Goal: Task Accomplishment & Management: Manage account settings

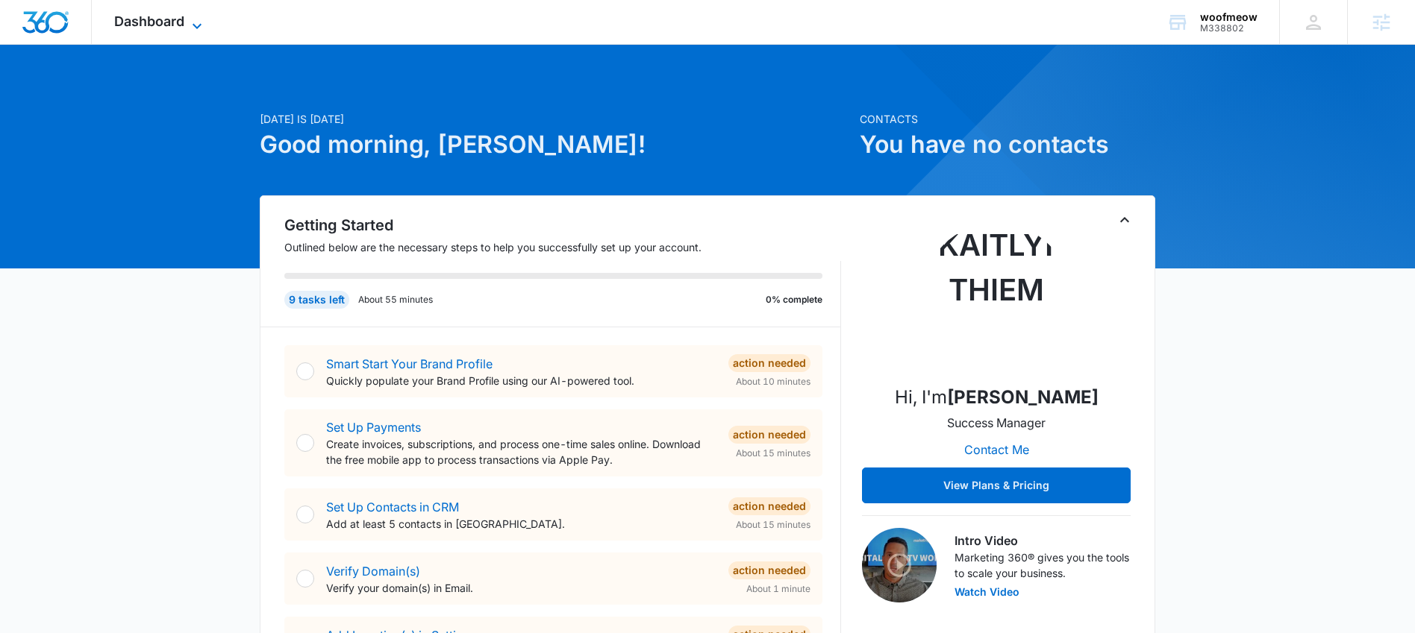
click at [145, 19] on span "Dashboard" at bounding box center [149, 21] width 70 height 16
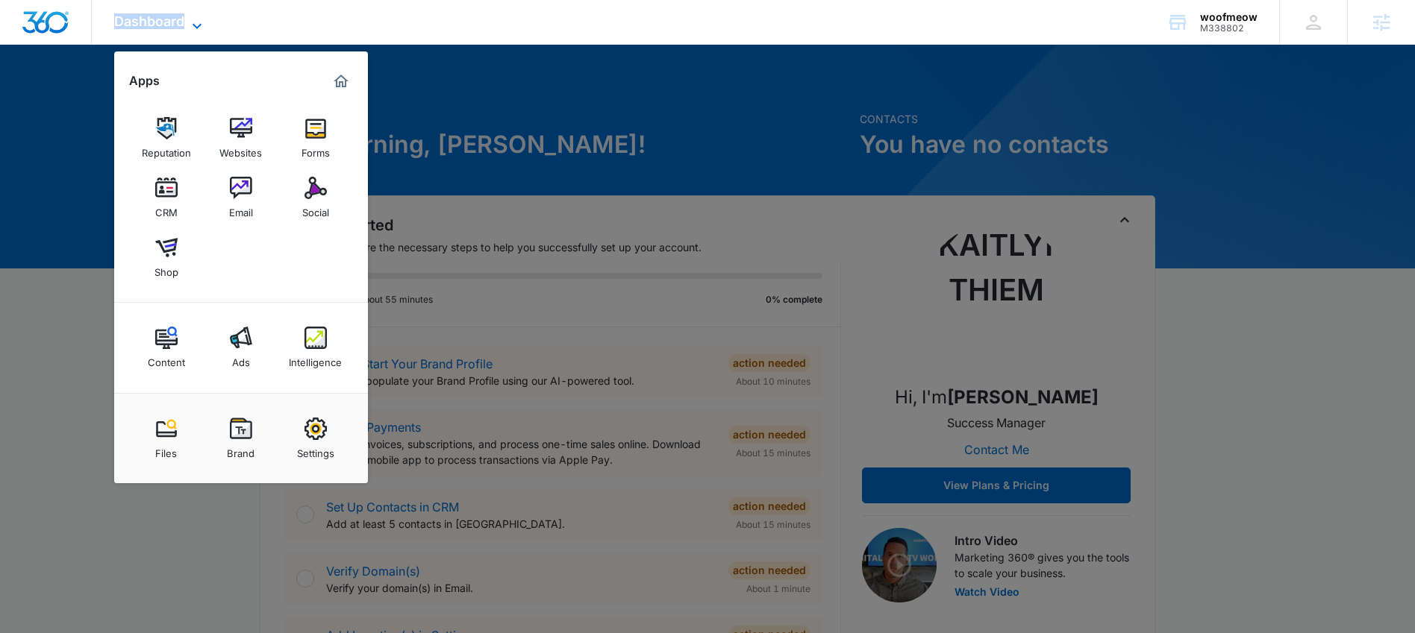
click at [145, 19] on span "Dashboard" at bounding box center [149, 21] width 70 height 16
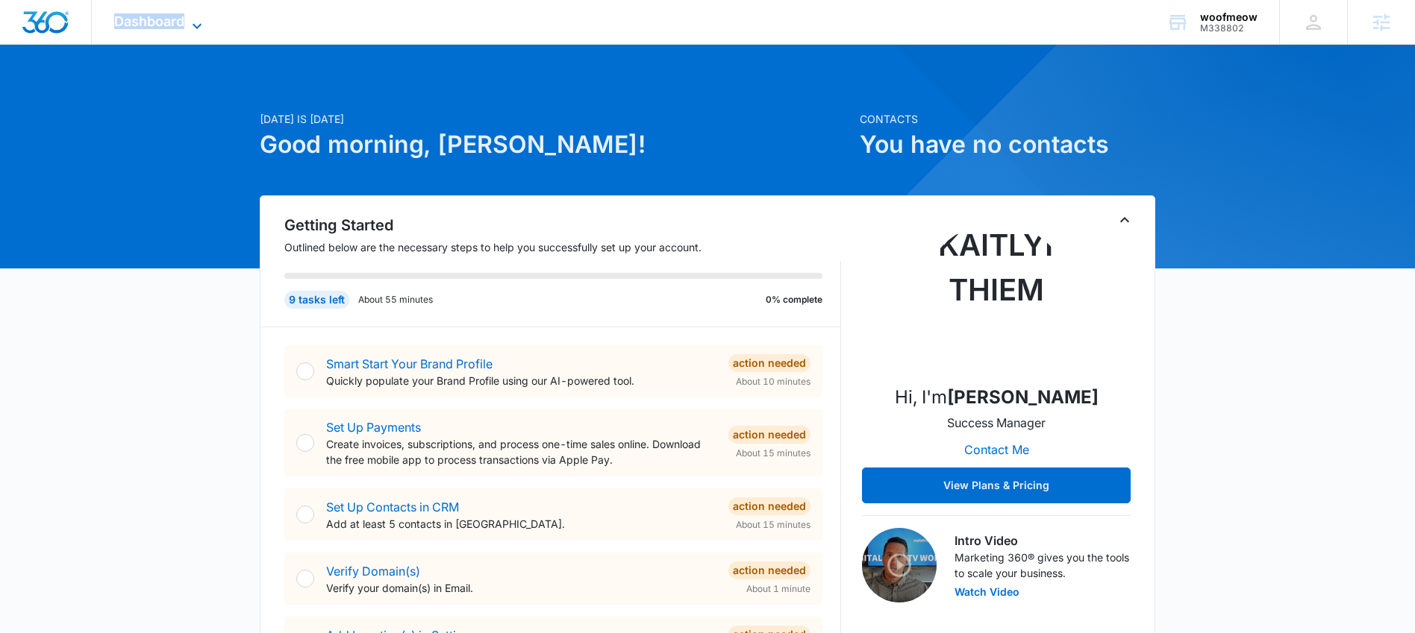
click at [179, 19] on span "Dashboard" at bounding box center [149, 21] width 70 height 16
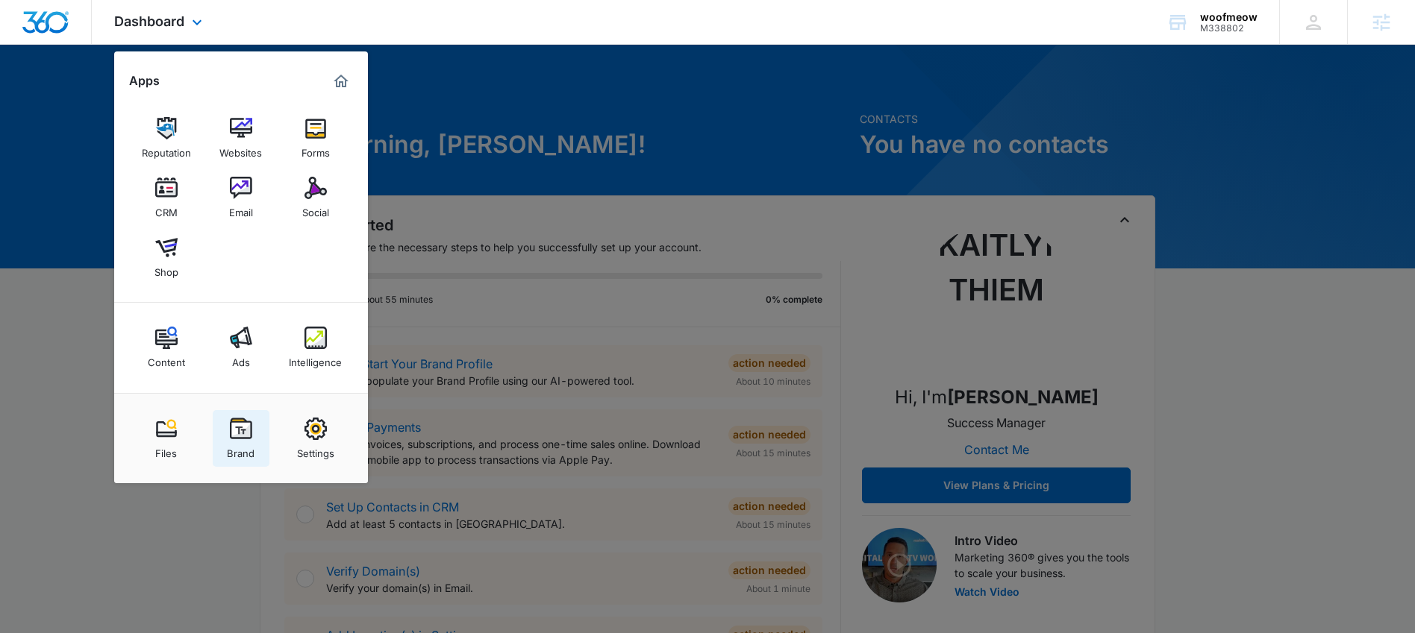
click at [245, 431] on img at bounding box center [241, 429] width 22 height 22
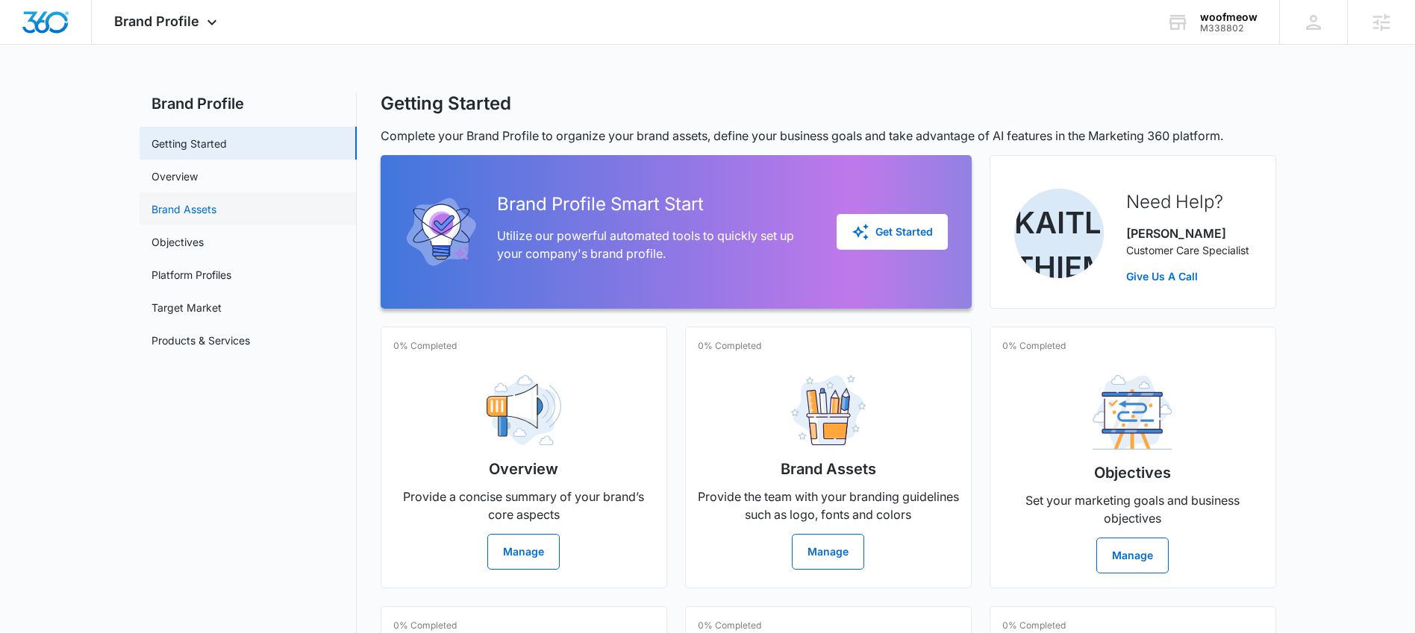
click at [169, 201] on link "Brand Assets" at bounding box center [183, 209] width 65 height 16
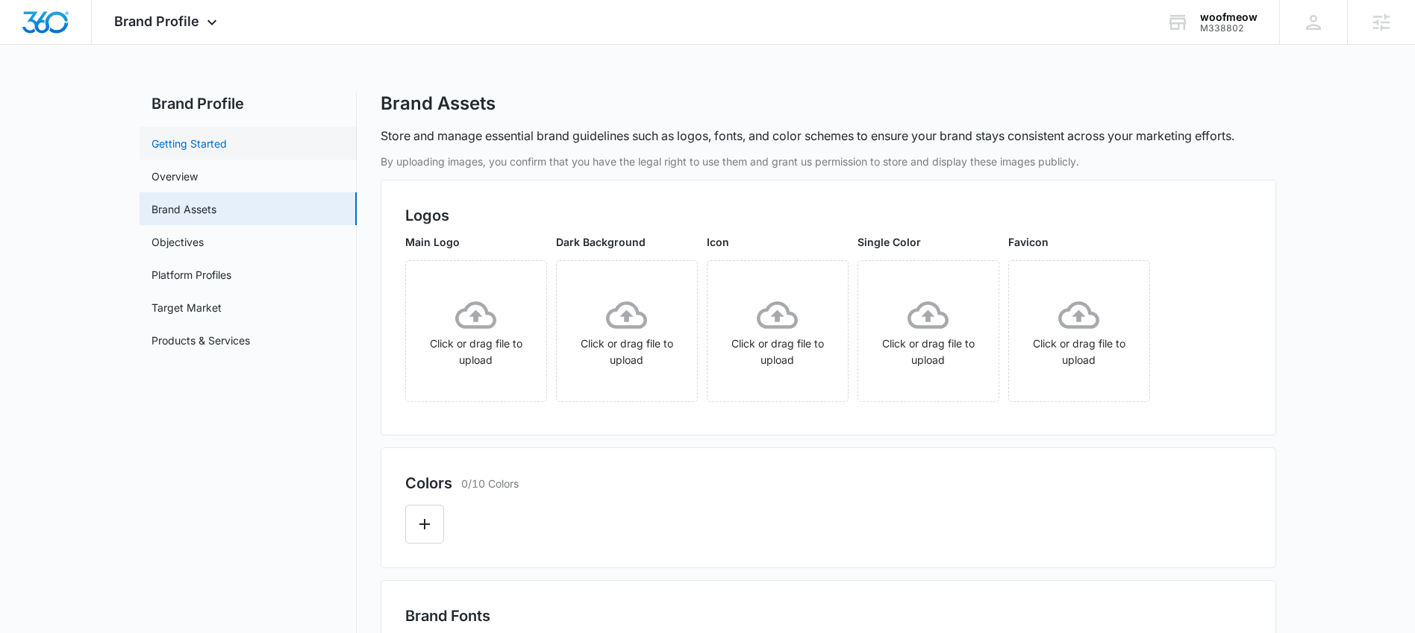
click at [227, 150] on link "Getting Started" at bounding box center [188, 144] width 75 height 16
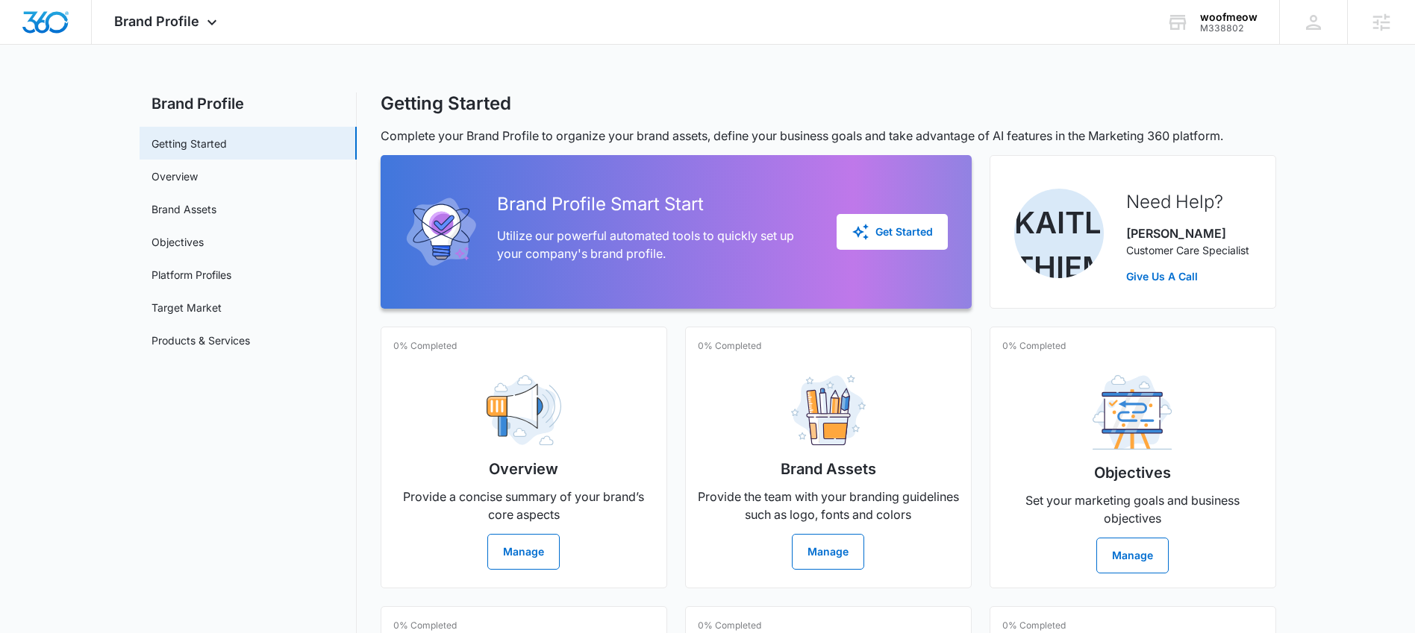
click at [910, 213] on div "Brand Profile Smart Start Utilize our powerful automated tools to quickly set u…" at bounding box center [675, 232] width 543 height 118
click at [906, 230] on div "Get Started" at bounding box center [891, 232] width 81 height 18
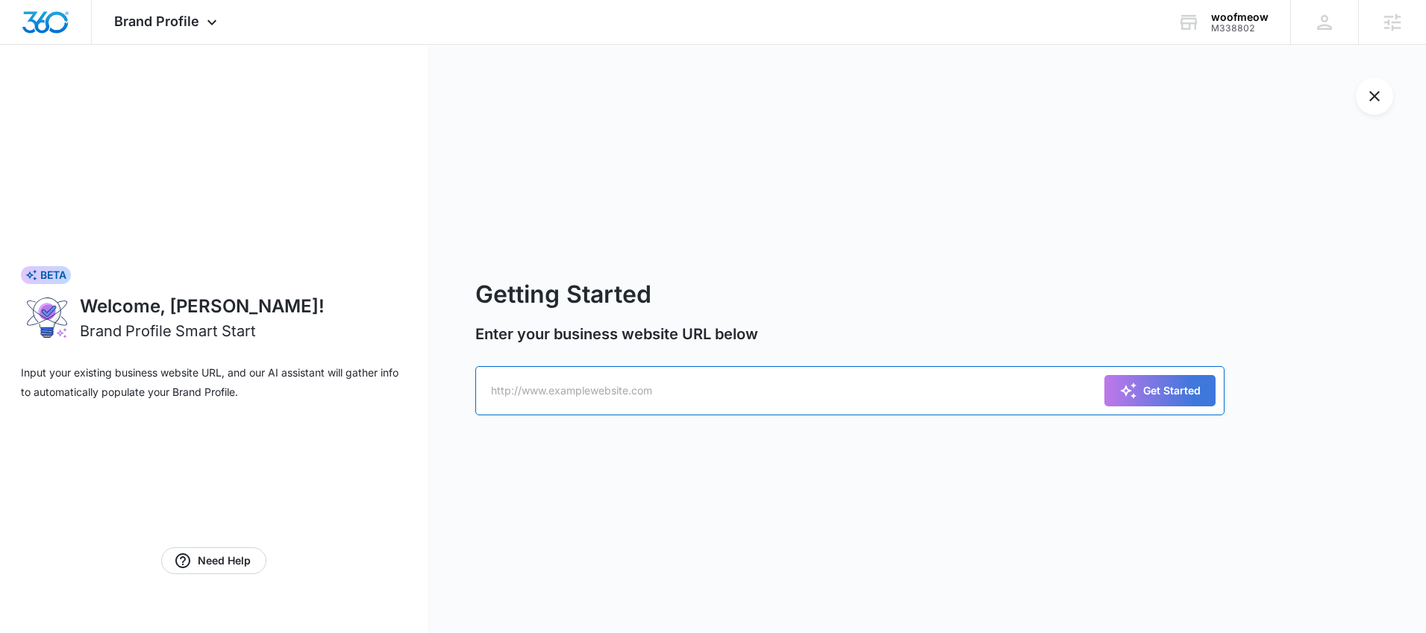
click at [722, 392] on input "text" at bounding box center [849, 390] width 748 height 49
paste input "[URL][DOMAIN_NAME]"
type input "[URL][DOMAIN_NAME]"
click at [1115, 392] on button "Get Started" at bounding box center [1159, 390] width 111 height 31
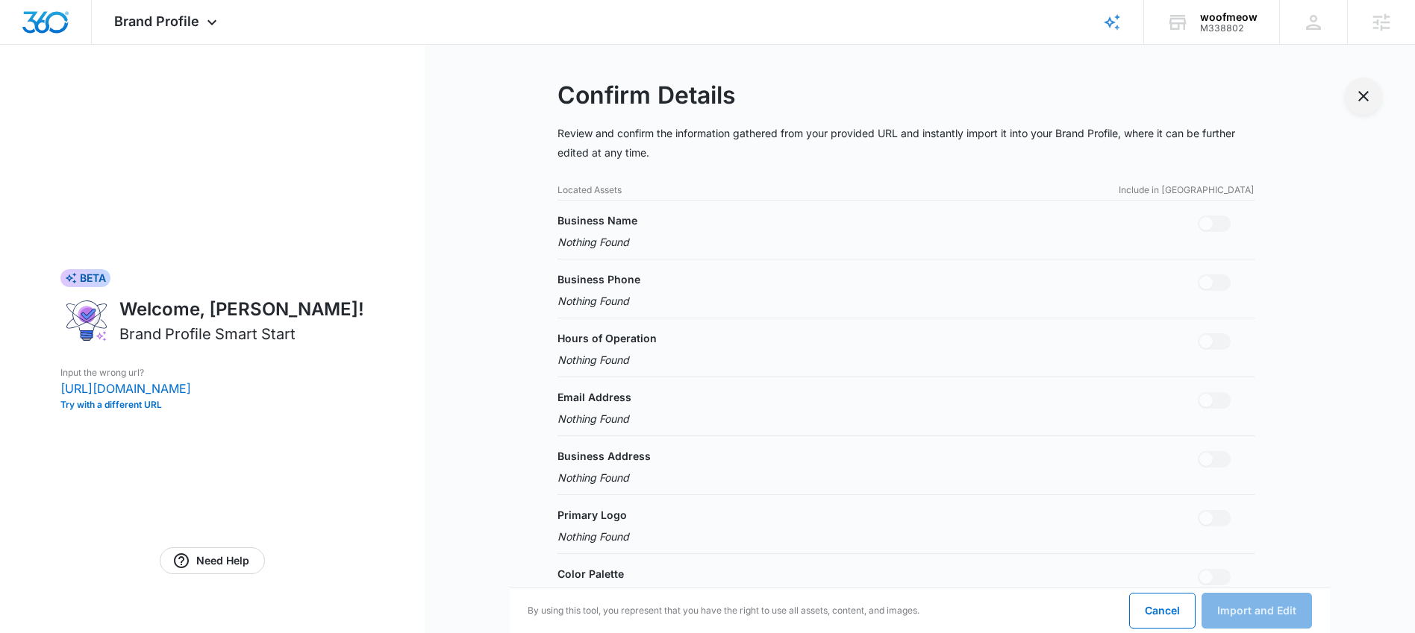
click at [1369, 102] on icon "Exit Smart Start Wizard" at bounding box center [1363, 96] width 18 height 18
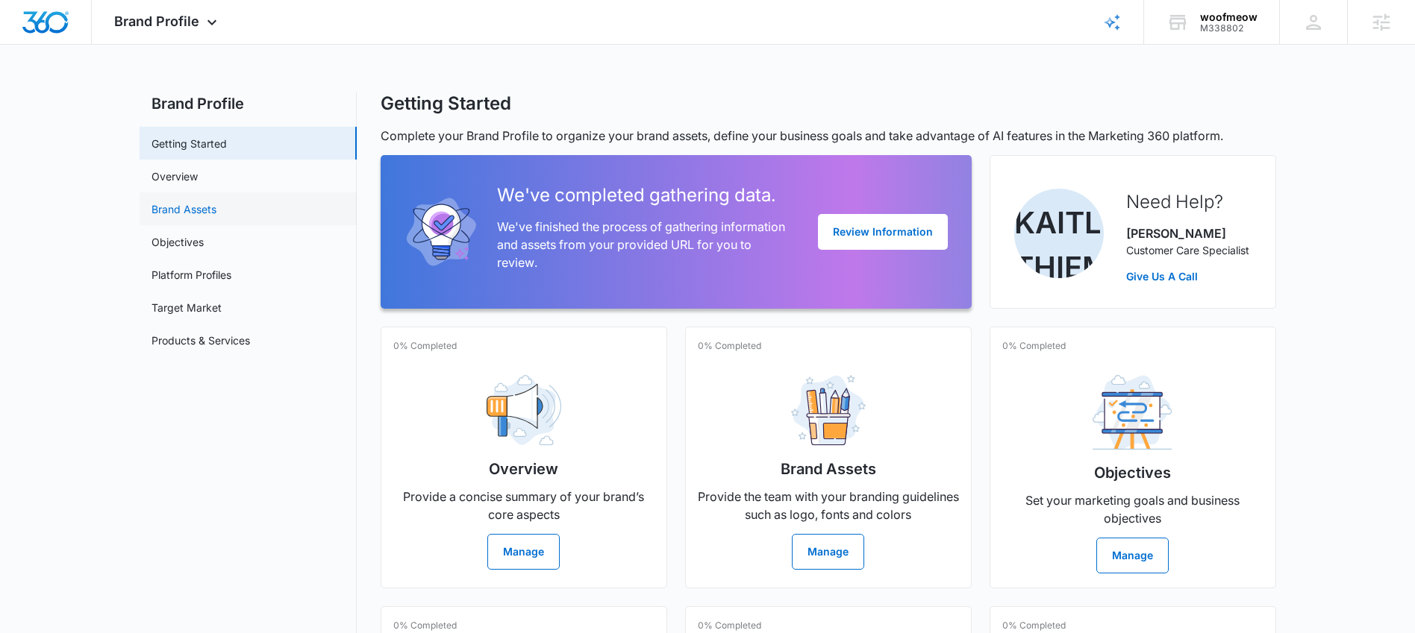
click at [216, 201] on link "Brand Assets" at bounding box center [183, 209] width 65 height 16
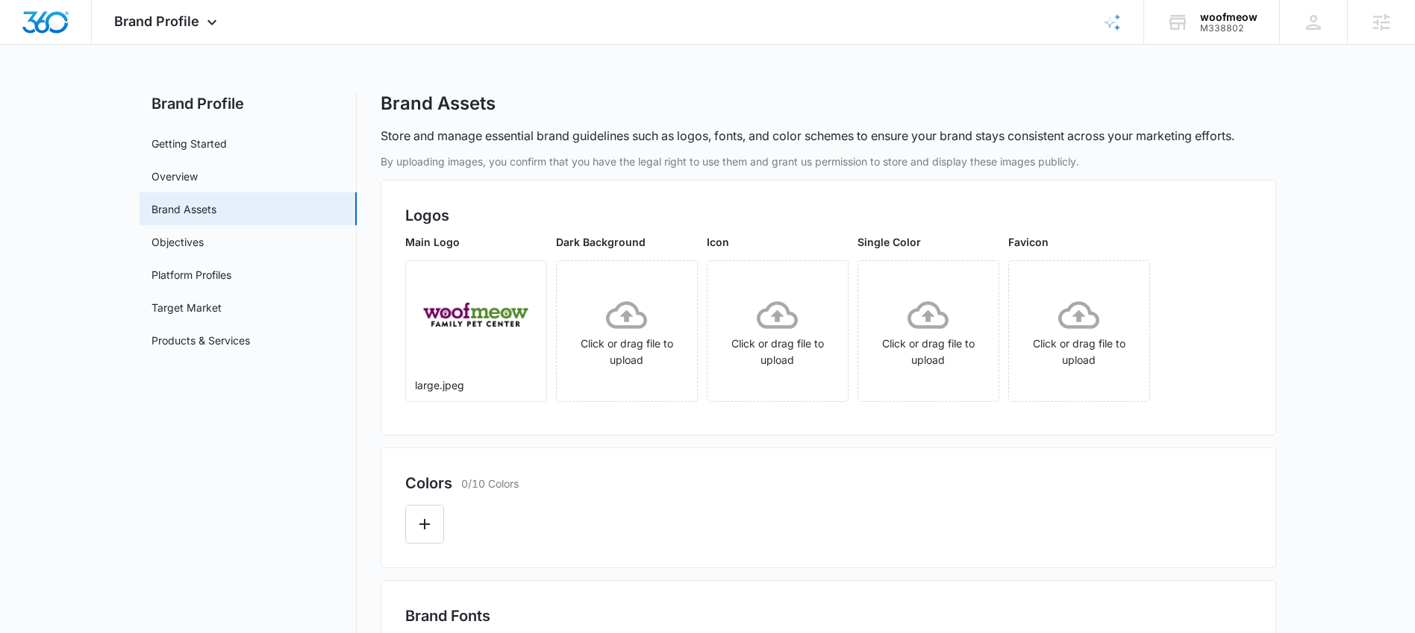
scroll to position [3, 0]
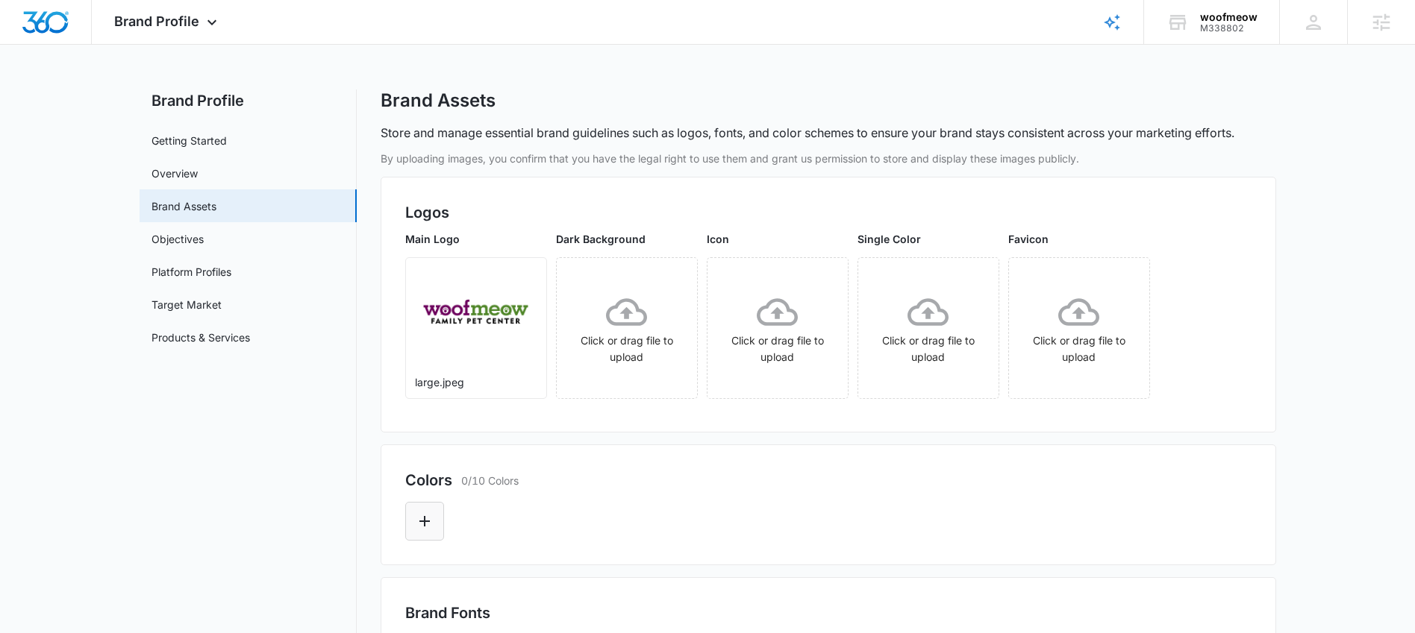
click at [425, 524] on icon "Edit Color" at bounding box center [425, 522] width 18 height 18
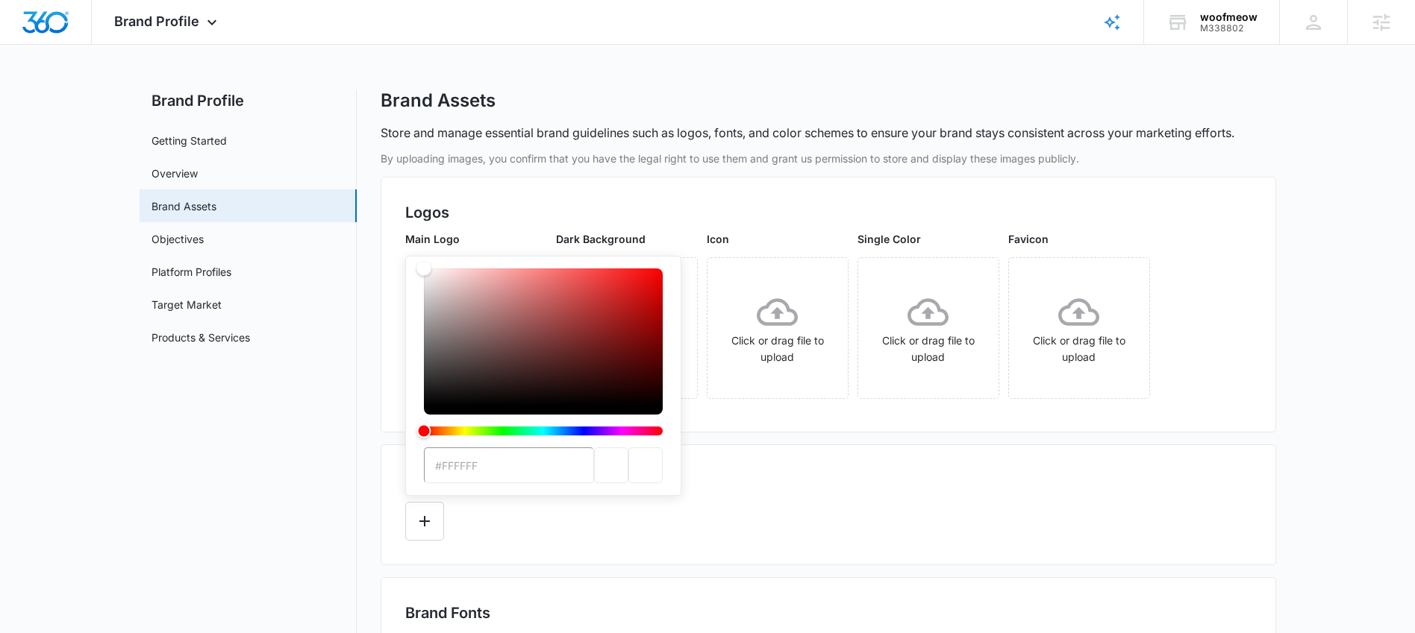
type input "#FFFFFF"
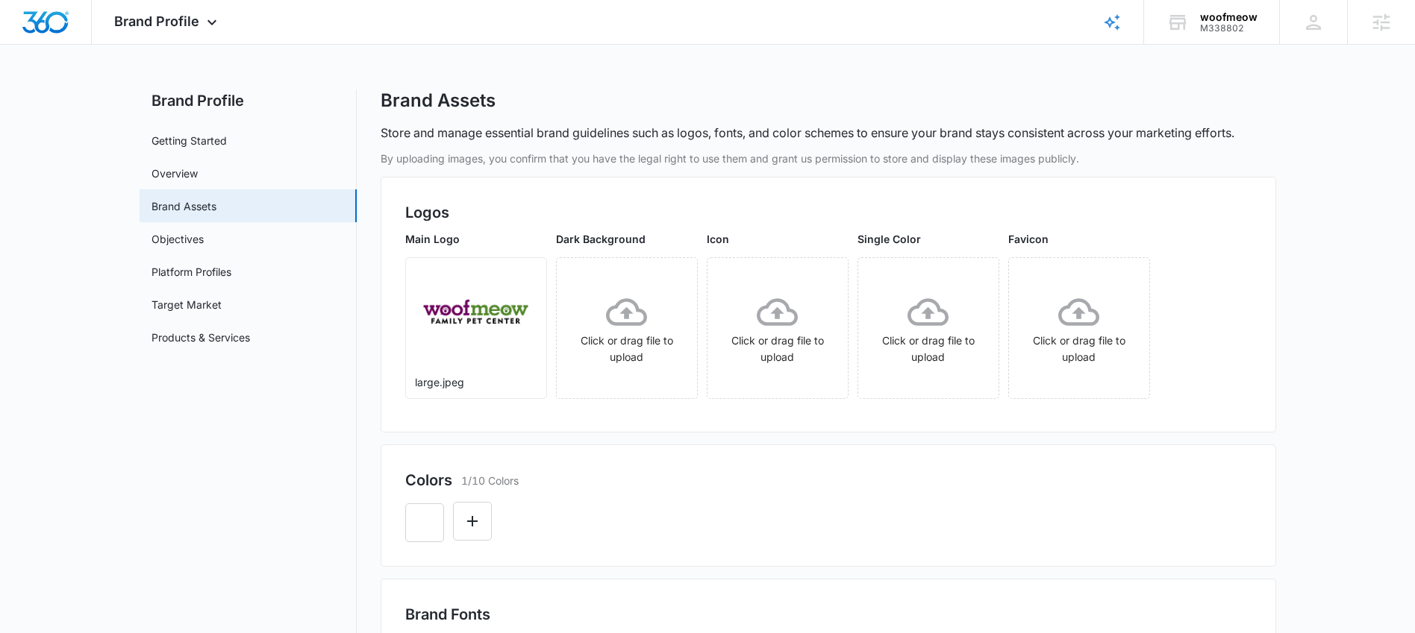
click at [671, 558] on div "Colors 1/10 Colors" at bounding box center [828, 506] width 895 height 122
click at [472, 515] on icon "Edit Color" at bounding box center [472, 522] width 18 height 18
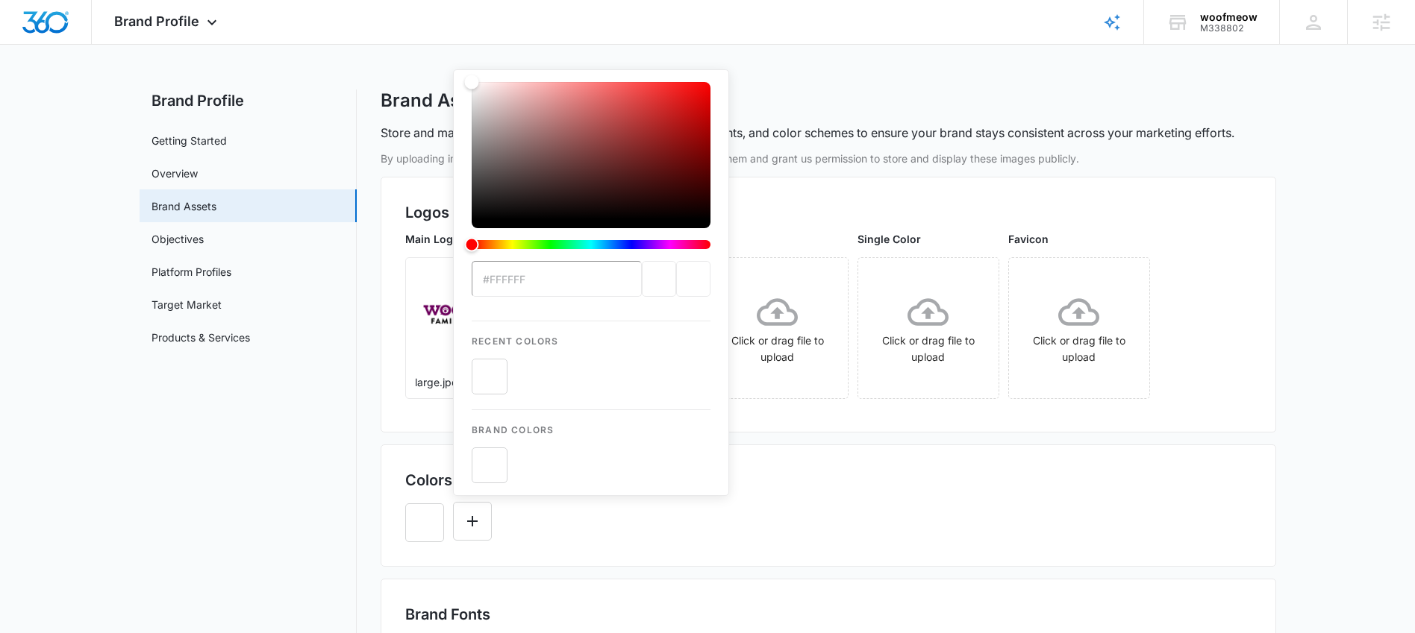
click at [562, 276] on input "#FFFFFF" at bounding box center [557, 279] width 170 height 36
paste input "6E005D"
type input "#6E005D"
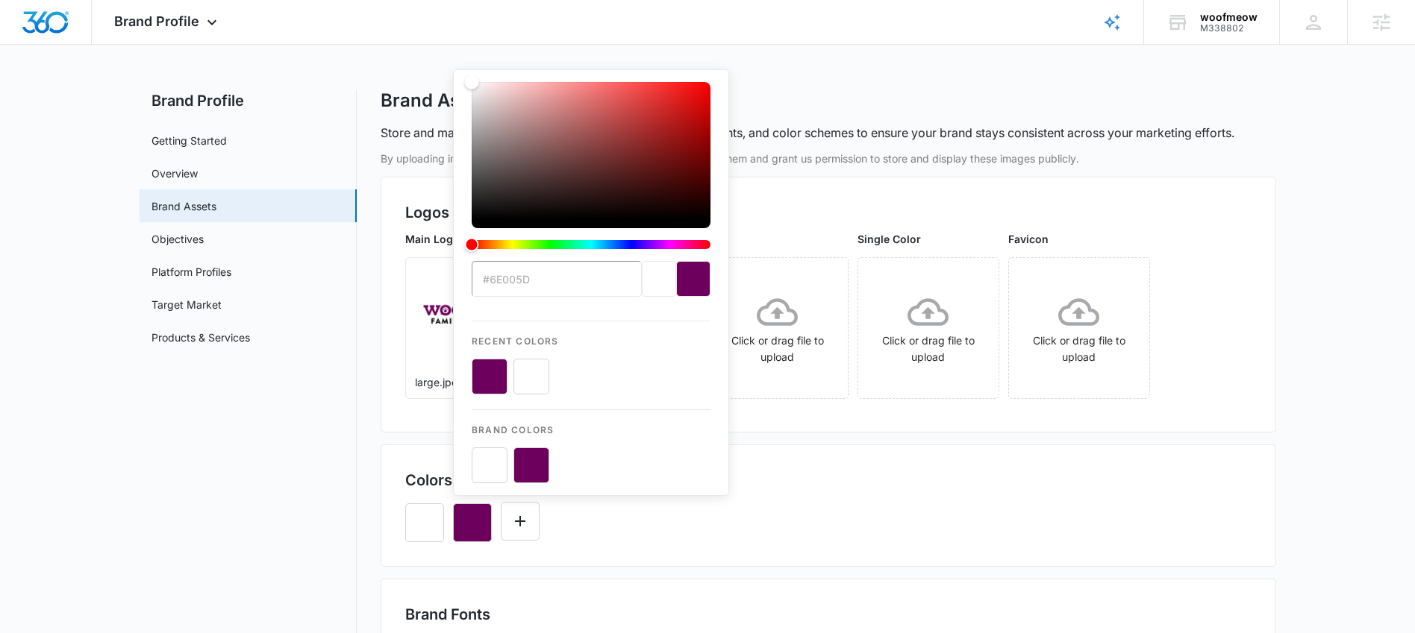
drag, startPoint x: 715, startPoint y: 539, endPoint x: 607, endPoint y: 530, distance: 109.2
click at [708, 537] on div "#6E005D Recent Colors Brand Colors" at bounding box center [828, 517] width 846 height 51
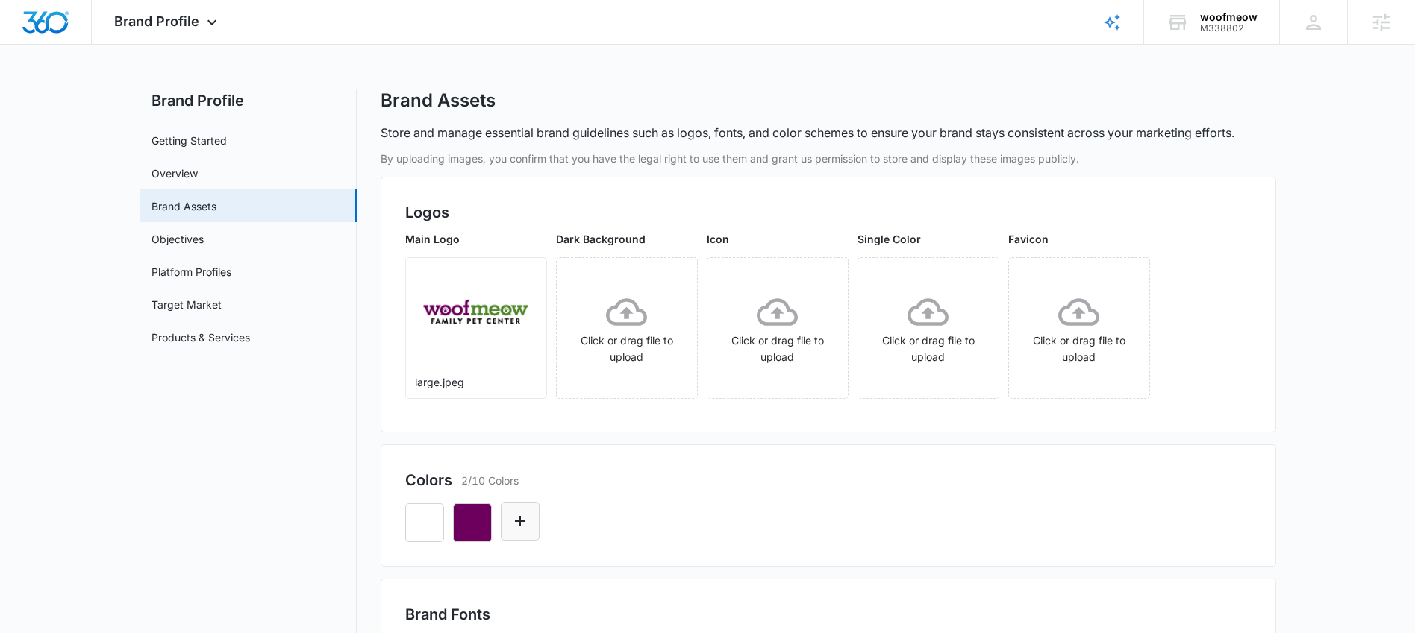
drag, startPoint x: 511, startPoint y: 522, endPoint x: 524, endPoint y: 504, distance: 22.6
click at [512, 522] on icon "Edit Color" at bounding box center [520, 522] width 18 height 18
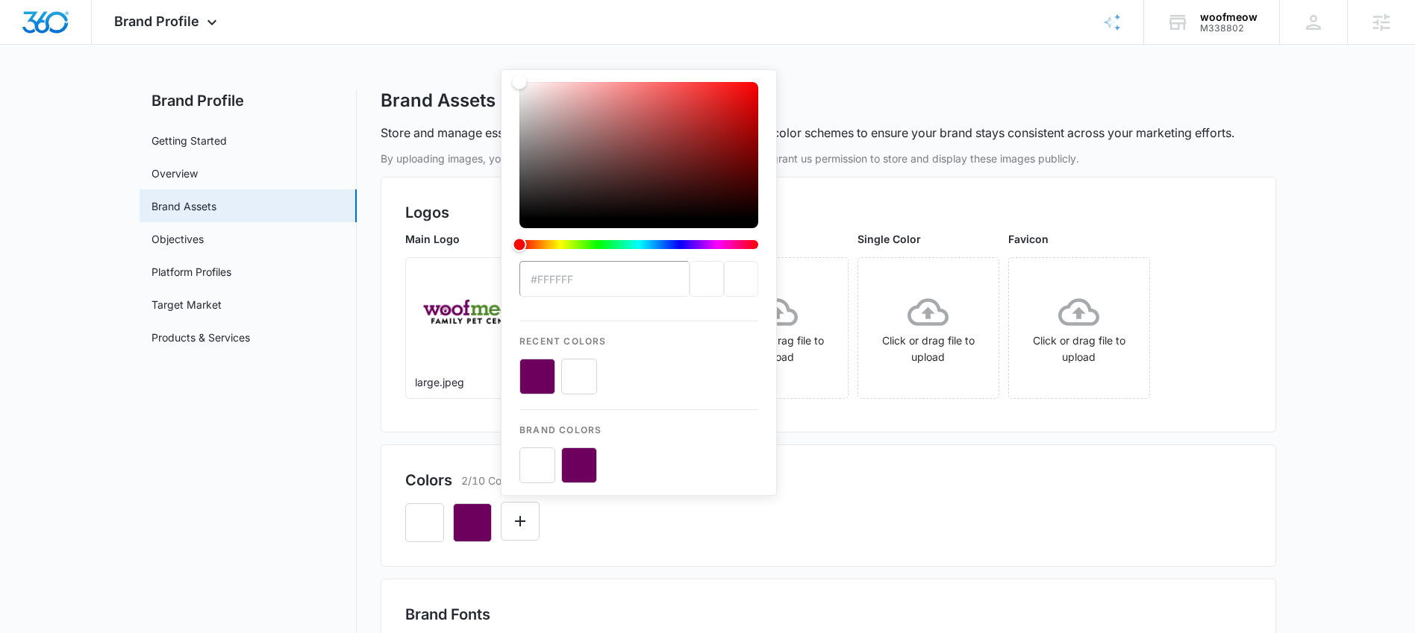
click at [587, 278] on input "#FFFFFF" at bounding box center [604, 279] width 170 height 36
type input "#4F8628"
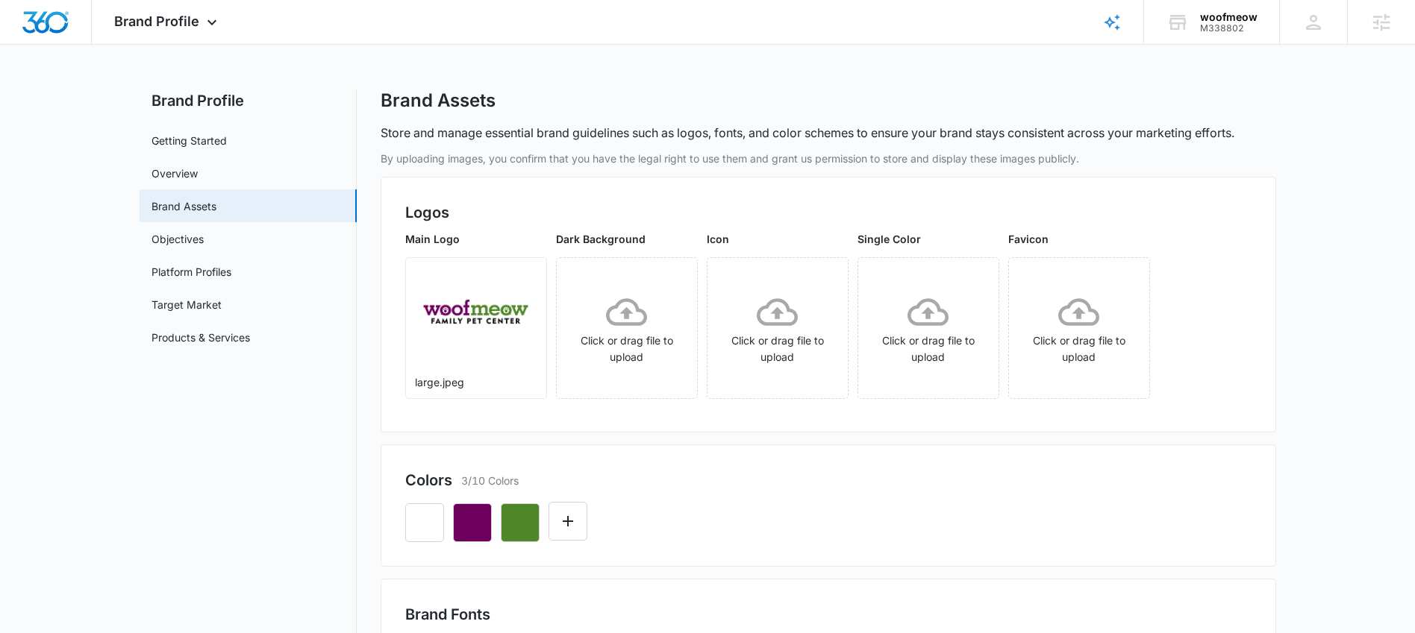
click at [961, 522] on div at bounding box center [828, 517] width 846 height 51
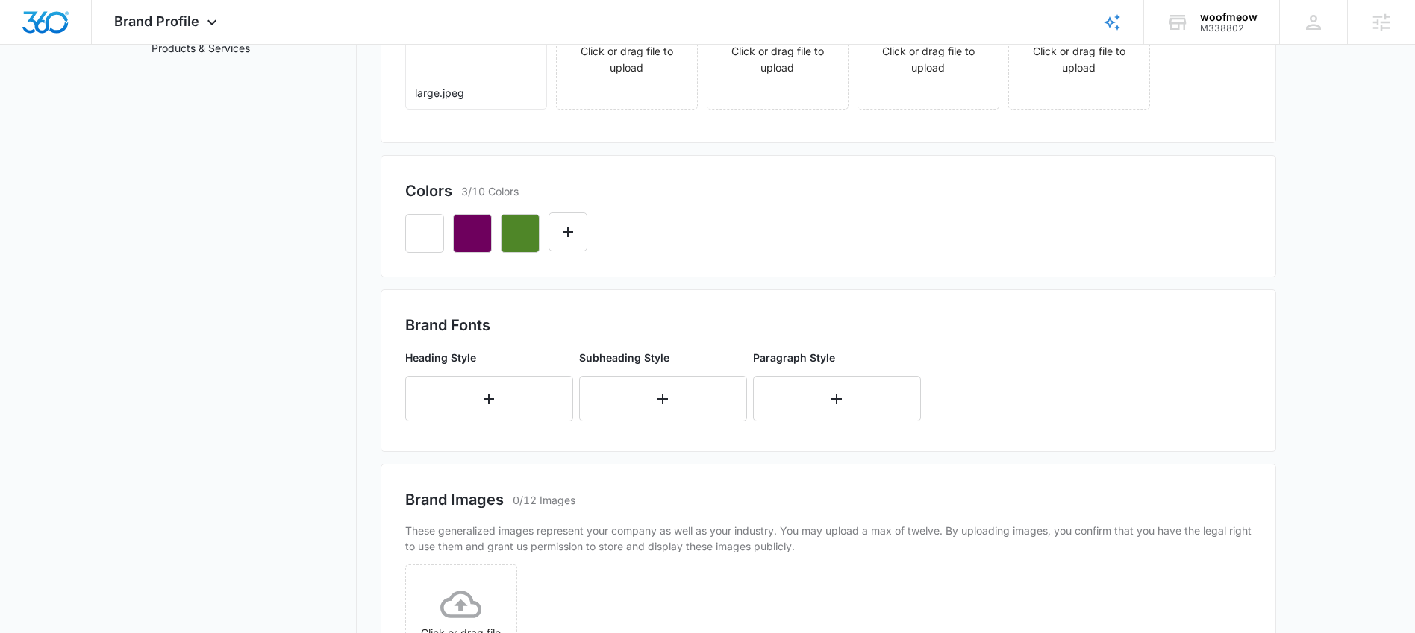
scroll to position [440, 0]
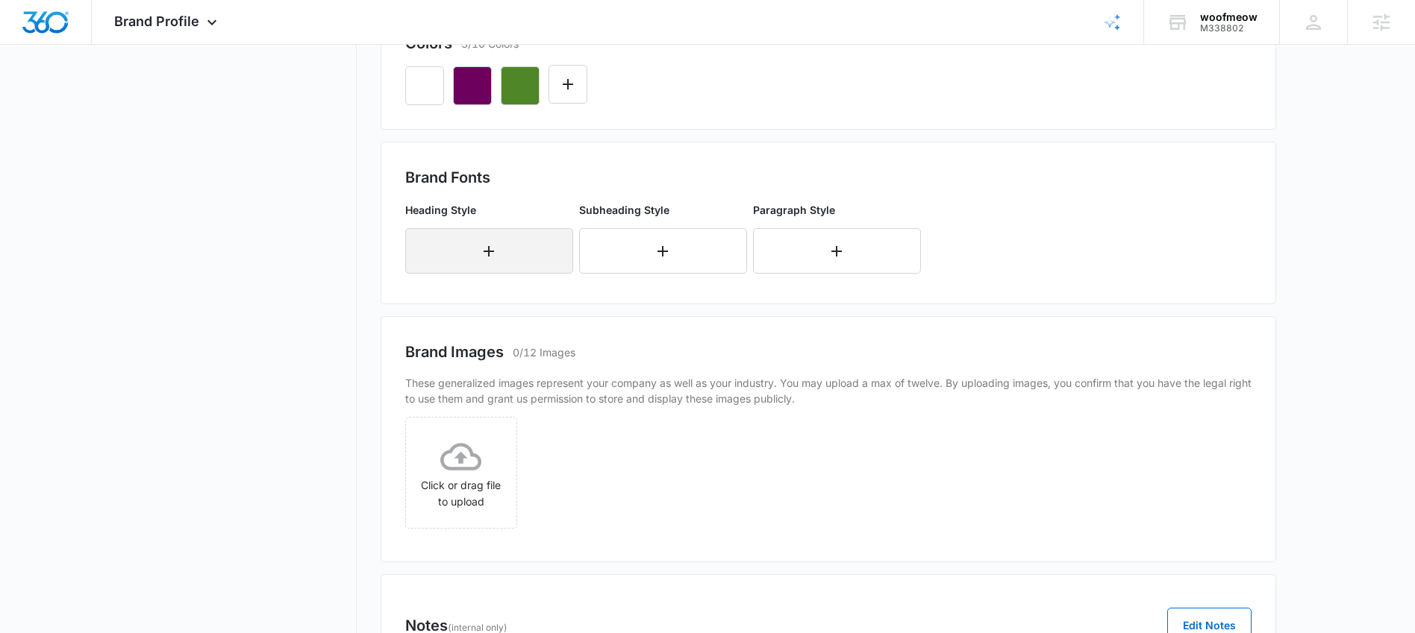
click at [569, 255] on button "button" at bounding box center [489, 251] width 168 height 46
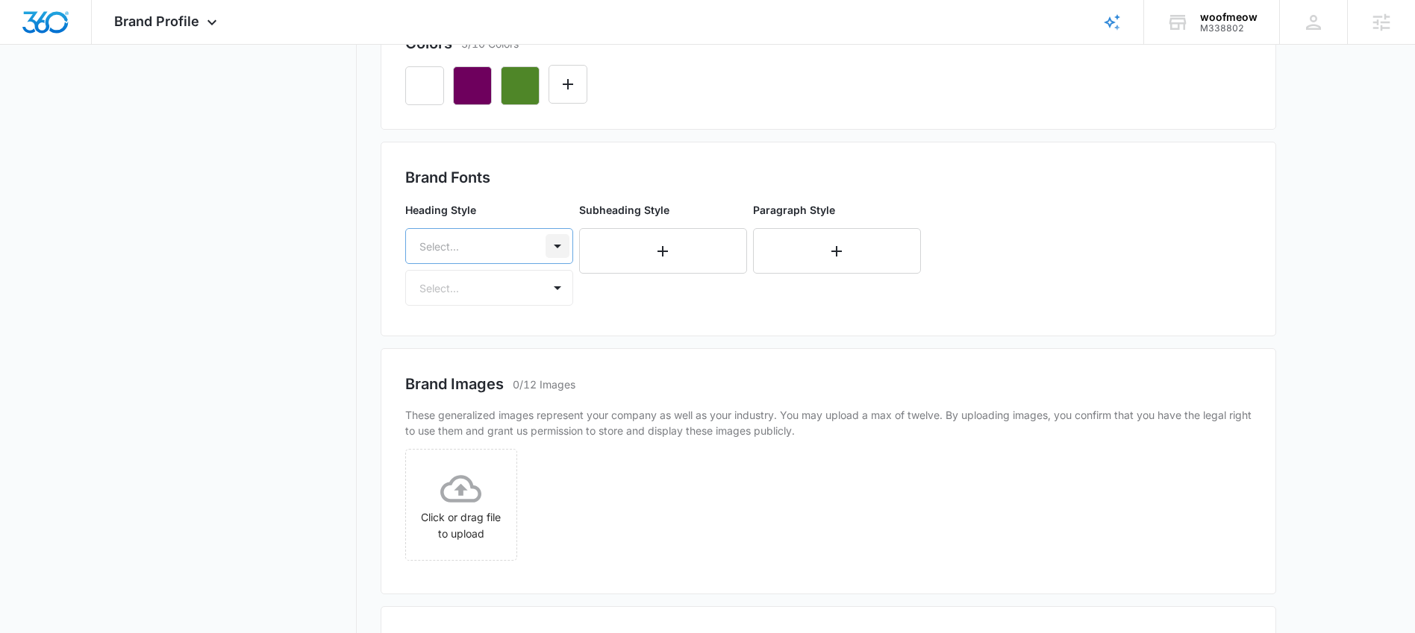
click at [565, 242] on div at bounding box center [557, 246] width 24 height 24
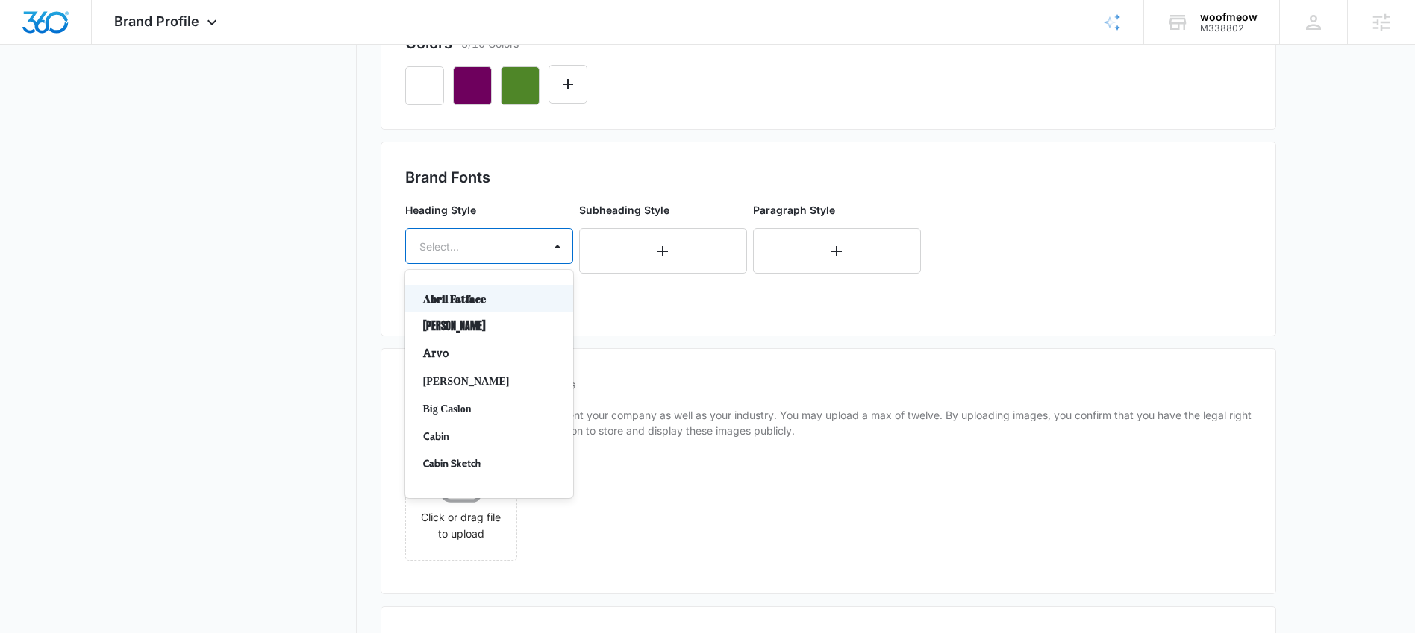
click at [524, 235] on div "Select..." at bounding box center [474, 247] width 137 height 34
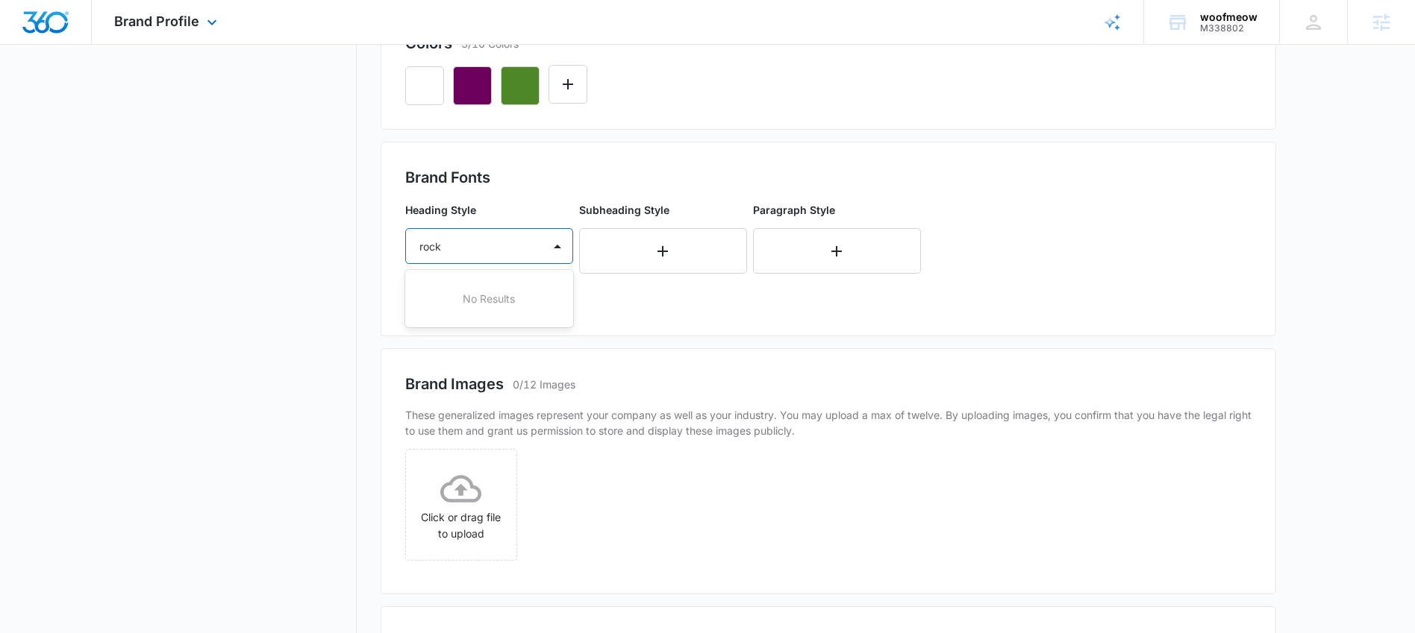
type input "rock"
click at [463, 239] on div at bounding box center [471, 246] width 104 height 19
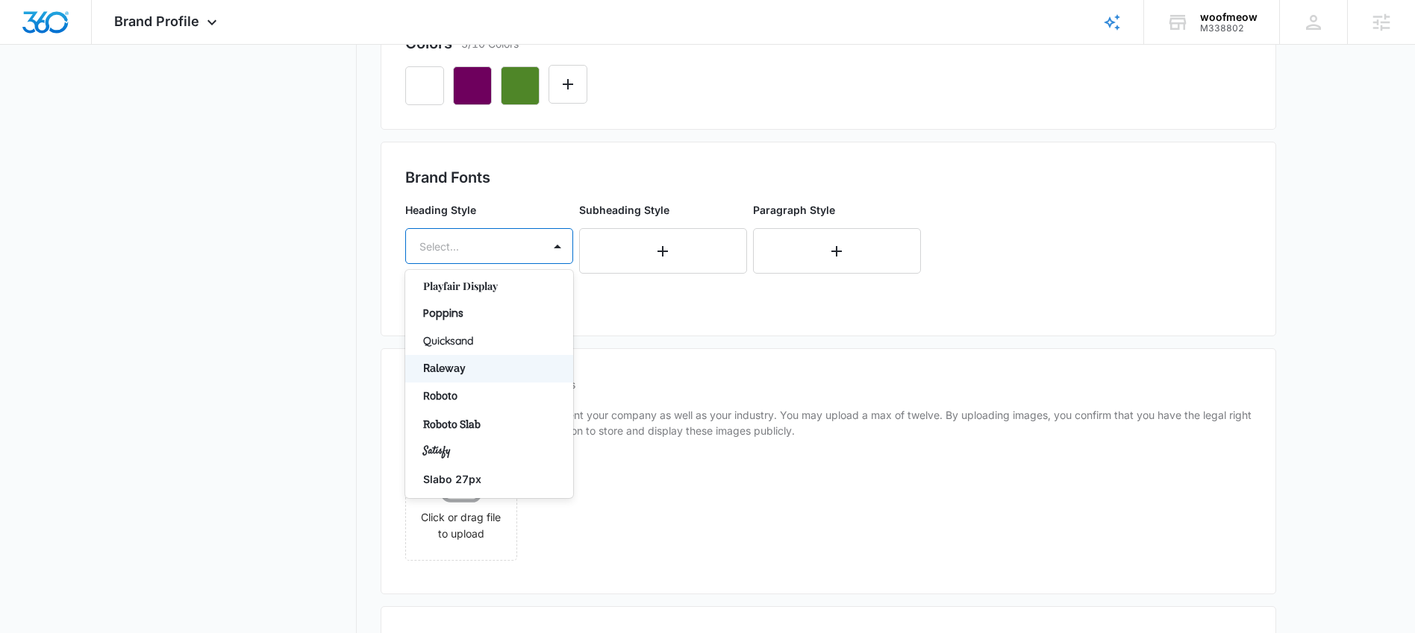
scroll to position [1003, 0]
click at [452, 400] on p "Roboto Slab" at bounding box center [487, 400] width 129 height 16
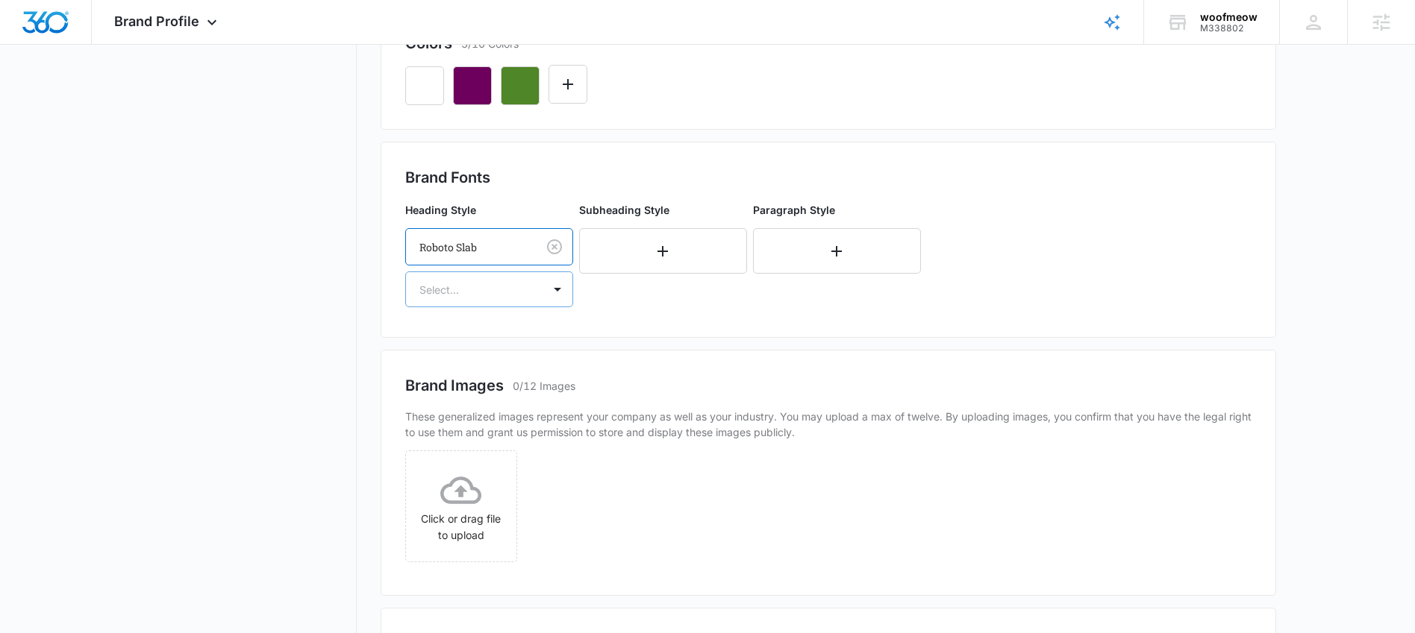
click at [475, 296] on div at bounding box center [471, 290] width 104 height 19
click at [461, 368] on p "Bold" at bounding box center [487, 370] width 129 height 16
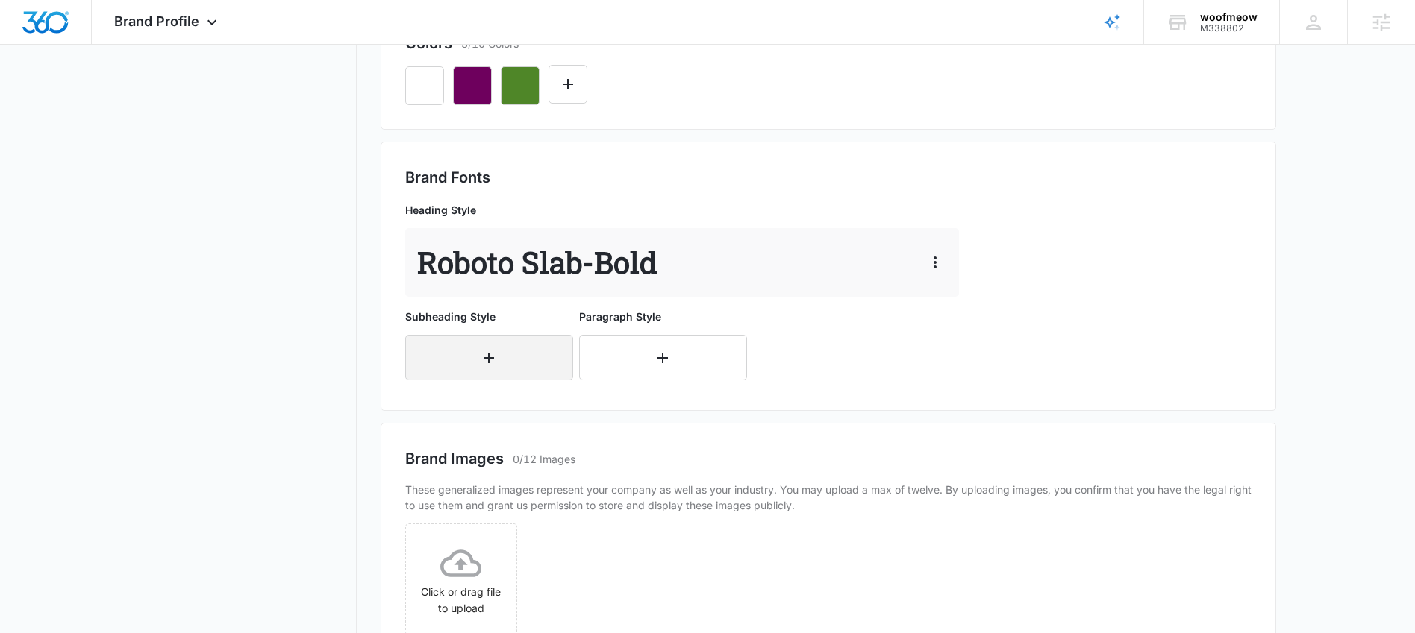
click at [507, 361] on button "button" at bounding box center [489, 358] width 168 height 46
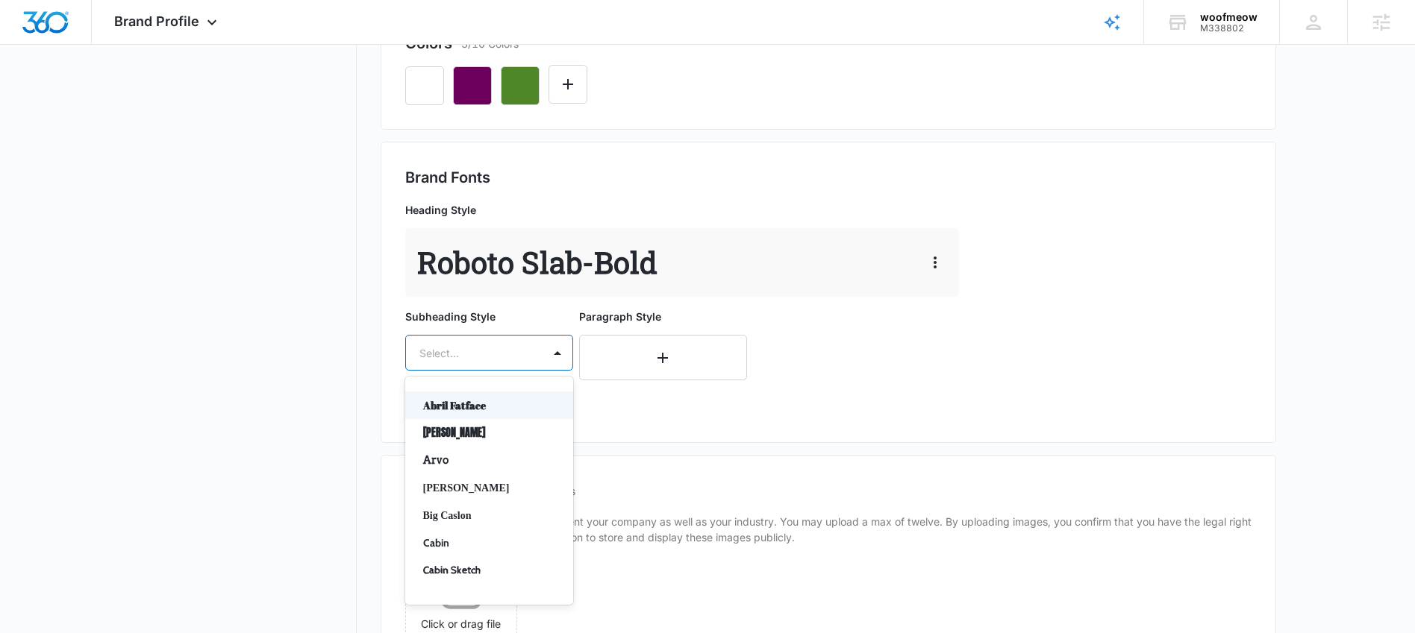
click at [496, 361] on div at bounding box center [471, 353] width 104 height 19
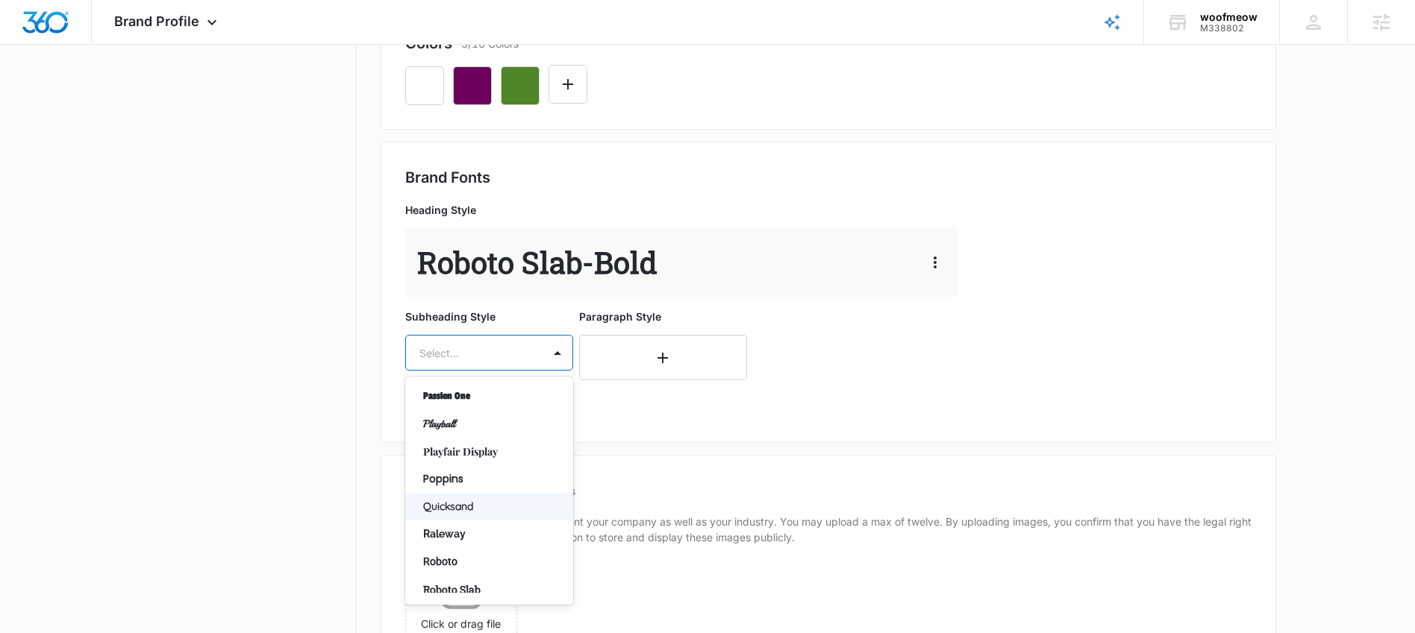
scroll to position [926, 0]
click at [455, 553] on p "Roboto" at bounding box center [487, 556] width 129 height 16
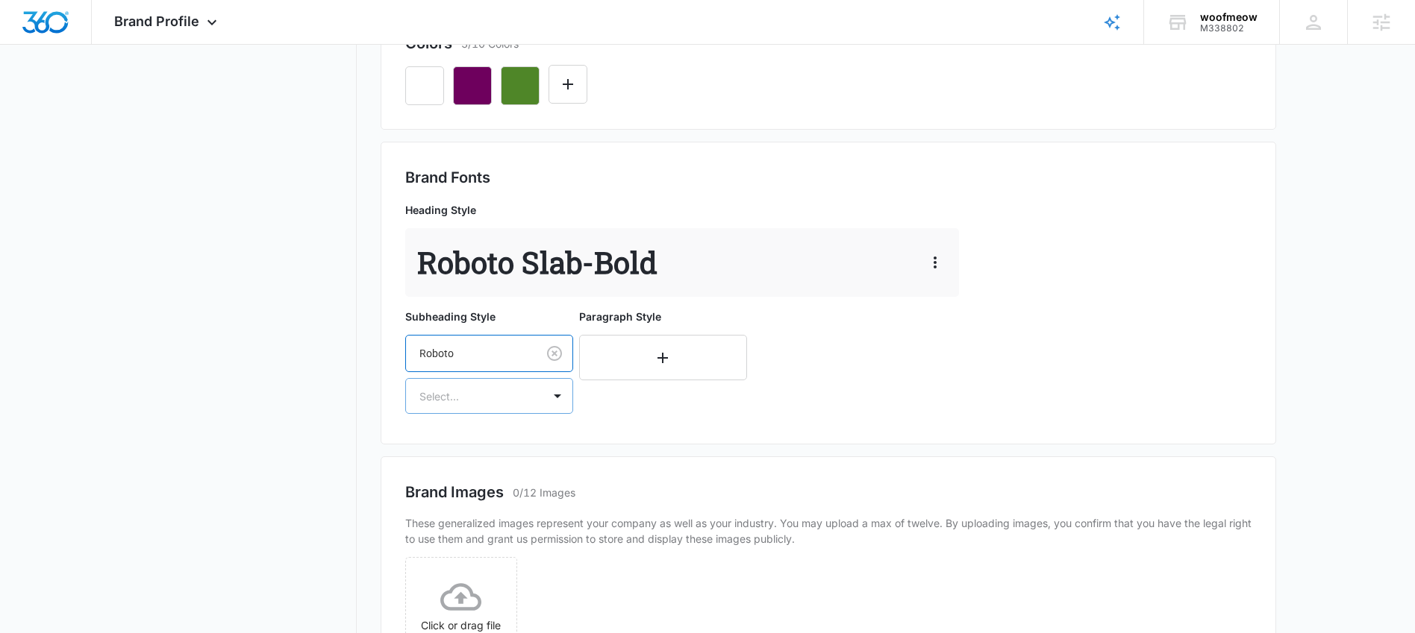
click at [489, 392] on div at bounding box center [471, 396] width 104 height 19
click at [463, 449] on p "Regular" at bounding box center [487, 449] width 129 height 16
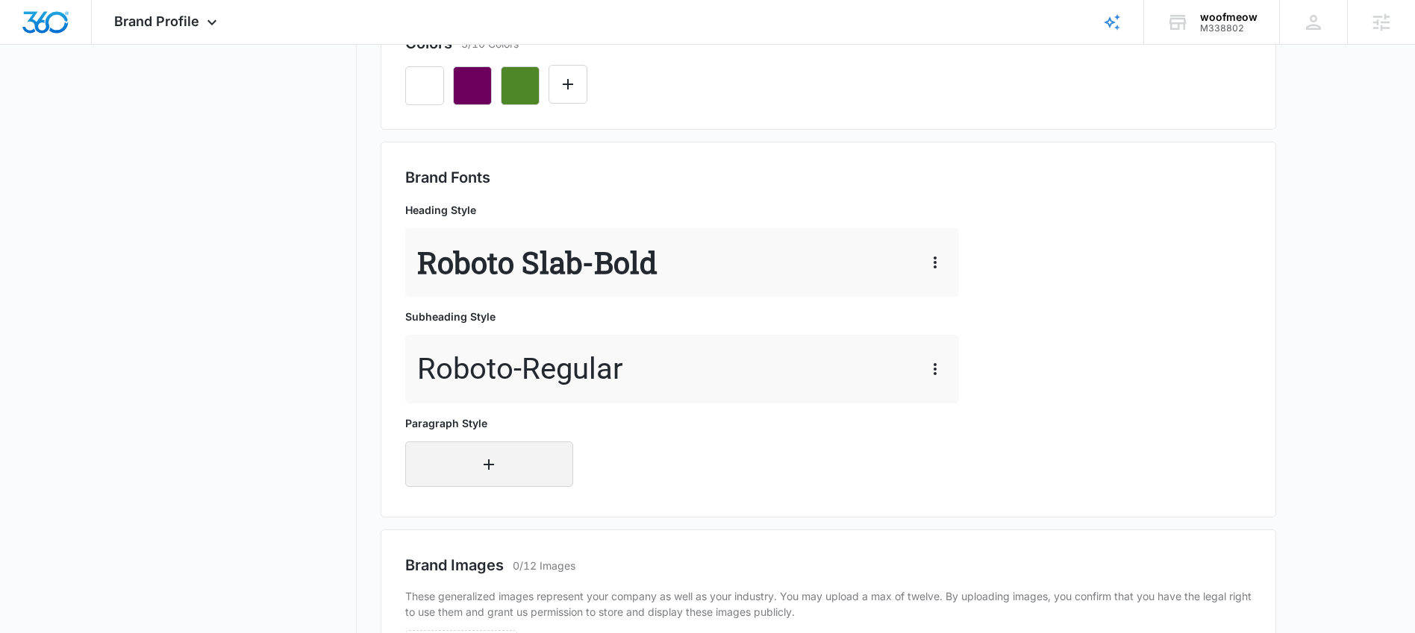
click at [461, 457] on button "button" at bounding box center [489, 465] width 168 height 46
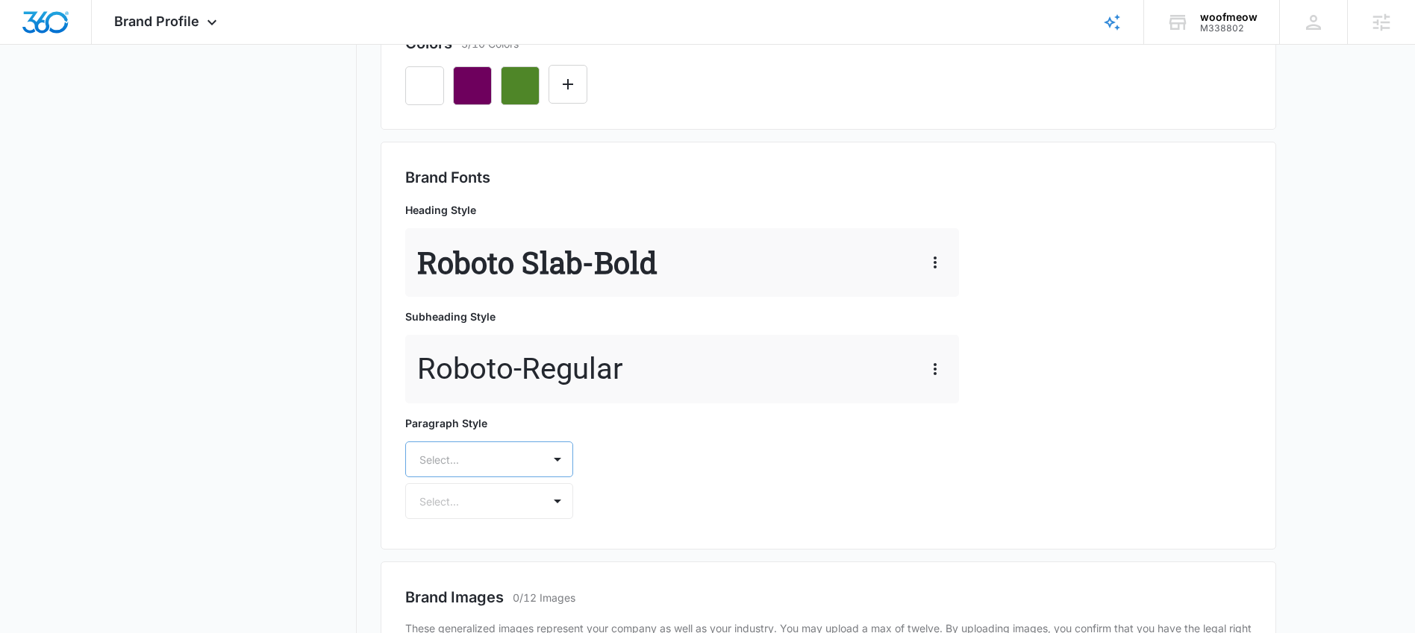
click at [487, 469] on div "Select..." at bounding box center [489, 460] width 168 height 36
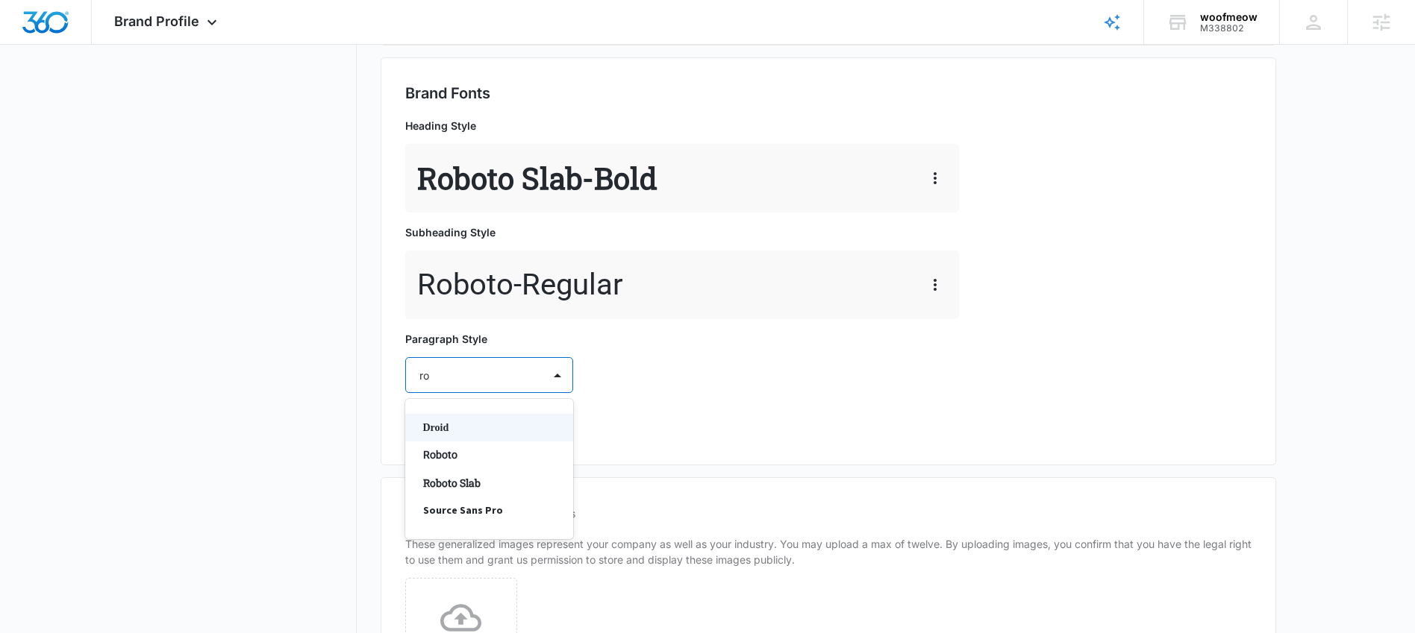
type input "rob"
click at [462, 428] on p "Roboto" at bounding box center [487, 428] width 129 height 16
click at [477, 423] on div at bounding box center [471, 419] width 104 height 19
click at [475, 471] on p "Regular" at bounding box center [487, 471] width 129 height 16
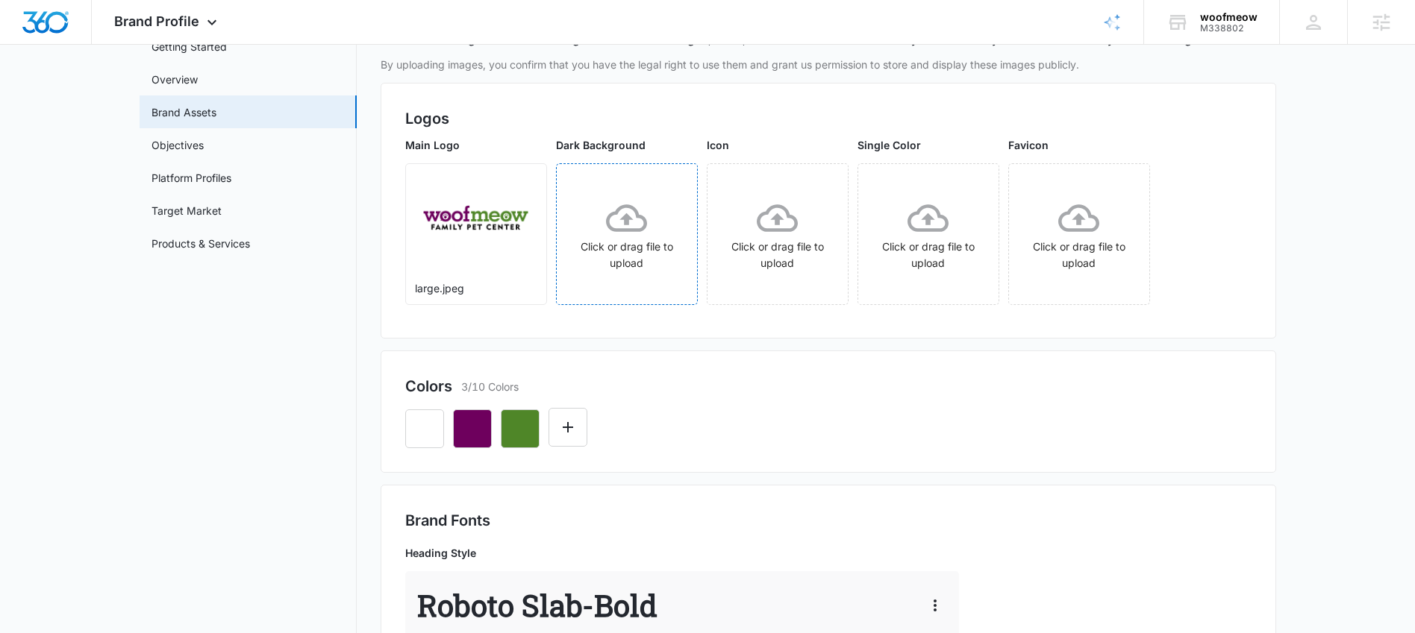
scroll to position [0, 0]
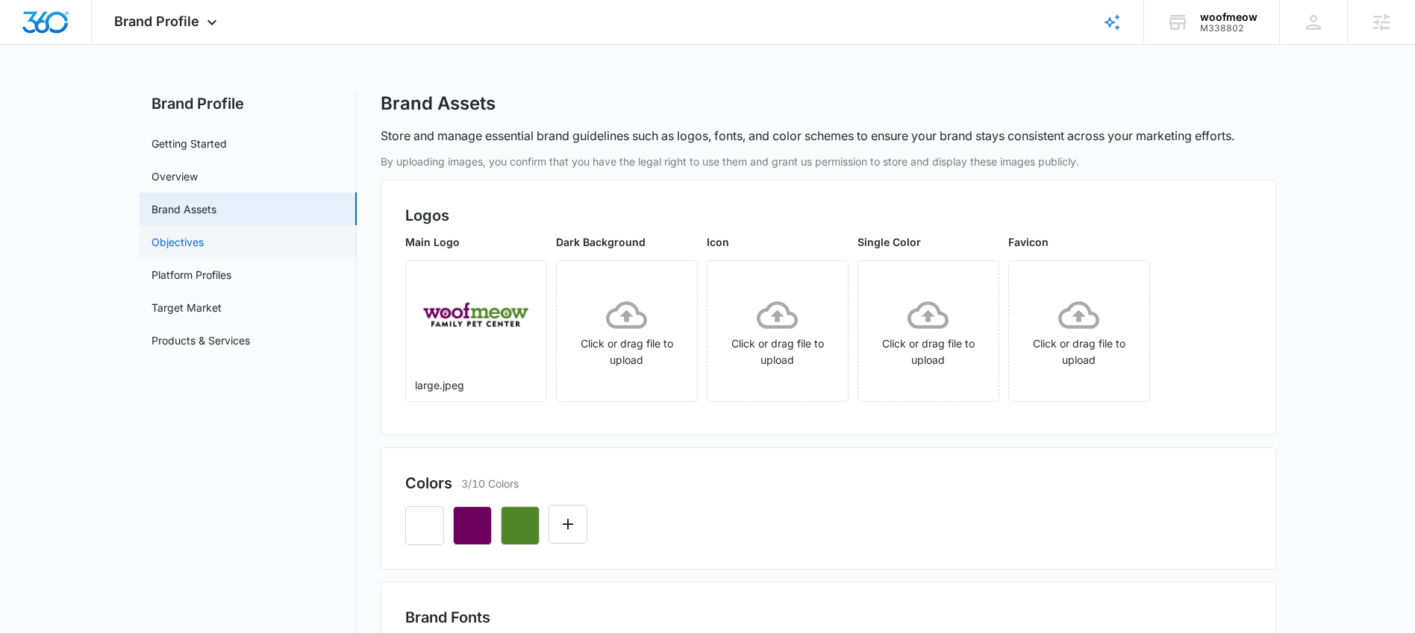
click at [193, 242] on link "Objectives" at bounding box center [177, 242] width 52 height 16
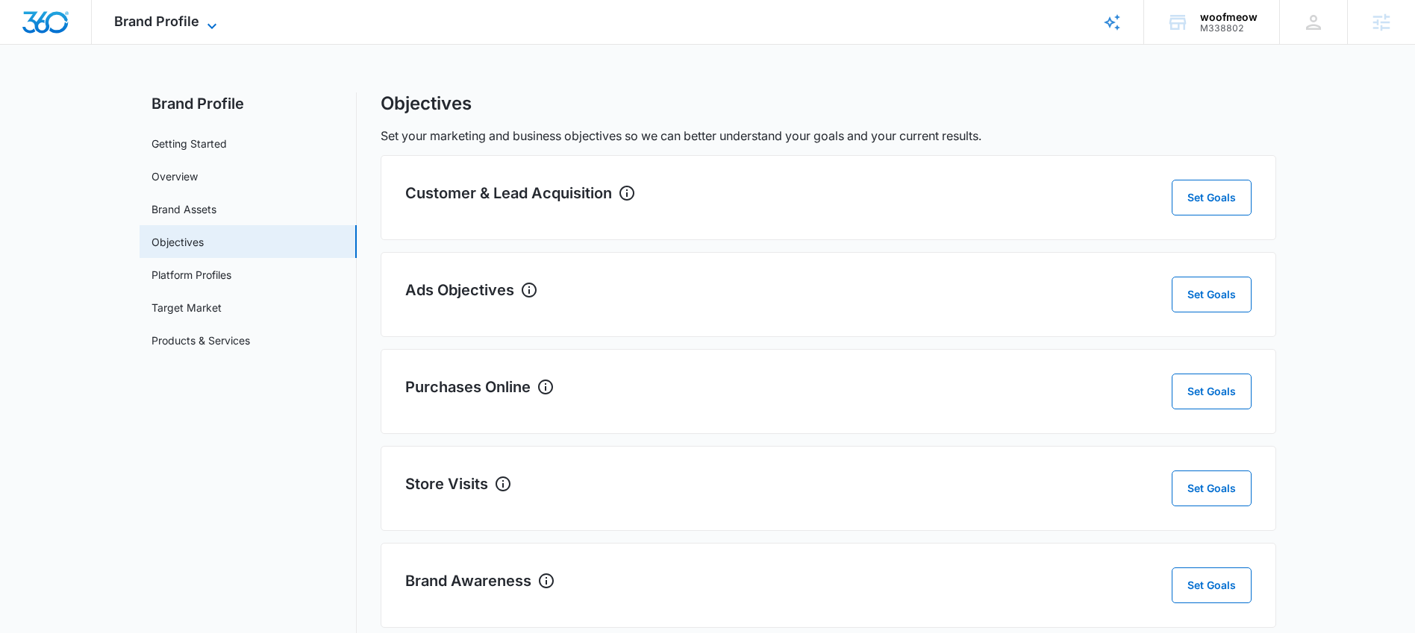
click at [203, 19] on icon at bounding box center [212, 26] width 18 height 18
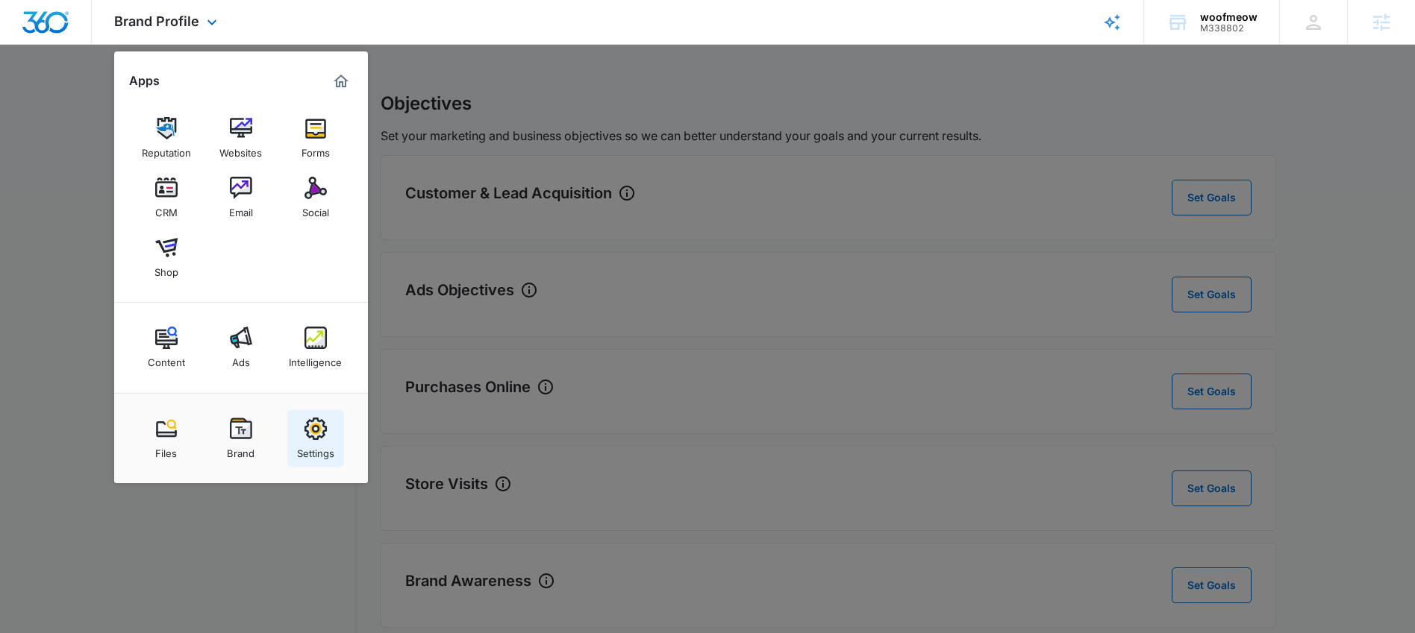
click at [326, 436] on link "Settings" at bounding box center [315, 438] width 57 height 57
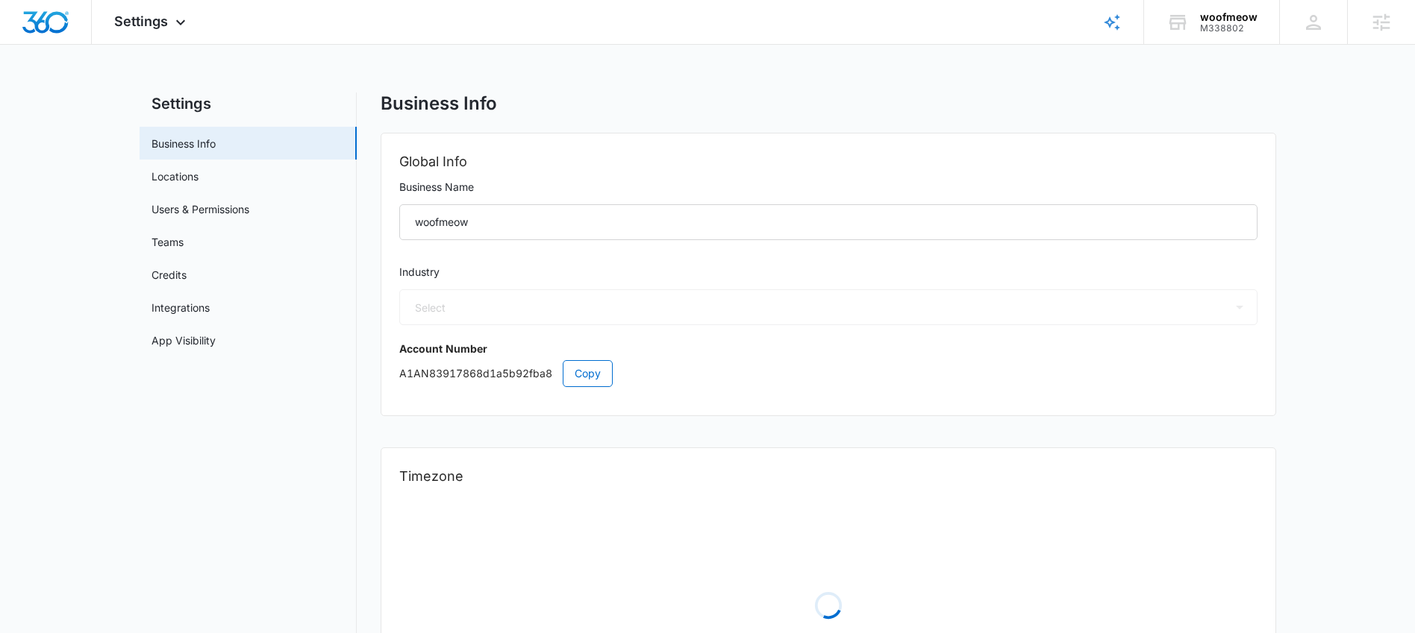
select select "12"
select select "US"
select select "America/New_York"
click at [198, 182] on link "Locations" at bounding box center [174, 177] width 47 height 16
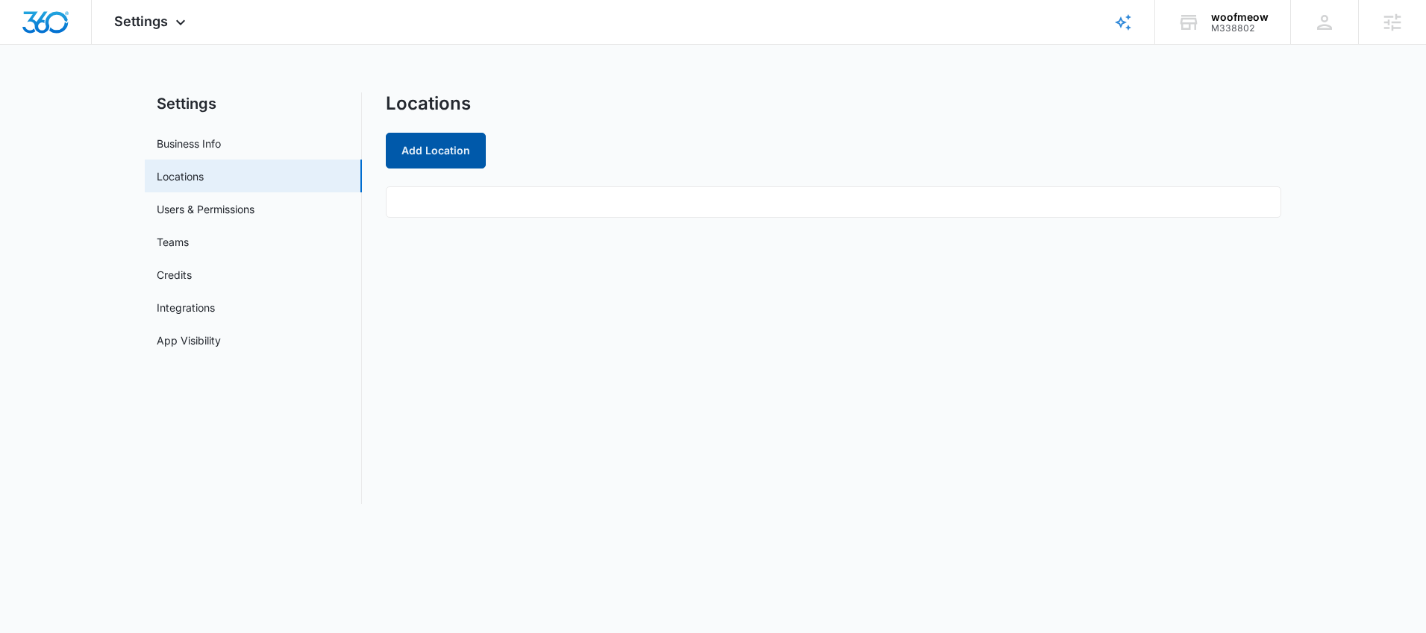
click at [427, 158] on button "Add Location" at bounding box center [436, 151] width 100 height 36
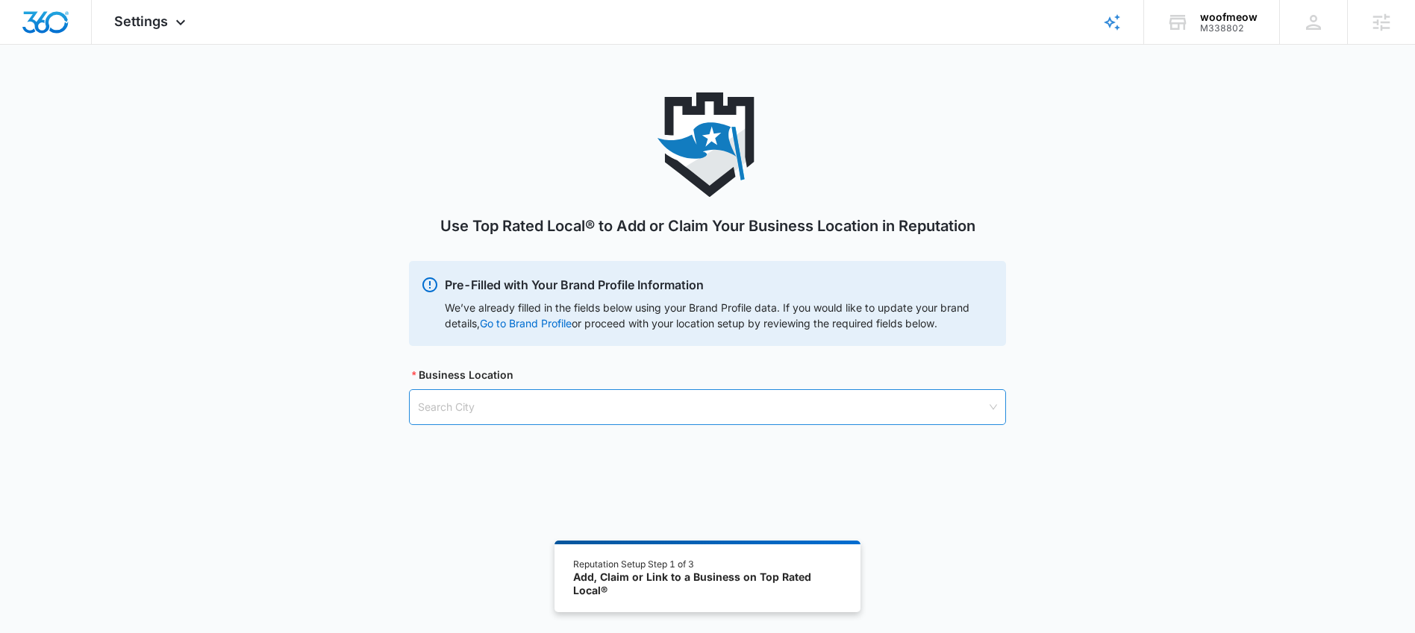
click at [507, 409] on input "search" at bounding box center [702, 407] width 569 height 34
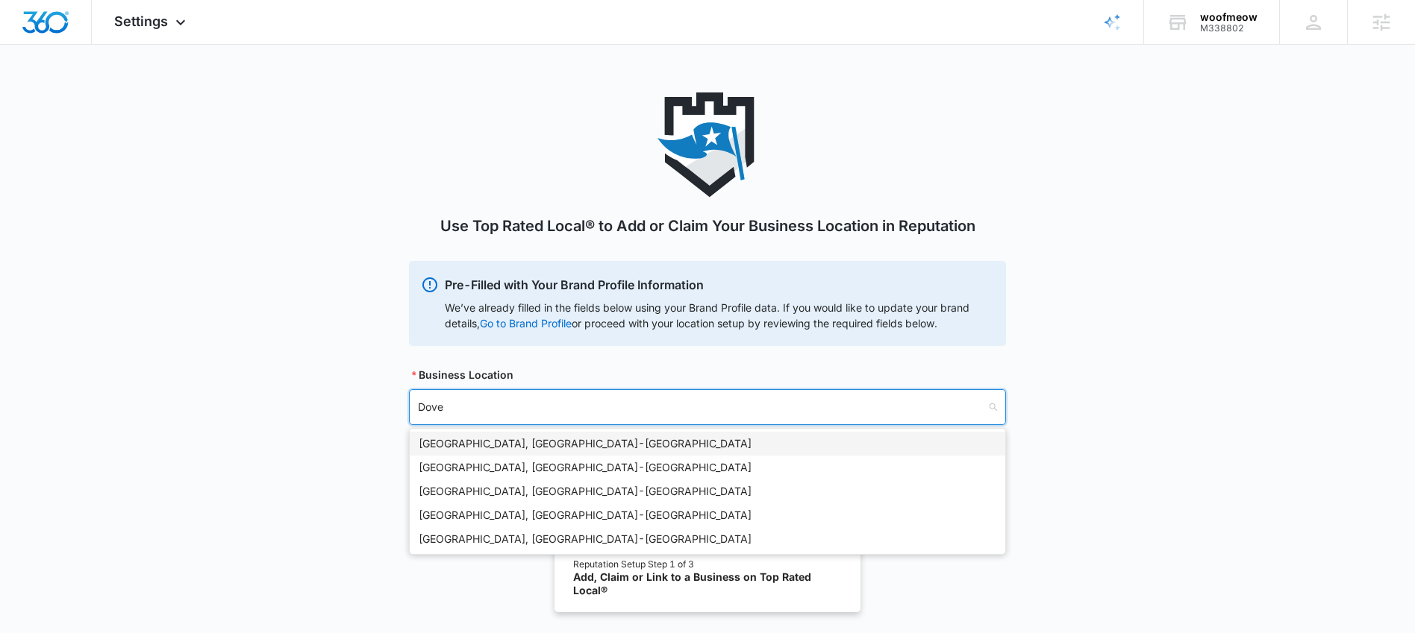
type input "[GEOGRAPHIC_DATA]"
click at [539, 469] on div "[GEOGRAPHIC_DATA], [GEOGRAPHIC_DATA] - [GEOGRAPHIC_DATA]" at bounding box center [707, 468] width 577 height 16
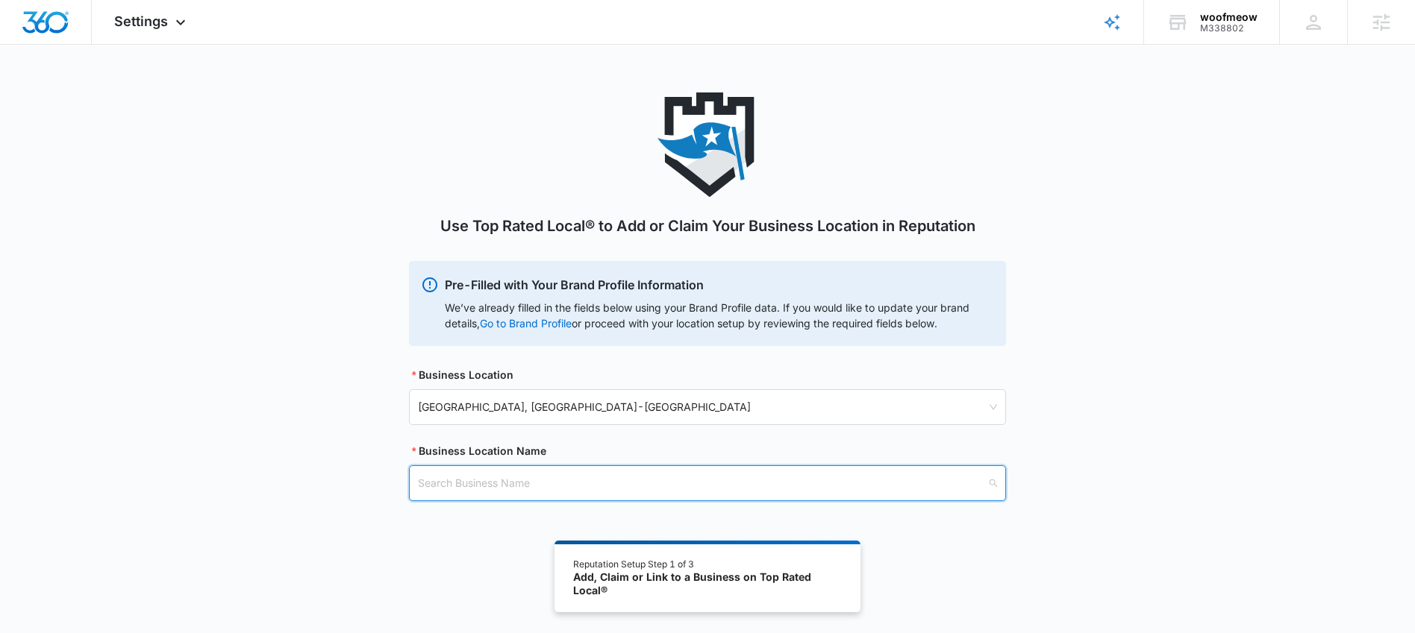
click at [533, 481] on input "search" at bounding box center [702, 483] width 569 height 34
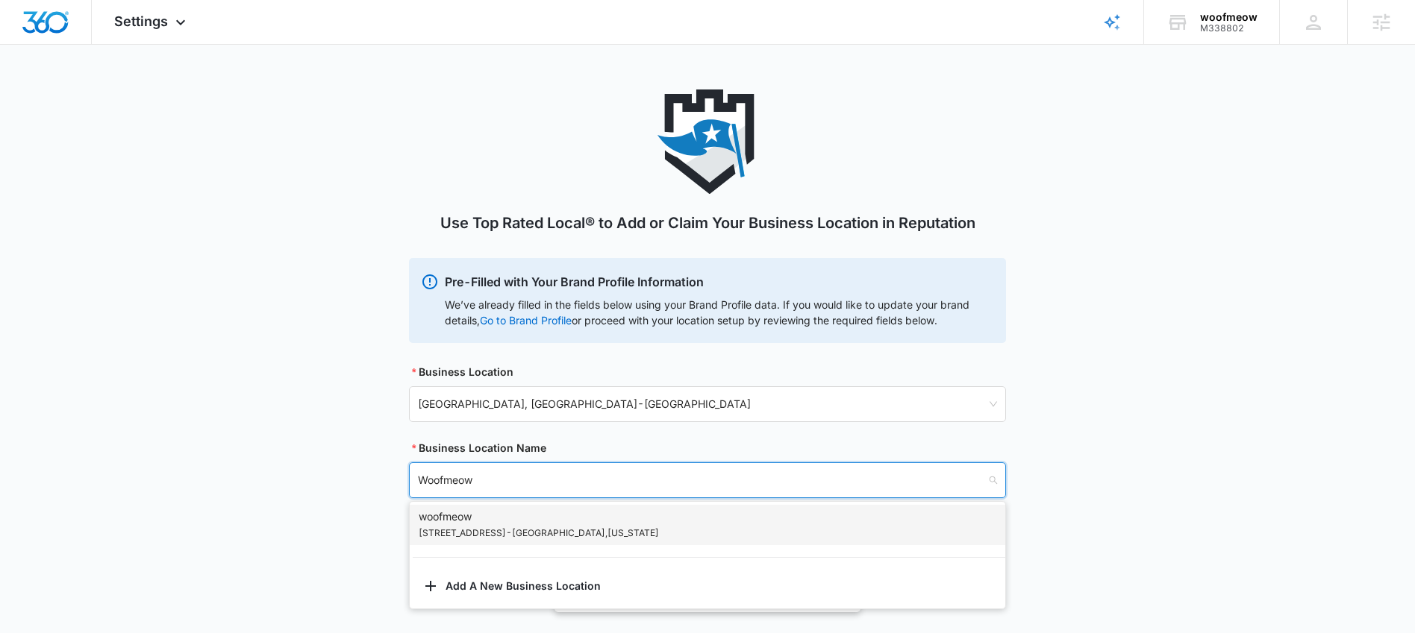
scroll to position [6, 0]
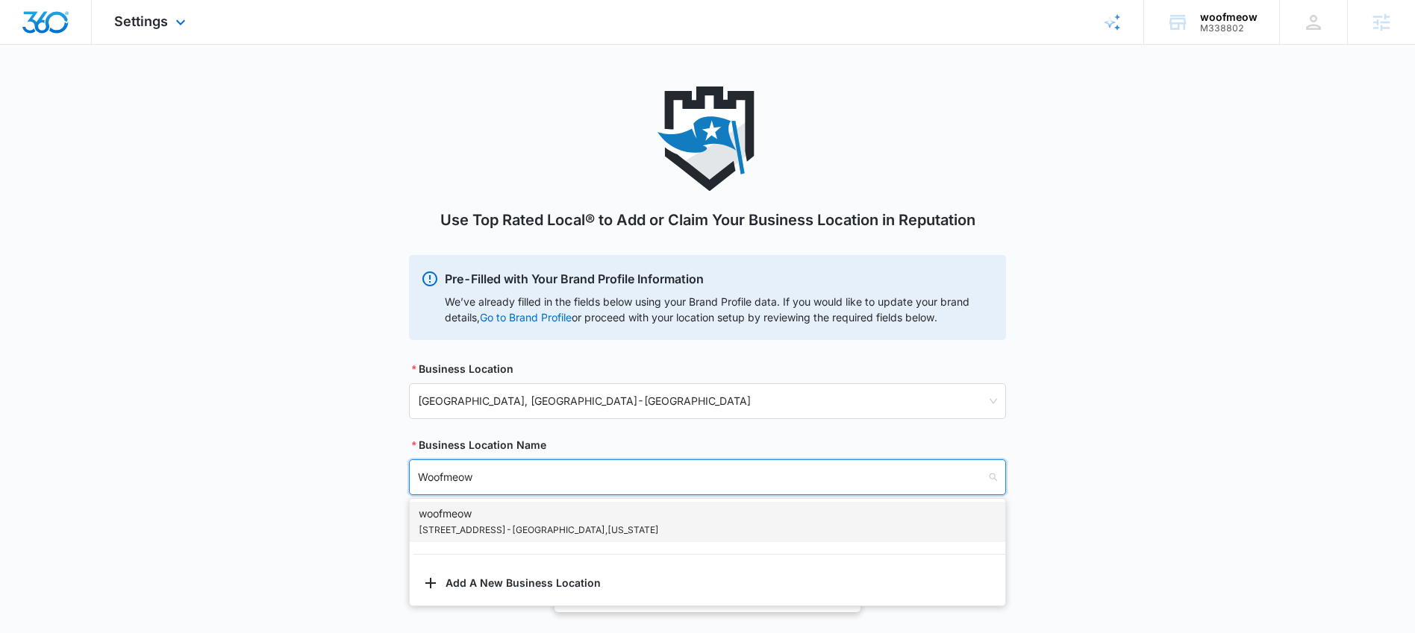
type input "Woofmeow"
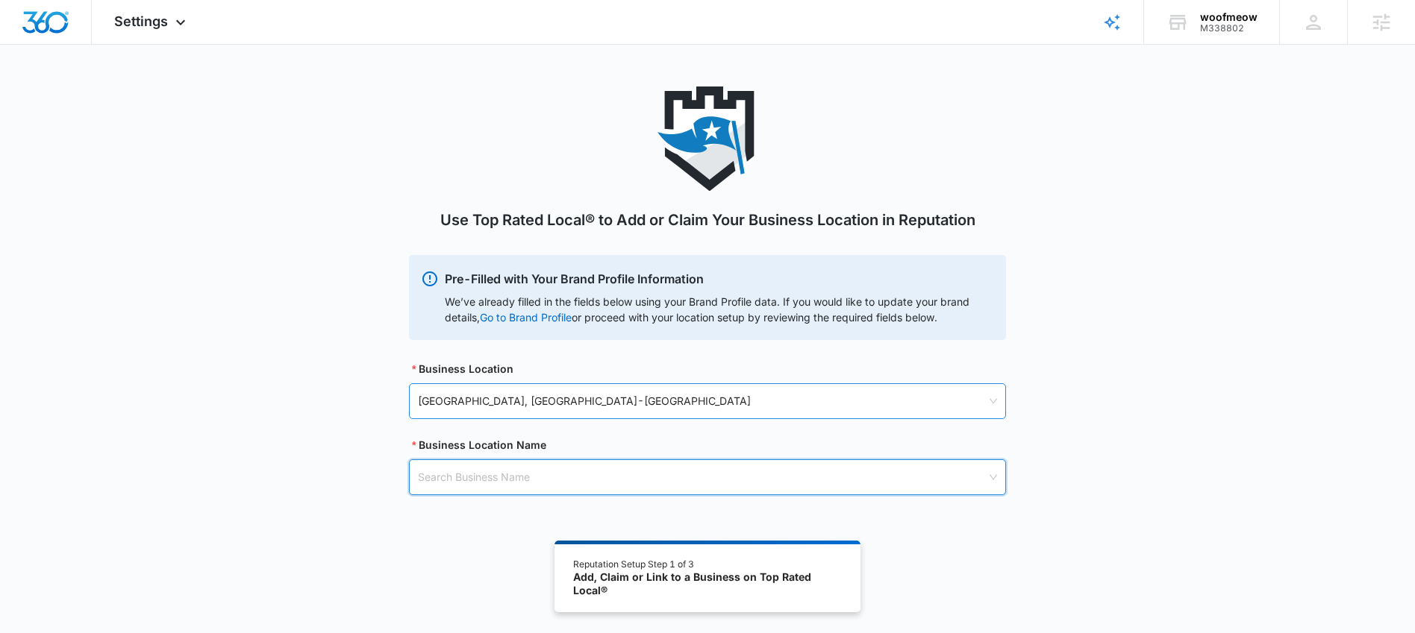
click at [505, 403] on span "[GEOGRAPHIC_DATA], [GEOGRAPHIC_DATA] - [GEOGRAPHIC_DATA]" at bounding box center [707, 401] width 579 height 25
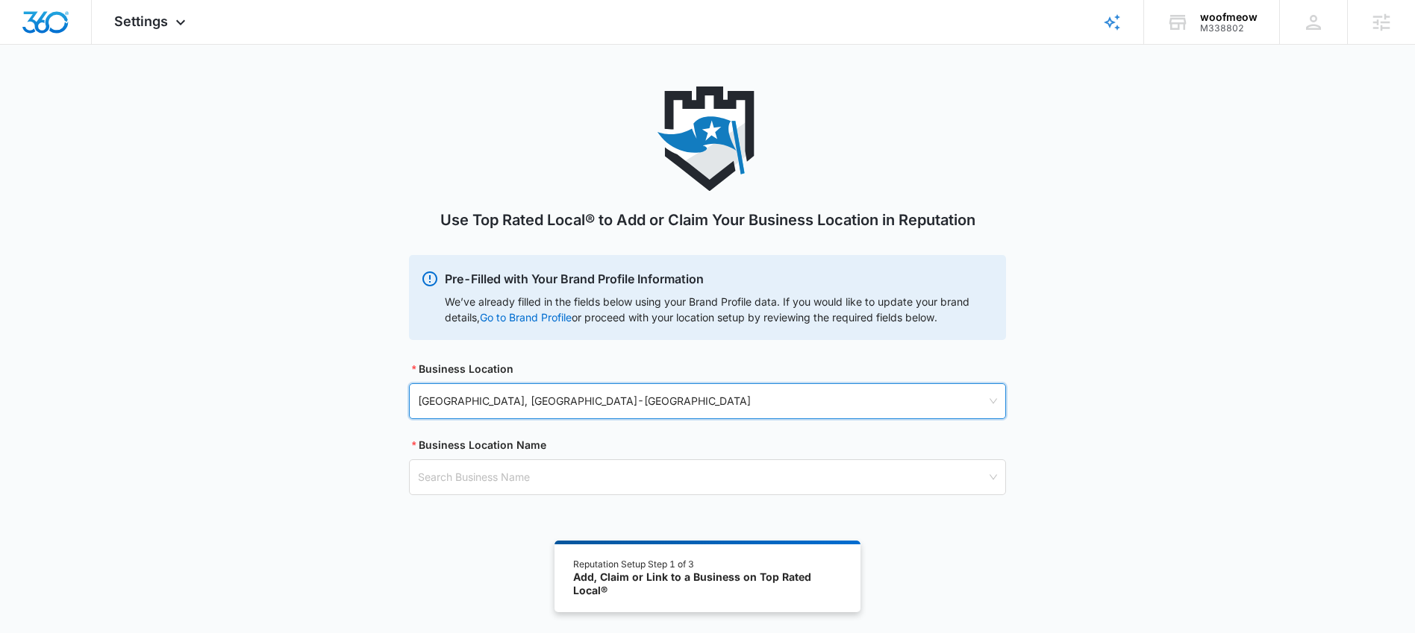
click at [505, 403] on span "[GEOGRAPHIC_DATA], [GEOGRAPHIC_DATA] - [GEOGRAPHIC_DATA]" at bounding box center [707, 401] width 579 height 25
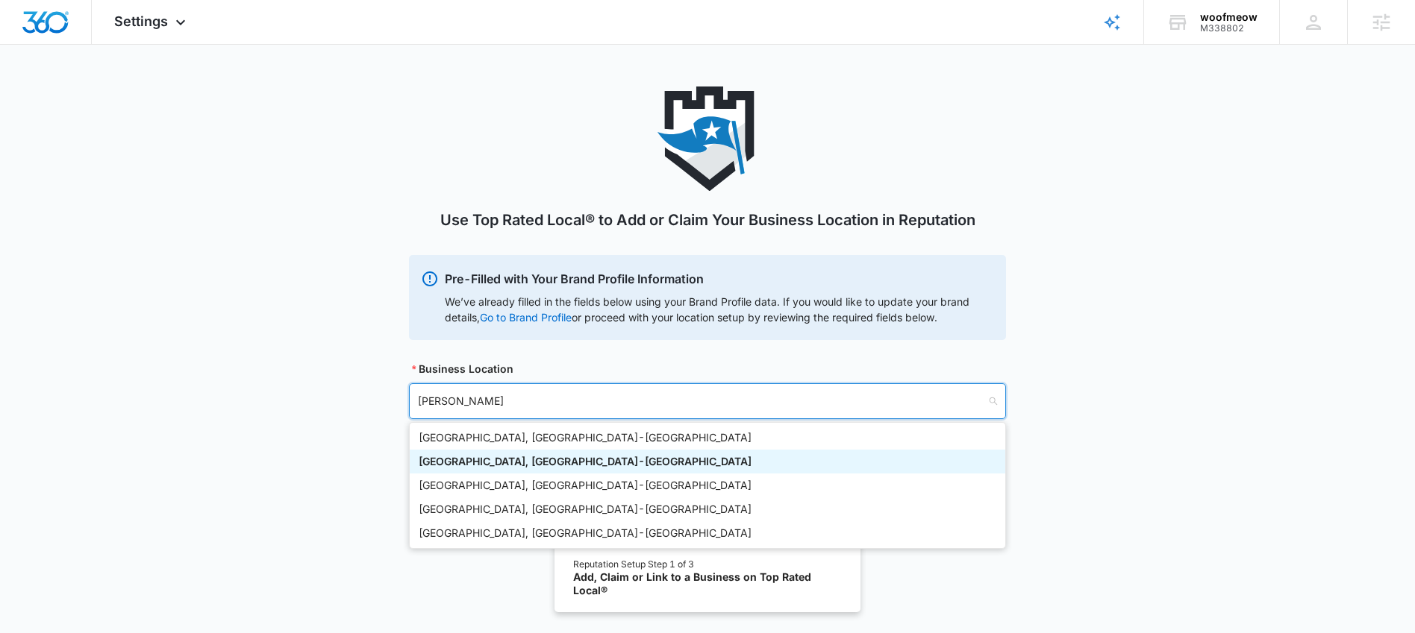
type input "Derry"
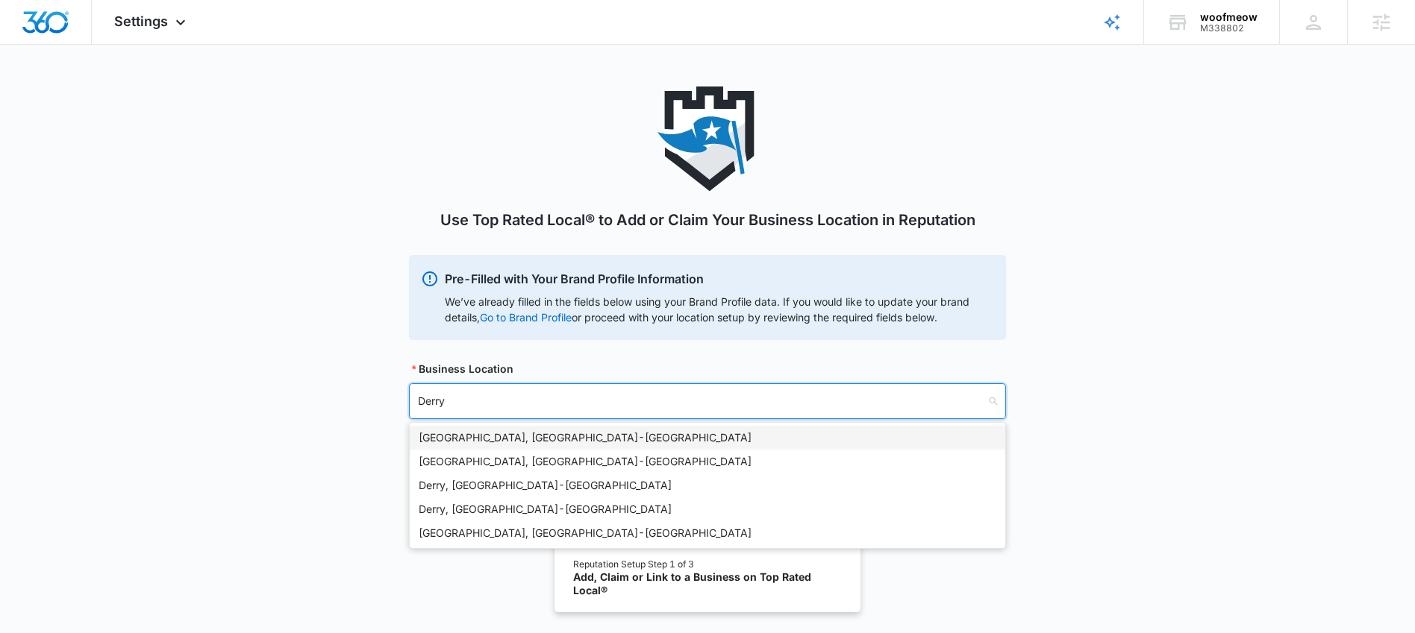
click at [437, 440] on div "[GEOGRAPHIC_DATA], [GEOGRAPHIC_DATA] - [GEOGRAPHIC_DATA]" at bounding box center [707, 438] width 577 height 16
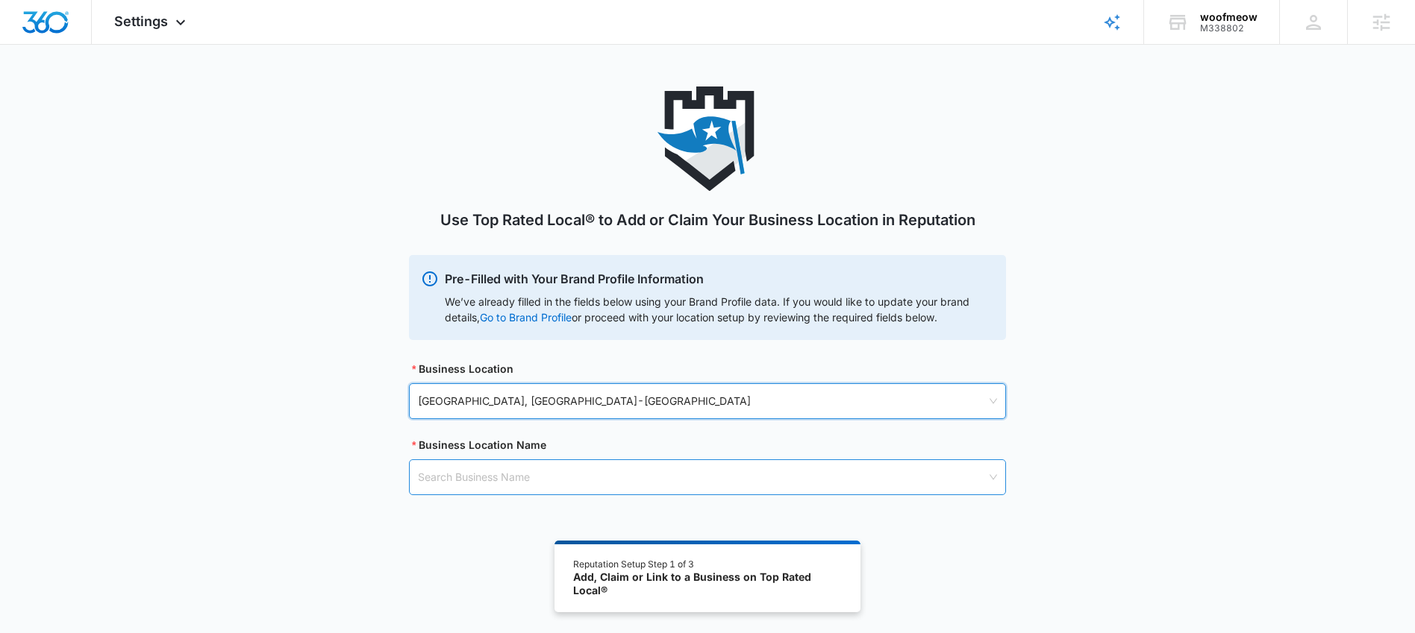
click at [489, 487] on input "search" at bounding box center [702, 477] width 569 height 34
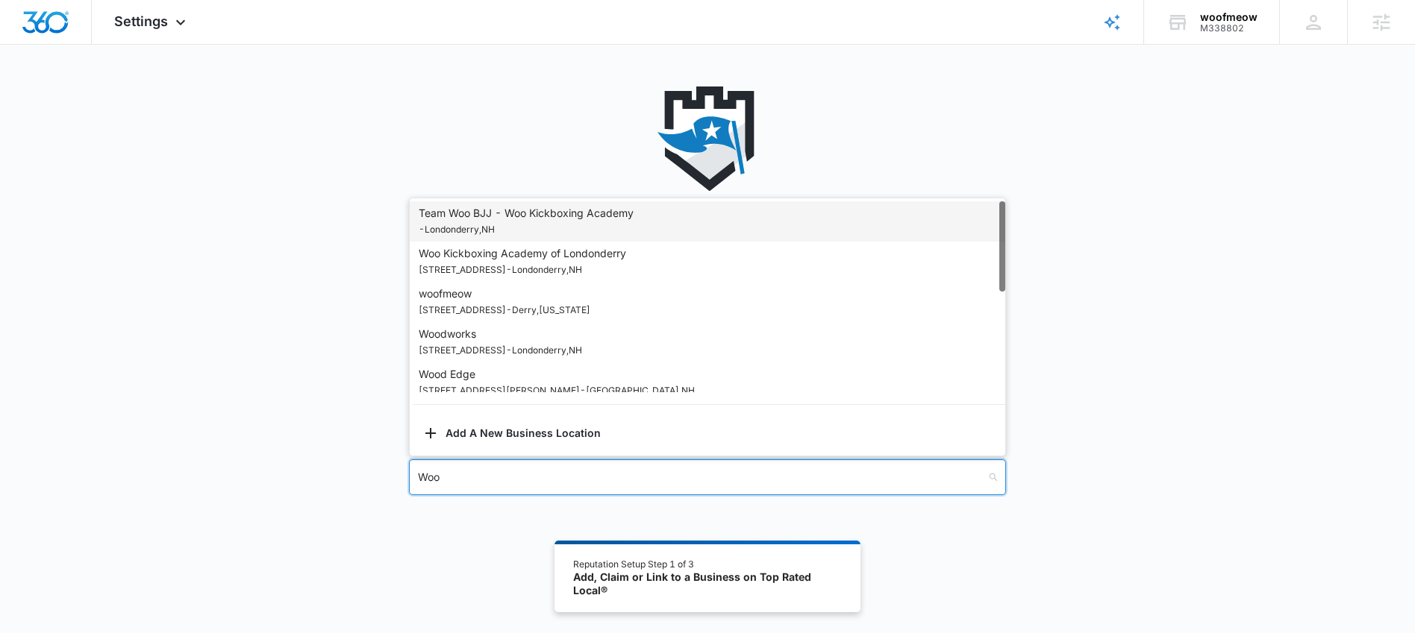
type input "Woof"
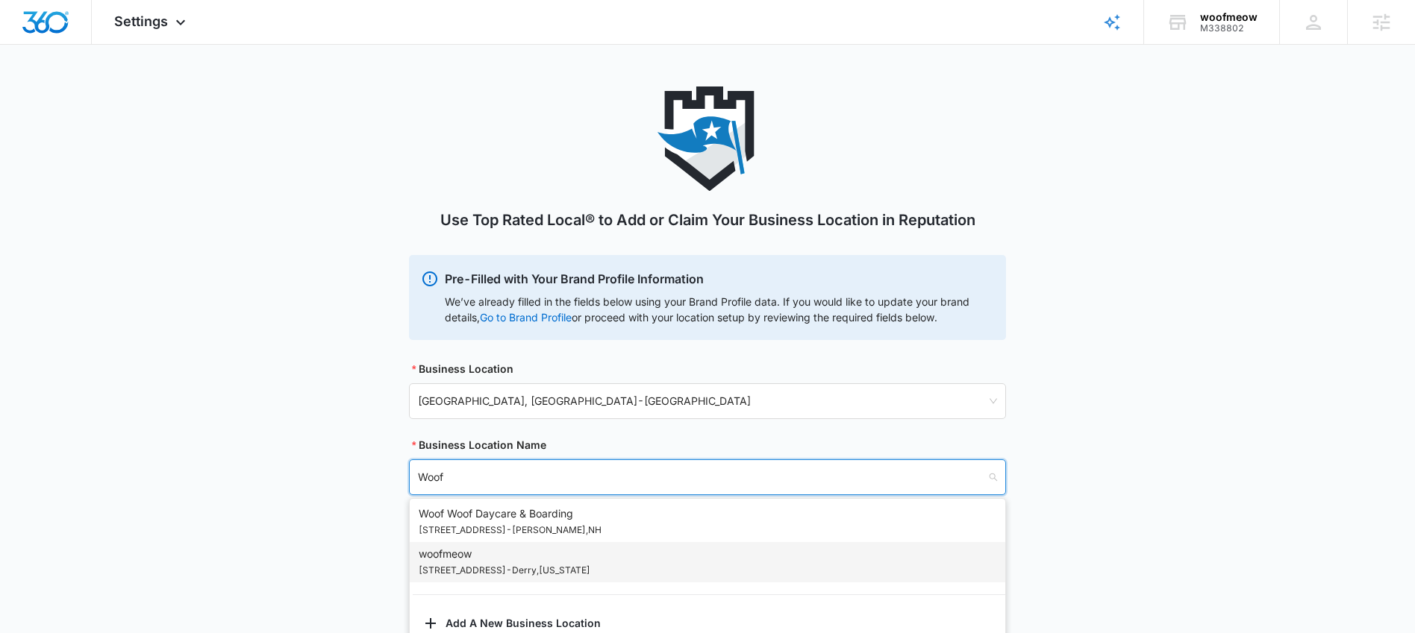
click at [491, 582] on div "woofmeow [STREET_ADDRESS][US_STATE]" at bounding box center [707, 562] width 595 height 40
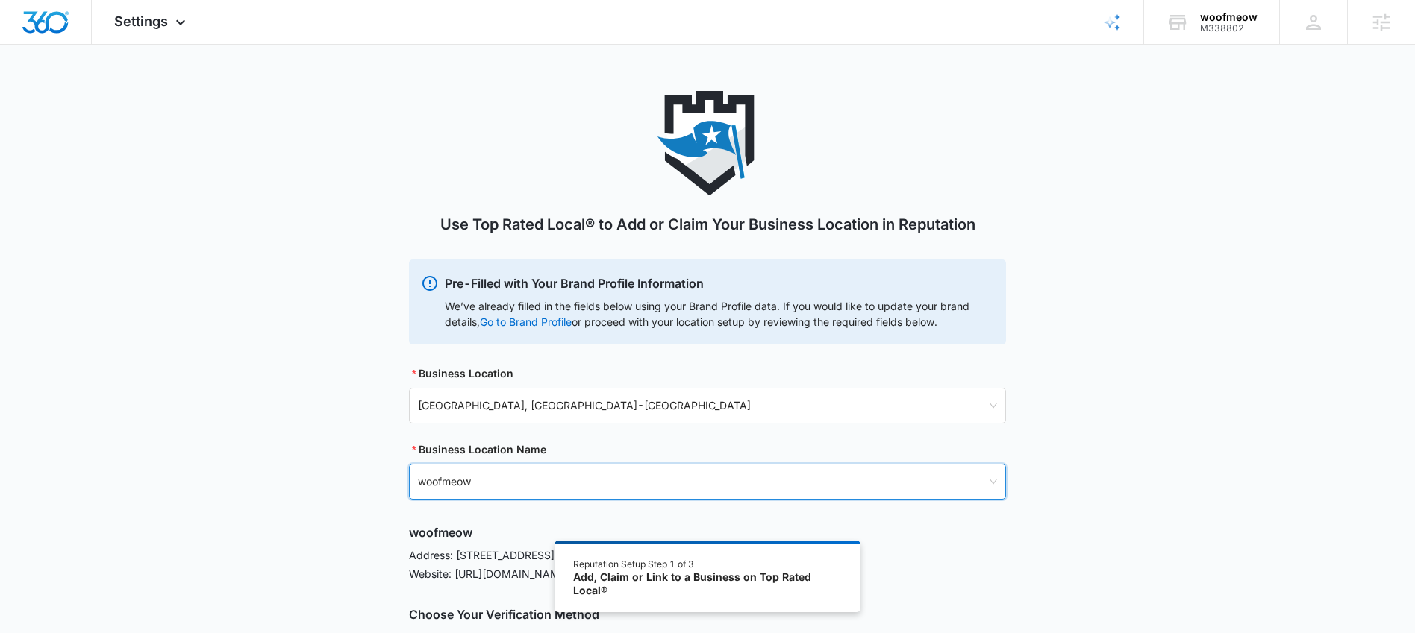
scroll to position [0, 0]
click at [151, 29] on div "Settings Apps Reputation Websites Forms CRM Email Social Shop Content Ads Intel…" at bounding box center [152, 22] width 120 height 44
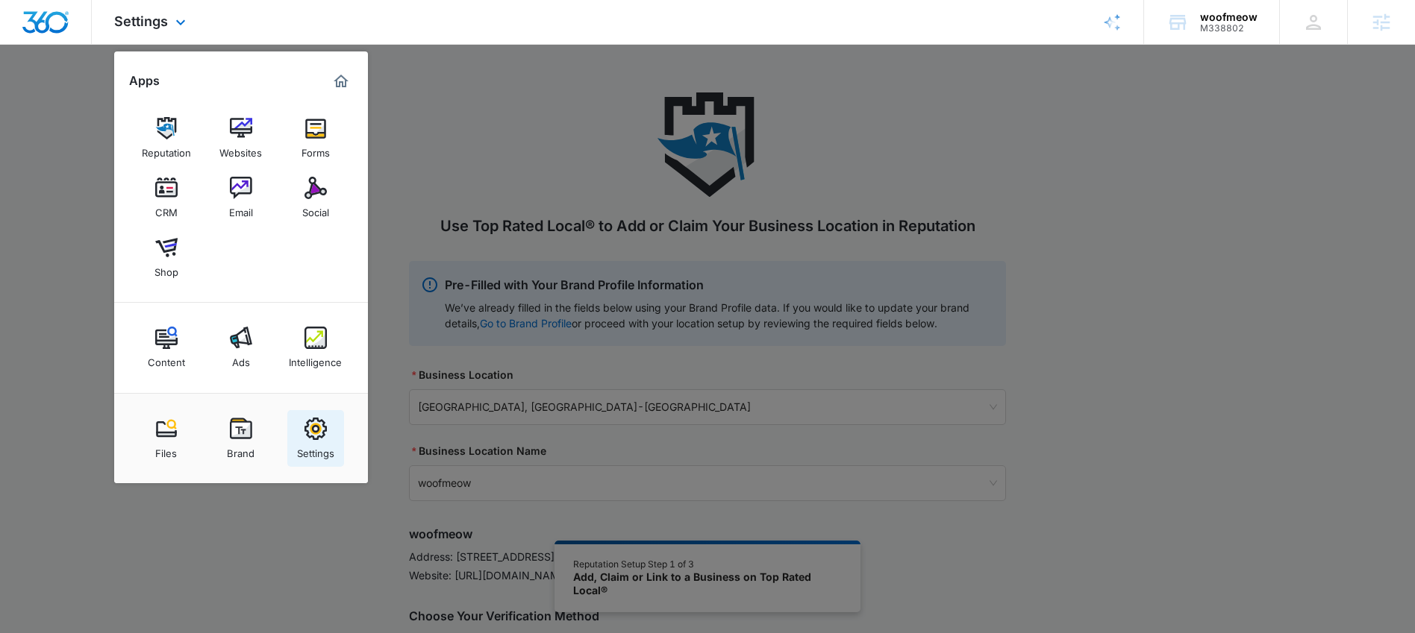
click at [334, 439] on link "Settings" at bounding box center [315, 438] width 57 height 57
select select "12"
select select "US"
select select "America/New_York"
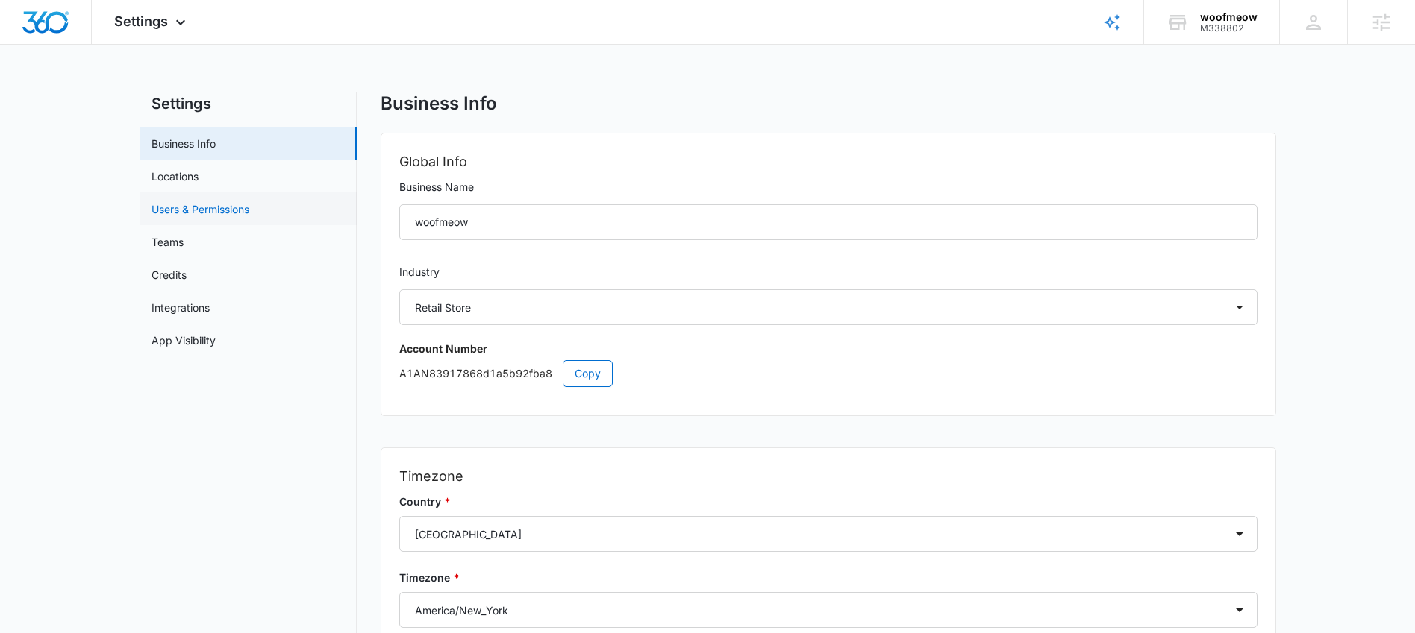
click at [216, 216] on link "Users & Permissions" at bounding box center [200, 209] width 98 height 16
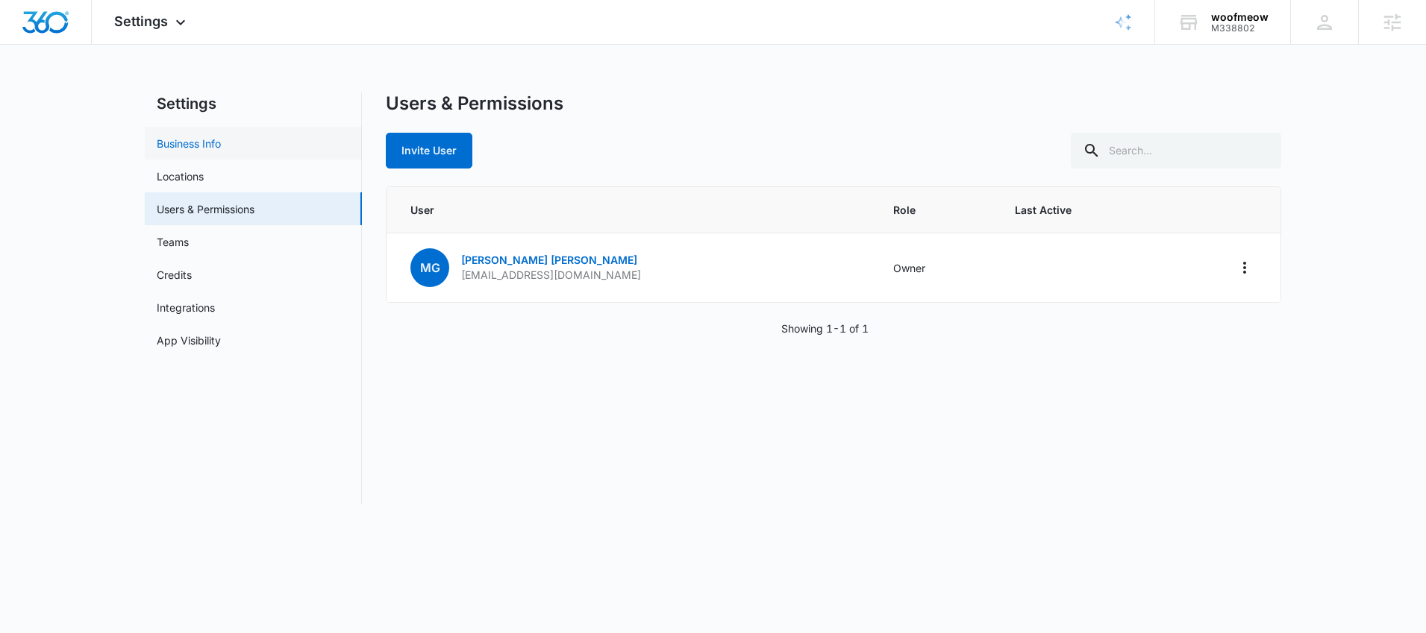
click at [193, 151] on link "Business Info" at bounding box center [189, 144] width 64 height 16
select select "12"
select select "US"
select select "America/New_York"
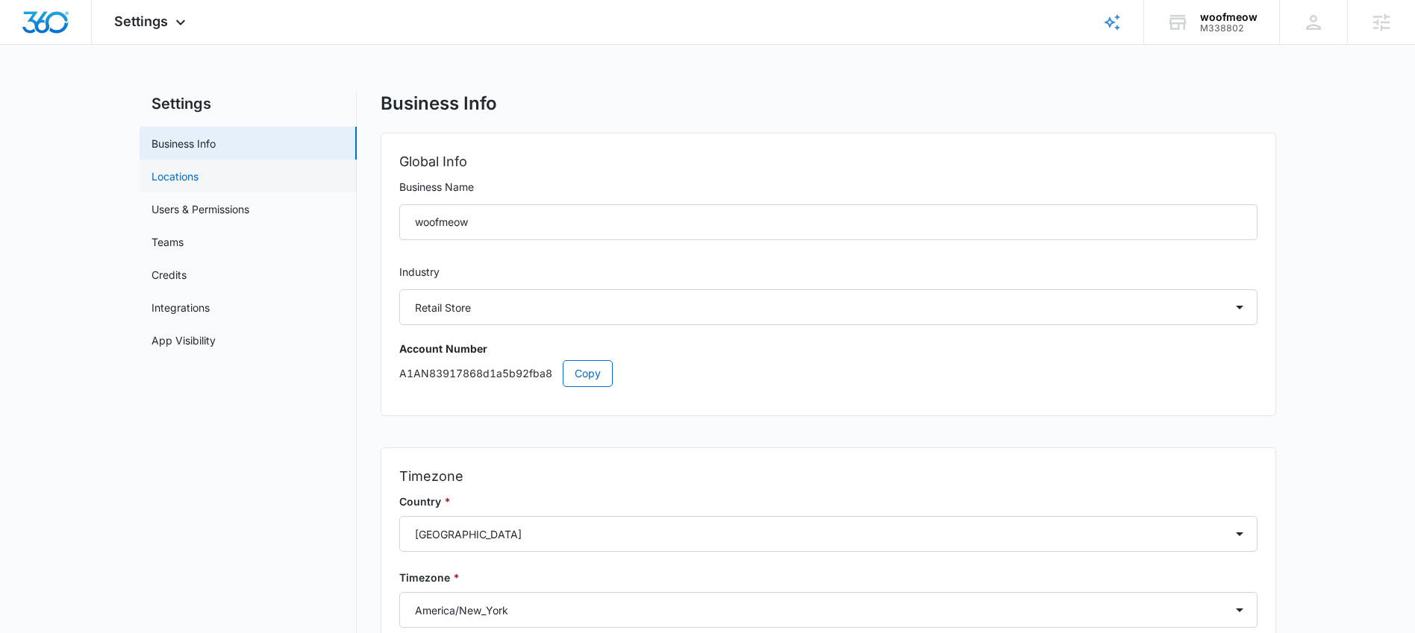
click at [179, 178] on link "Locations" at bounding box center [174, 177] width 47 height 16
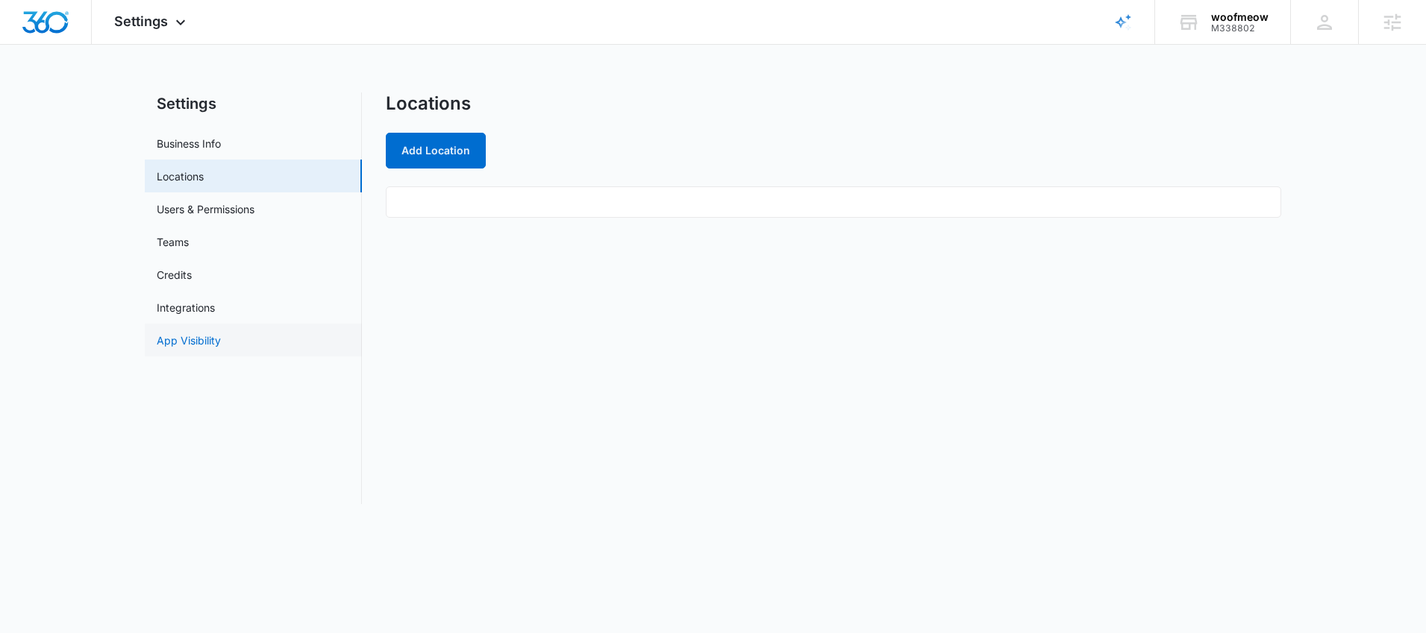
click at [213, 336] on link "App Visibility" at bounding box center [189, 341] width 64 height 16
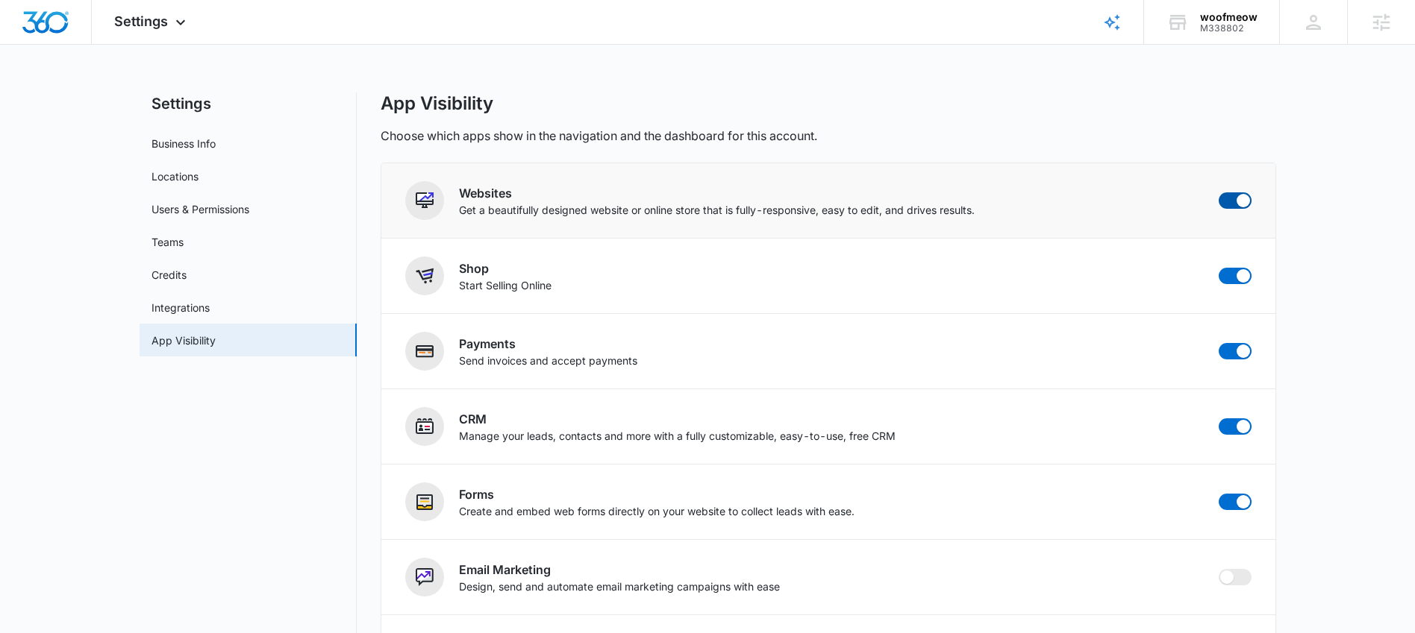
click at [1241, 201] on span at bounding box center [1242, 200] width 13 height 13
click at [1218, 192] on input "checkbox" at bounding box center [1218, 192] width 1 height 1
checkbox input "false"
click at [1238, 275] on span at bounding box center [1242, 275] width 13 height 13
click at [1218, 268] on input "checkbox" at bounding box center [1218, 267] width 1 height 1
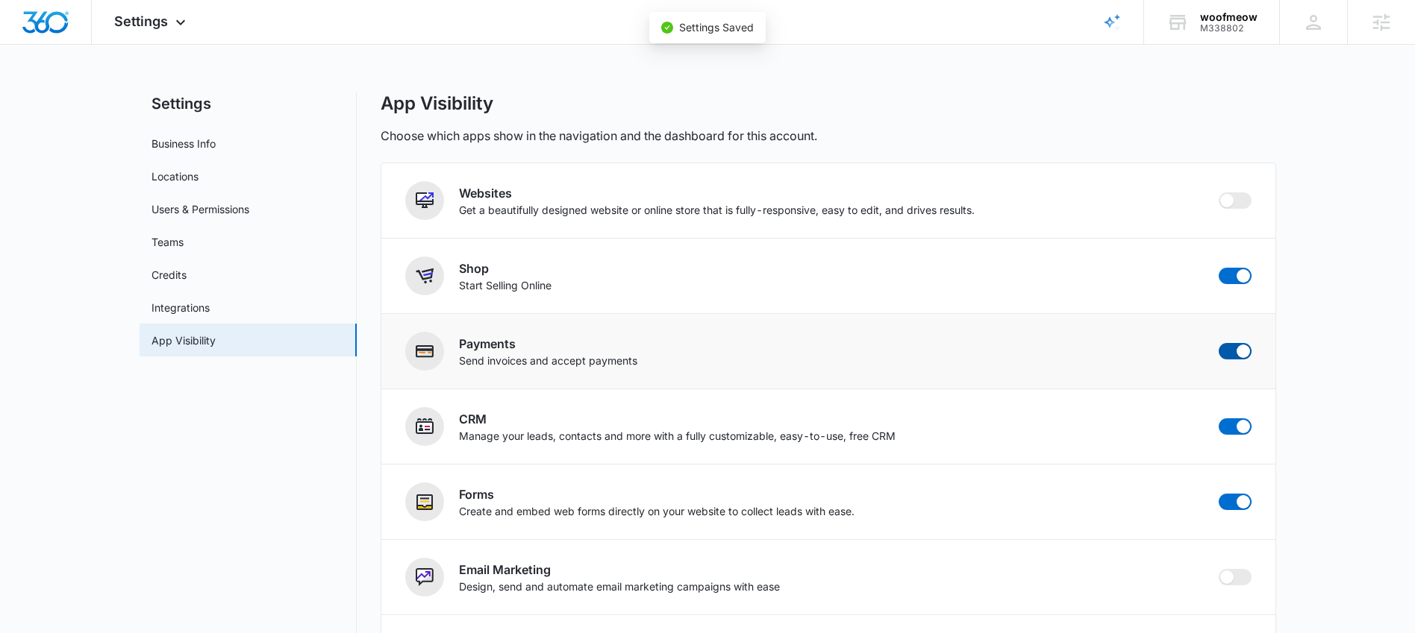
checkbox input "false"
click at [1236, 354] on span at bounding box center [1242, 351] width 13 height 13
click at [1218, 343] on input "checkbox" at bounding box center [1218, 342] width 1 height 1
checkbox input "false"
click at [197, 316] on link "Integrations" at bounding box center [180, 308] width 58 height 16
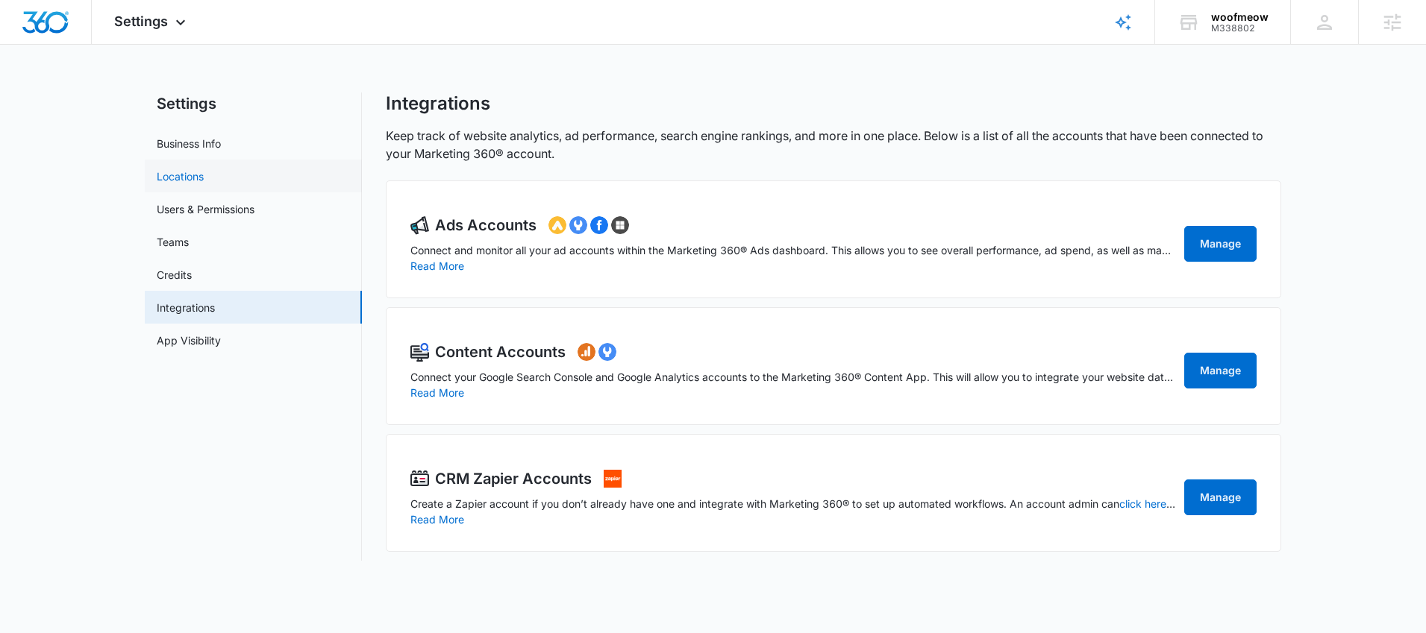
click at [183, 180] on link "Locations" at bounding box center [180, 177] width 47 height 16
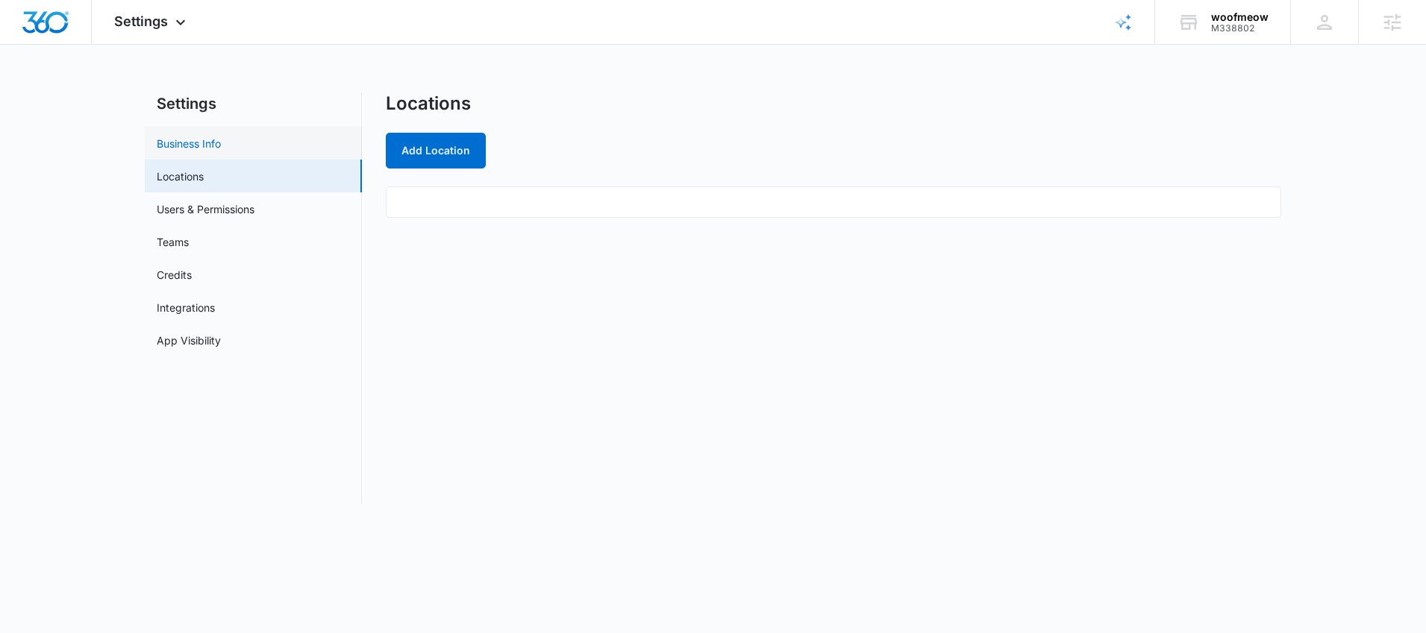
click at [221, 151] on link "Business Info" at bounding box center [189, 144] width 64 height 16
select select "12"
select select "US"
select select "America/New_York"
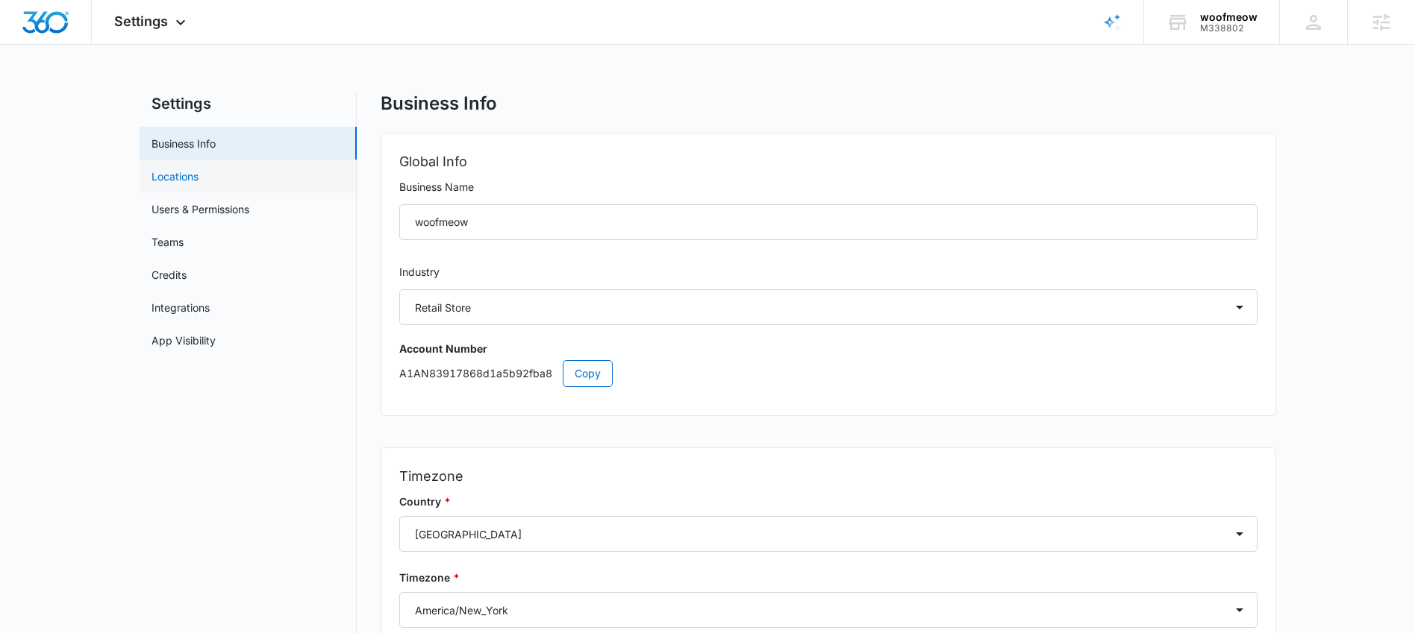
click at [184, 181] on link "Locations" at bounding box center [174, 177] width 47 height 16
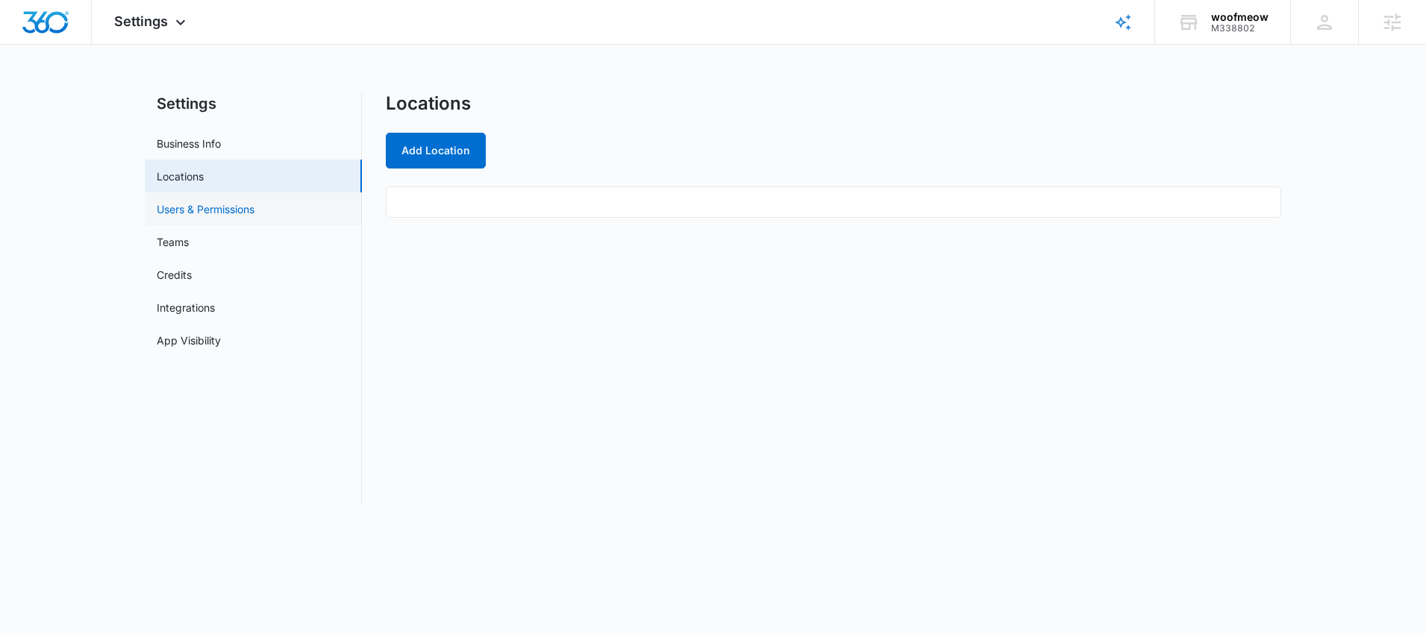
click at [210, 206] on link "Users & Permissions" at bounding box center [206, 209] width 98 height 16
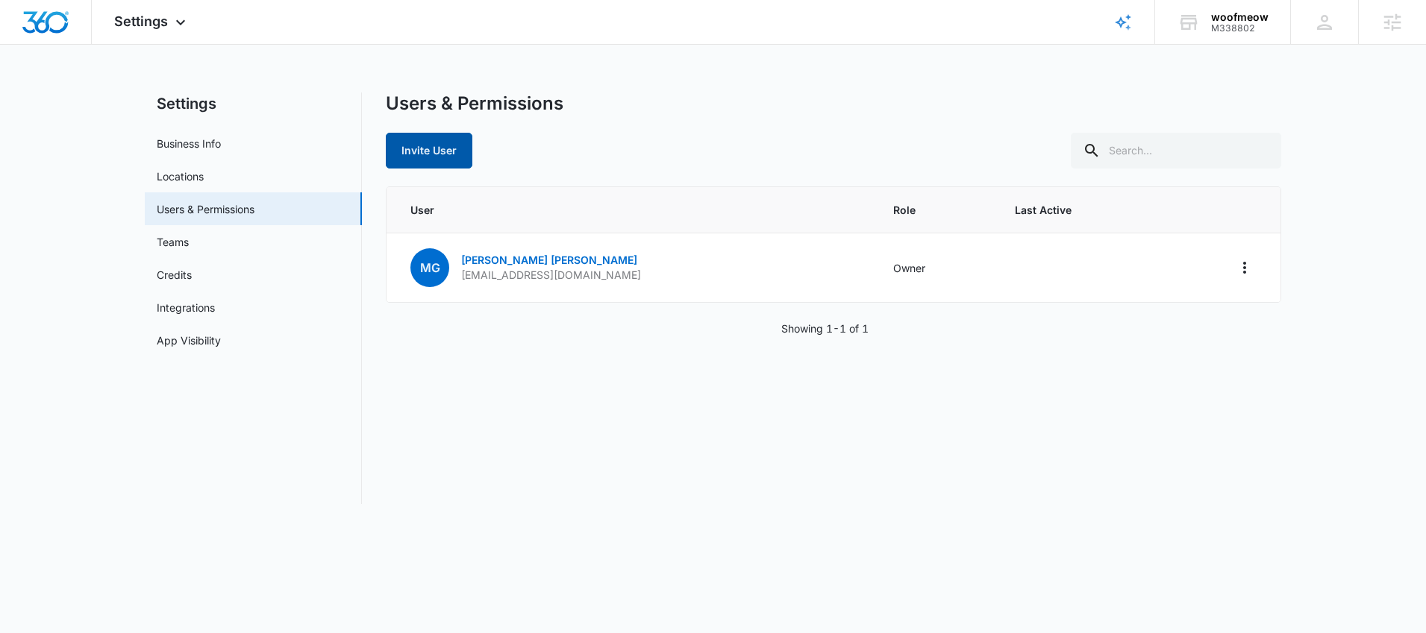
click at [425, 149] on button "Invite User" at bounding box center [429, 151] width 87 height 36
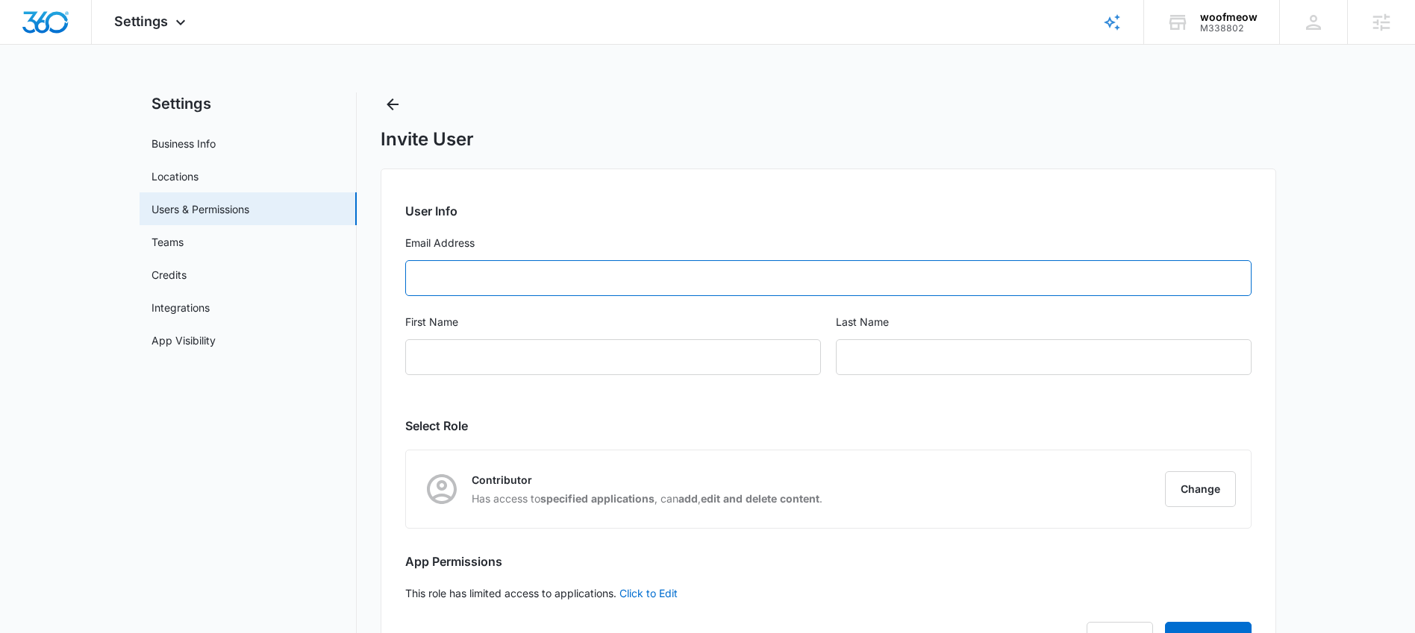
click at [558, 272] on input "Email Address" at bounding box center [828, 278] width 846 height 36
paste input "[EMAIL_ADDRESS][DOMAIN_NAME]"
type input "[EMAIL_ADDRESS][DOMAIN_NAME]"
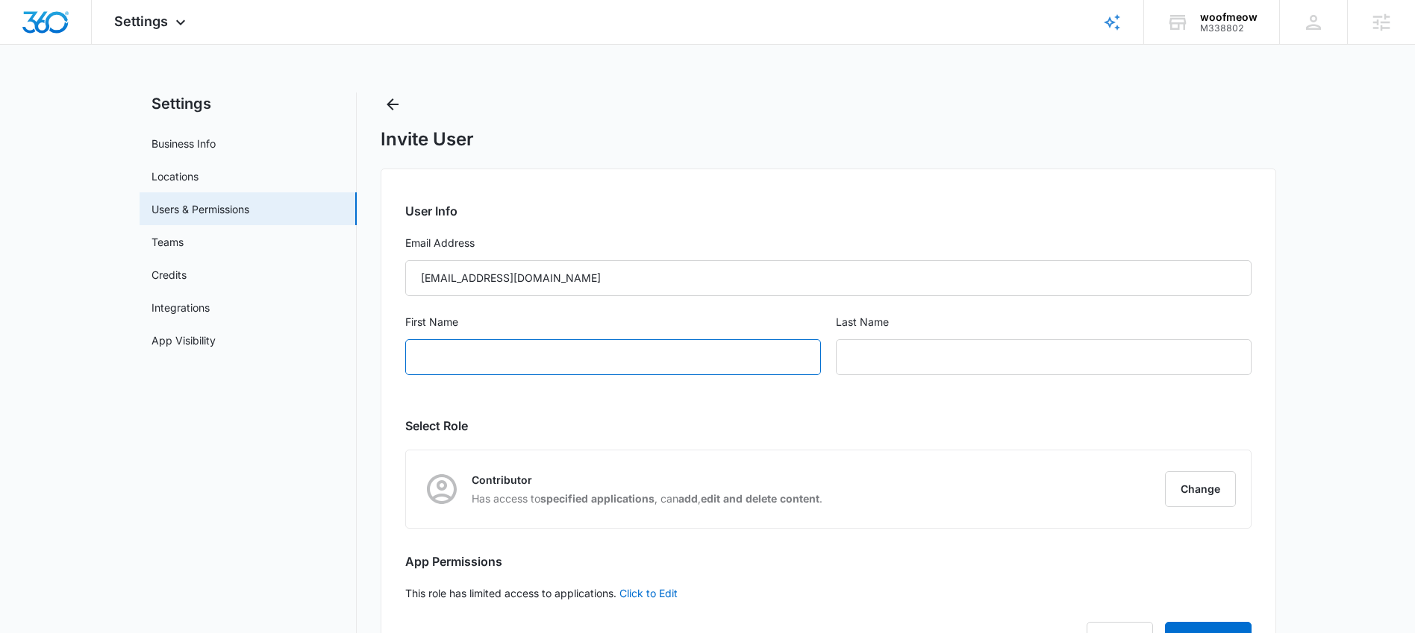
click at [565, 342] on input "First Name" at bounding box center [613, 357] width 416 height 36
click at [601, 357] on input "First Name" at bounding box center [613, 357] width 416 height 36
type input "[PERSON_NAME]"
click at [939, 347] on input "text" at bounding box center [1044, 357] width 416 height 36
type input "woofmeow"
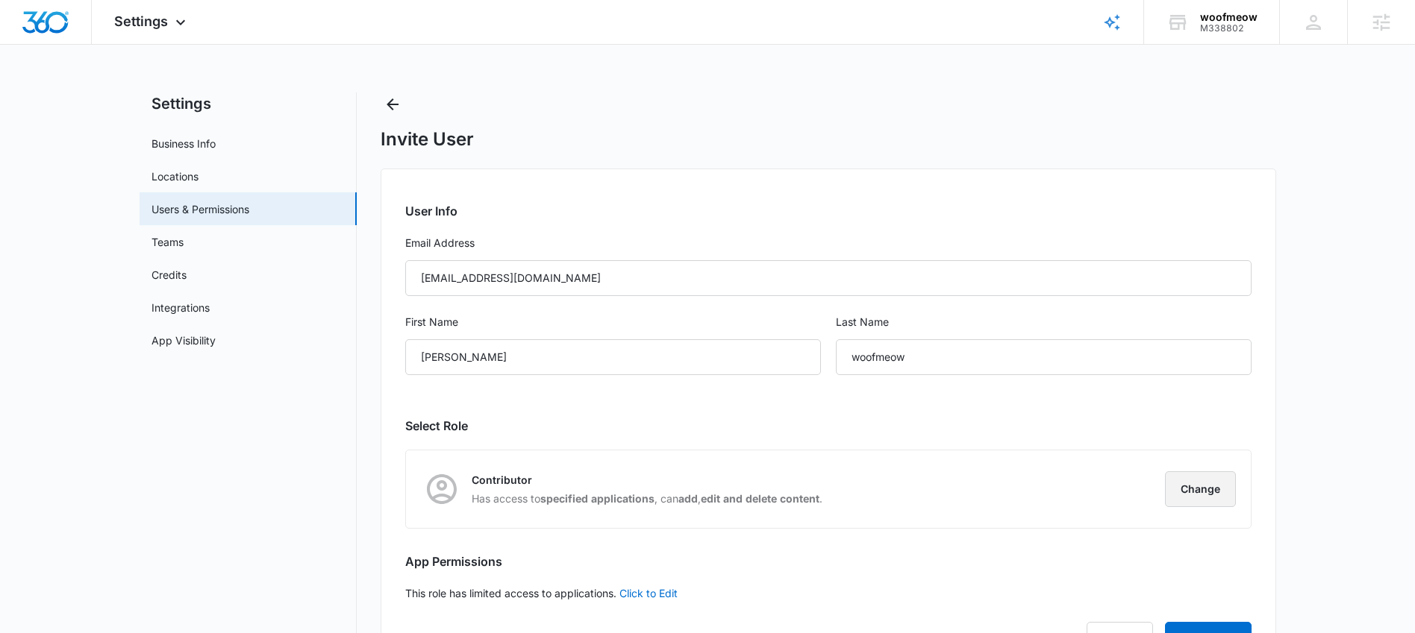
click at [1186, 486] on button "Change" at bounding box center [1200, 490] width 71 height 36
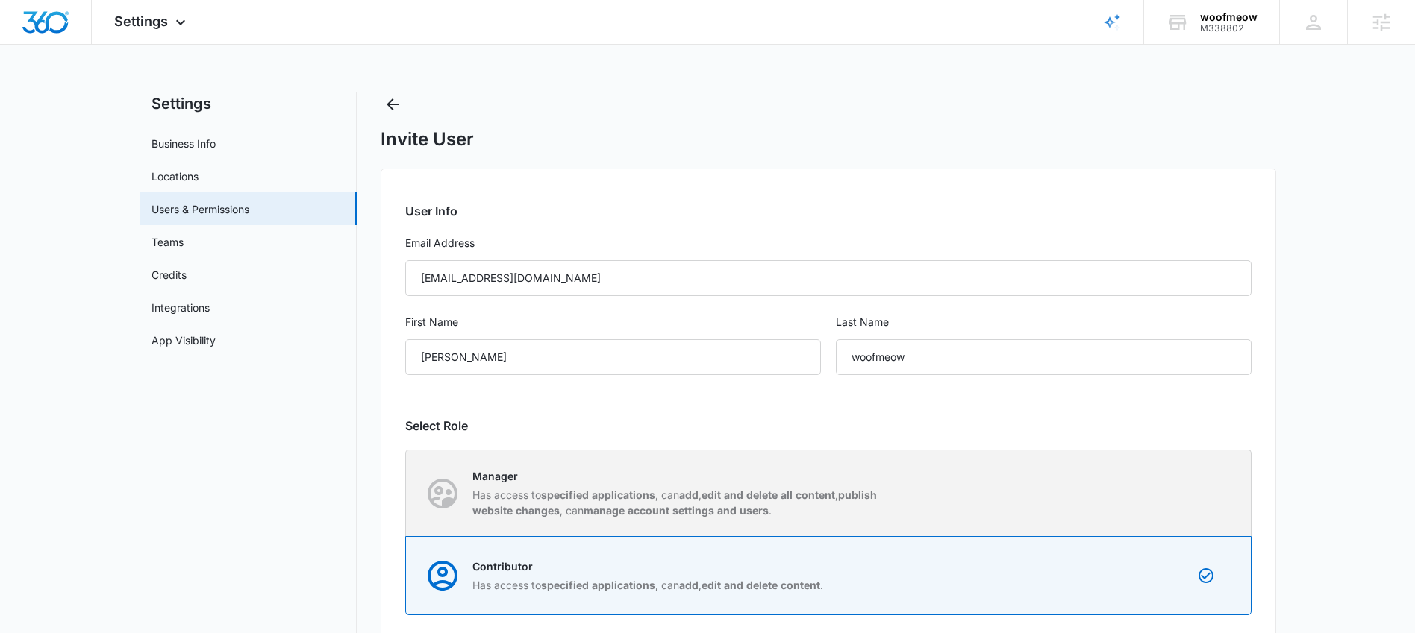
click at [680, 485] on div "Manager Has access to specified applications , can add , edit and delete all co…" at bounding box center [681, 494] width 419 height 50
click at [407, 493] on input "Manager Has access to specified applications , can add , edit and delete all co…" at bounding box center [406, 493] width 1 height 1
radio input "true"
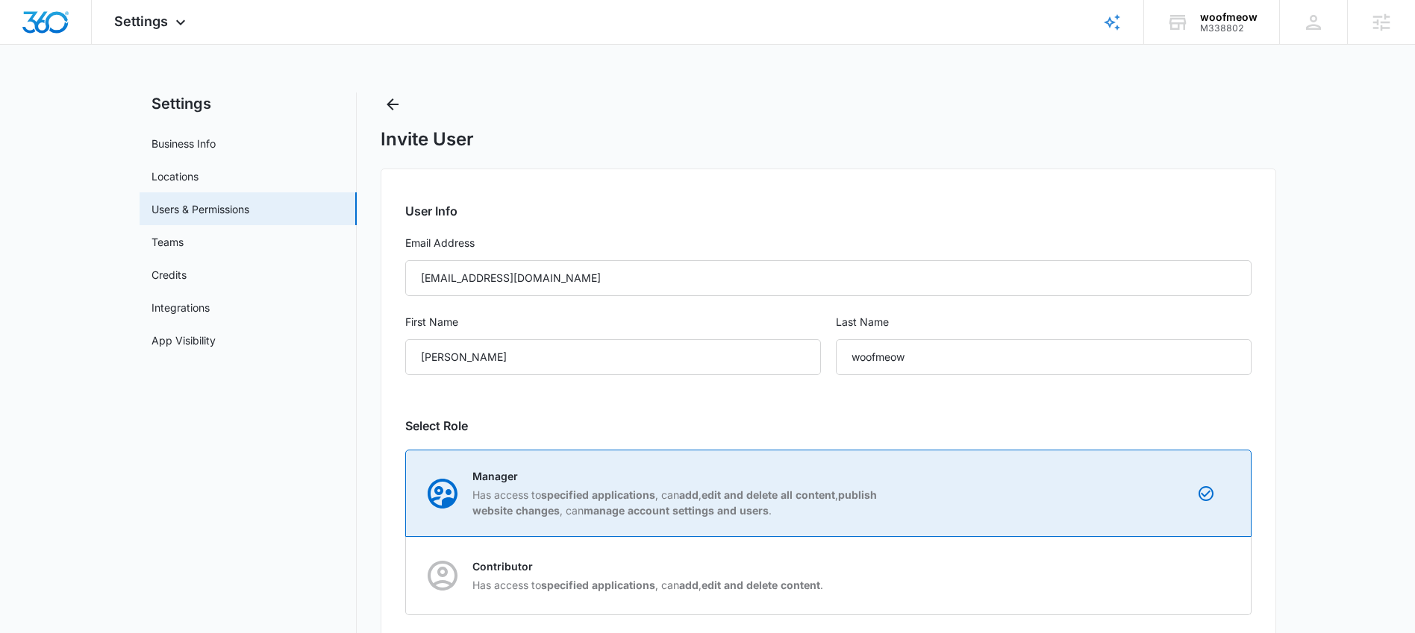
scroll to position [154, 0]
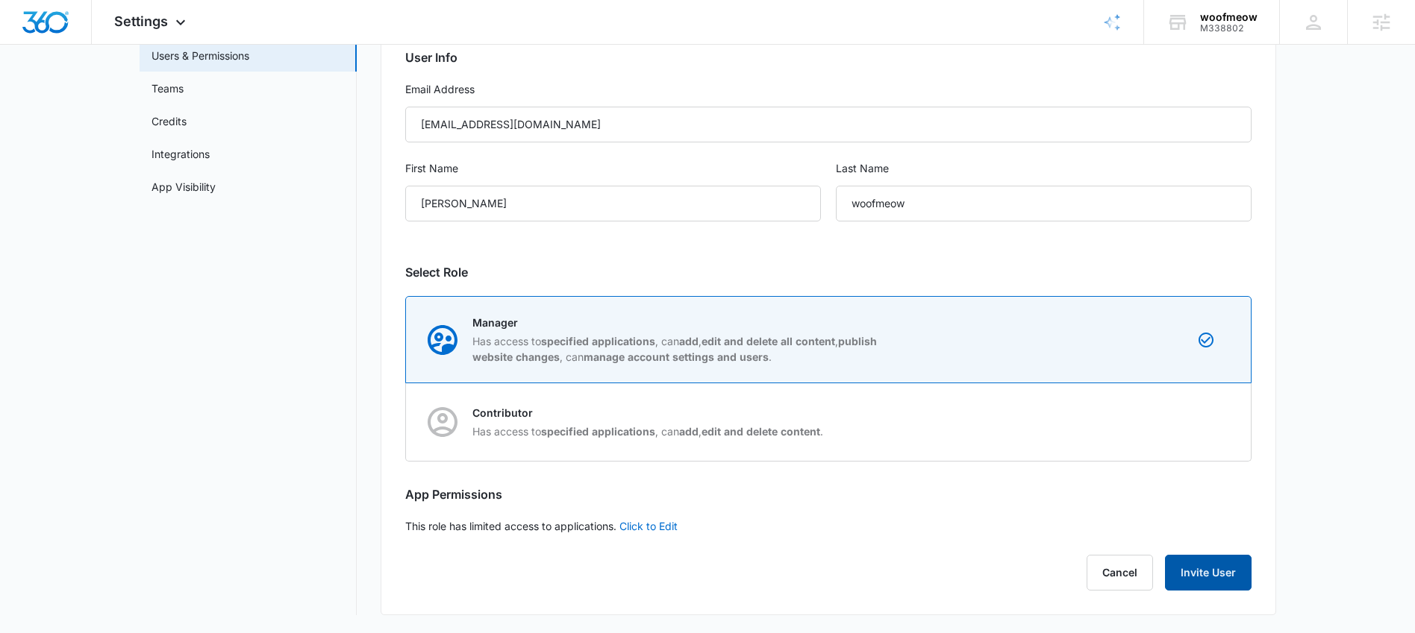
click at [1214, 561] on button "Invite User" at bounding box center [1208, 573] width 87 height 36
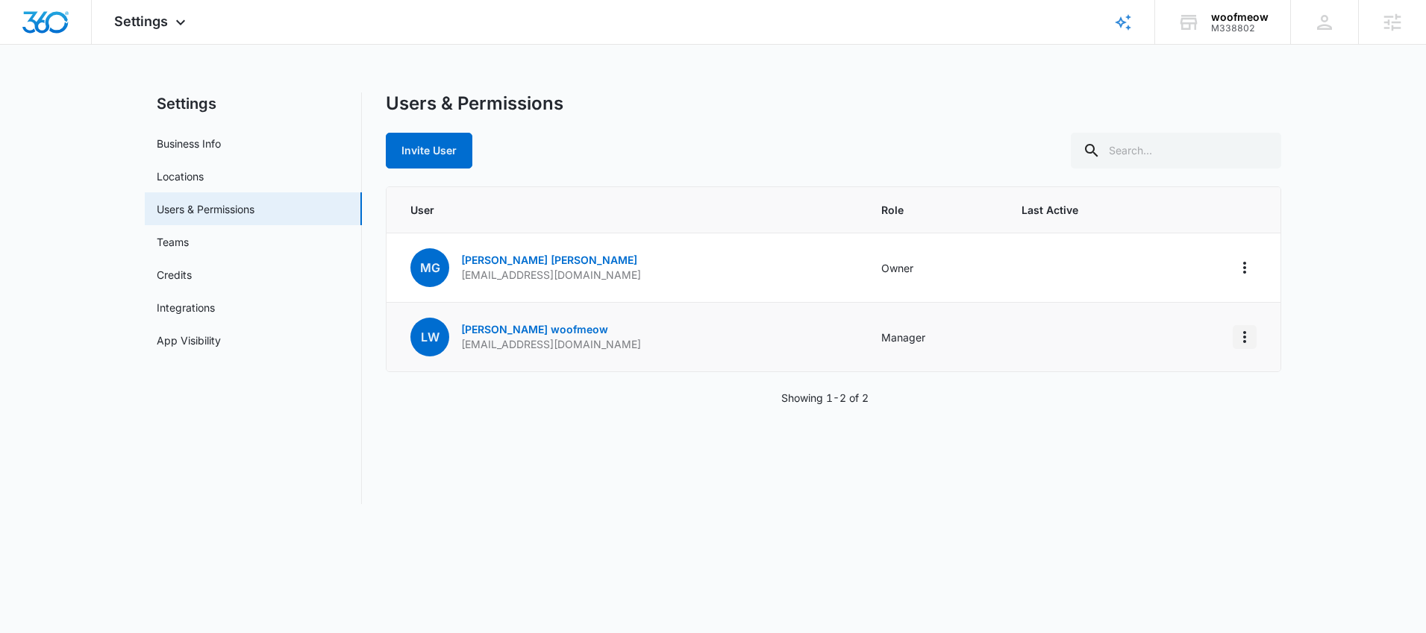
click at [1244, 339] on icon "Actions" at bounding box center [1245, 337] width 18 height 18
drag, startPoint x: 843, startPoint y: 414, endPoint x: 813, endPoint y: 416, distance: 29.9
click at [836, 416] on div "Users & Permissions Invite User User Role Last Active MG [PERSON_NAME] [EMAIL_A…" at bounding box center [833, 299] width 895 height 412
click at [512, 328] on link "[PERSON_NAME]" at bounding box center [534, 329] width 147 height 13
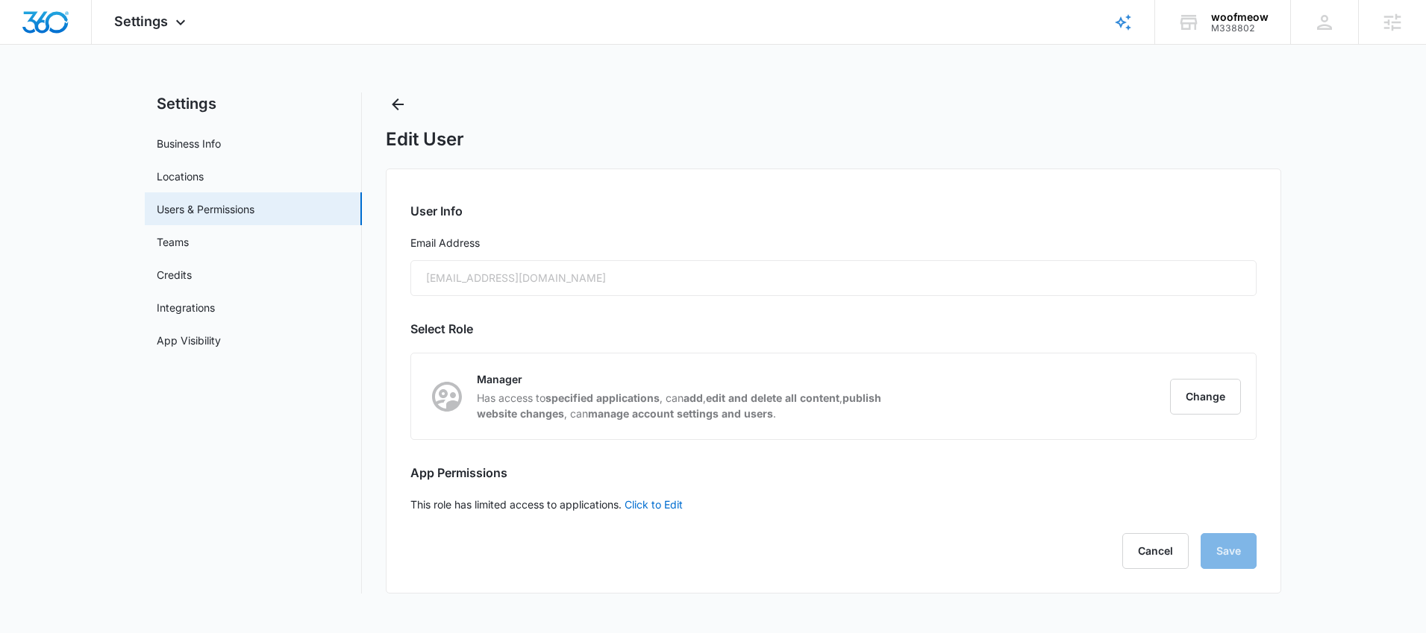
click at [426, 227] on form "User Info Email Address [EMAIL_ADDRESS][DOMAIN_NAME]" at bounding box center [833, 249] width 846 height 94
click at [404, 111] on icon "Back" at bounding box center [398, 104] width 18 height 18
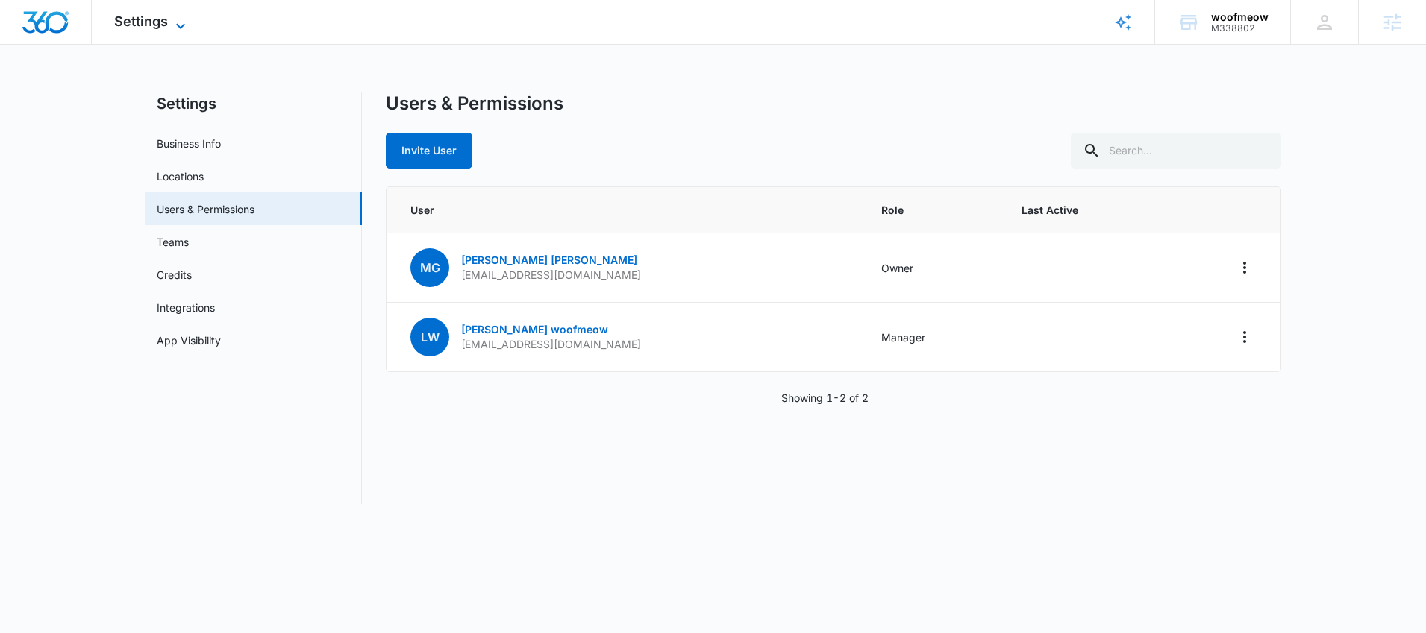
click at [164, 20] on span "Settings" at bounding box center [141, 21] width 54 height 16
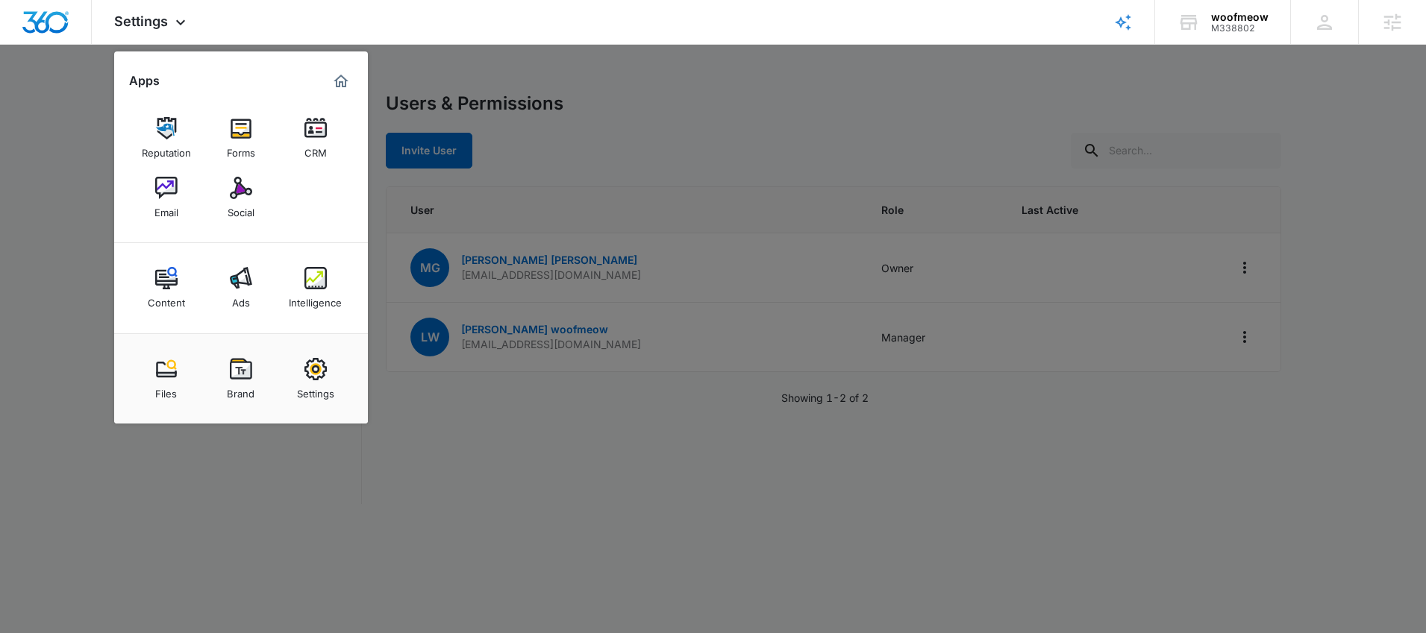
drag, startPoint x: 263, startPoint y: 370, endPoint x: 272, endPoint y: 360, distance: 13.2
click at [263, 370] on link "Brand" at bounding box center [241, 379] width 57 height 57
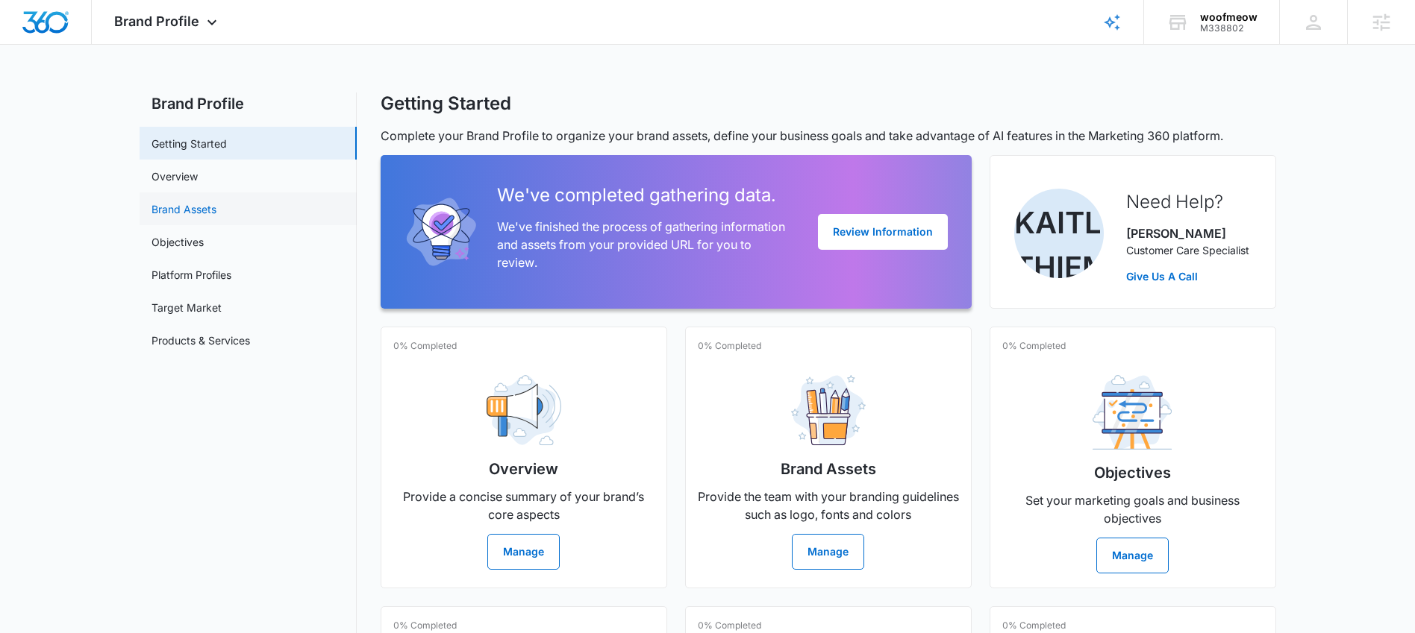
click at [166, 210] on link "Brand Assets" at bounding box center [183, 209] width 65 height 16
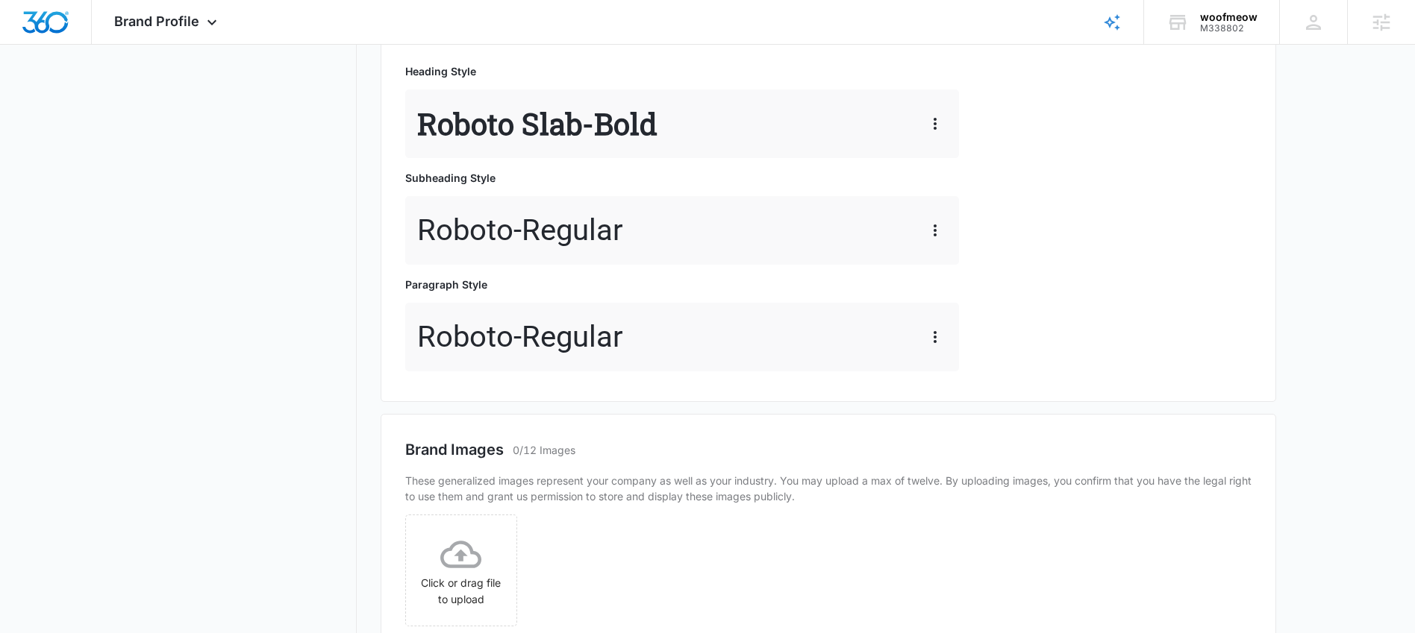
scroll to position [777, 0]
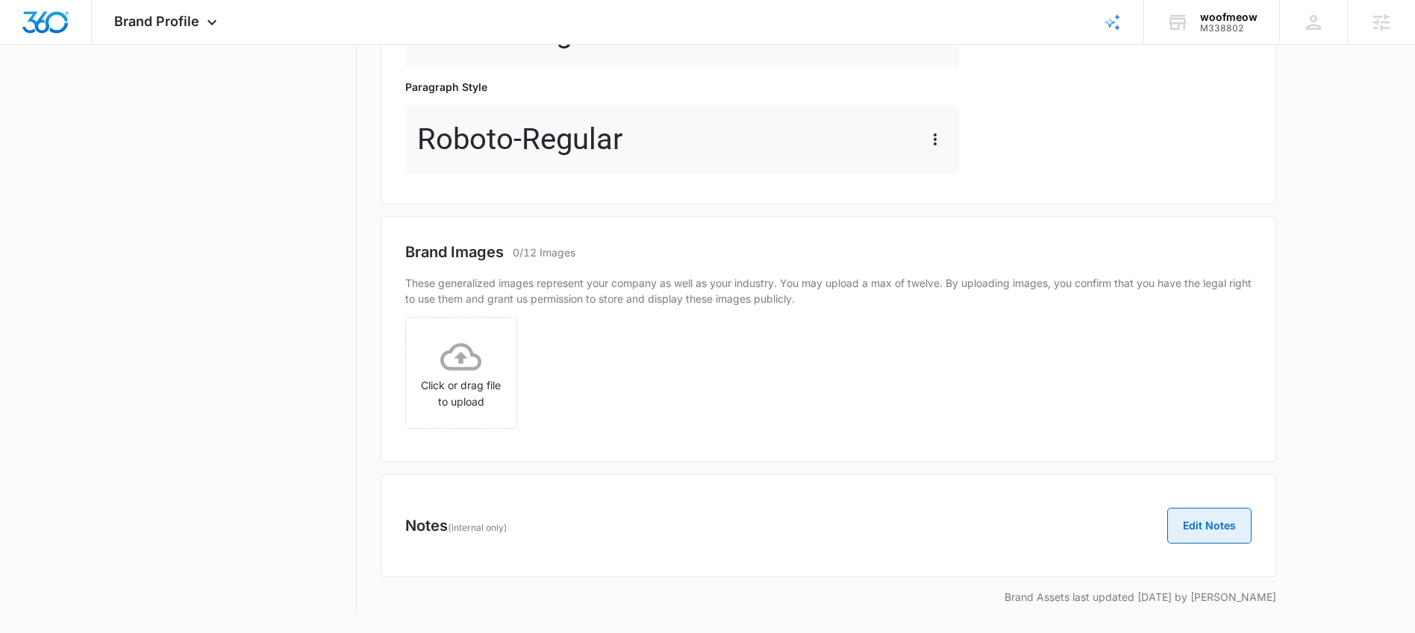
click at [1212, 521] on button "Edit Notes" at bounding box center [1209, 526] width 84 height 36
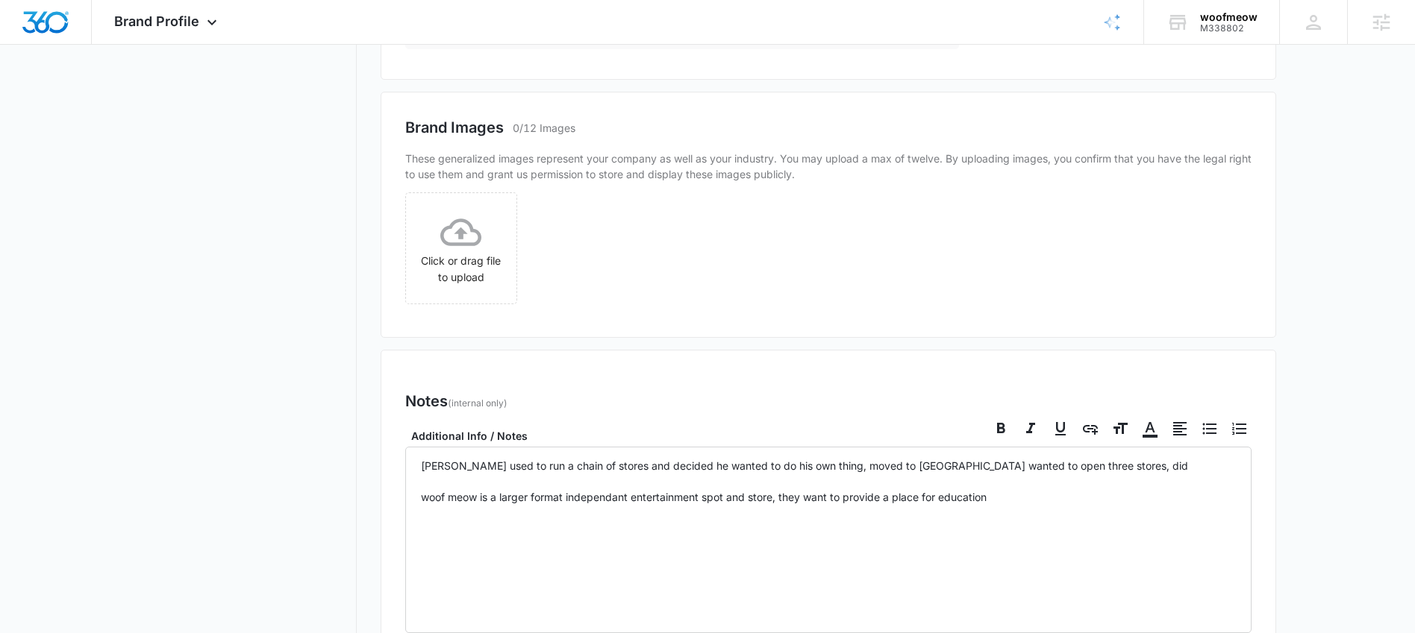
scroll to position [1028, 0]
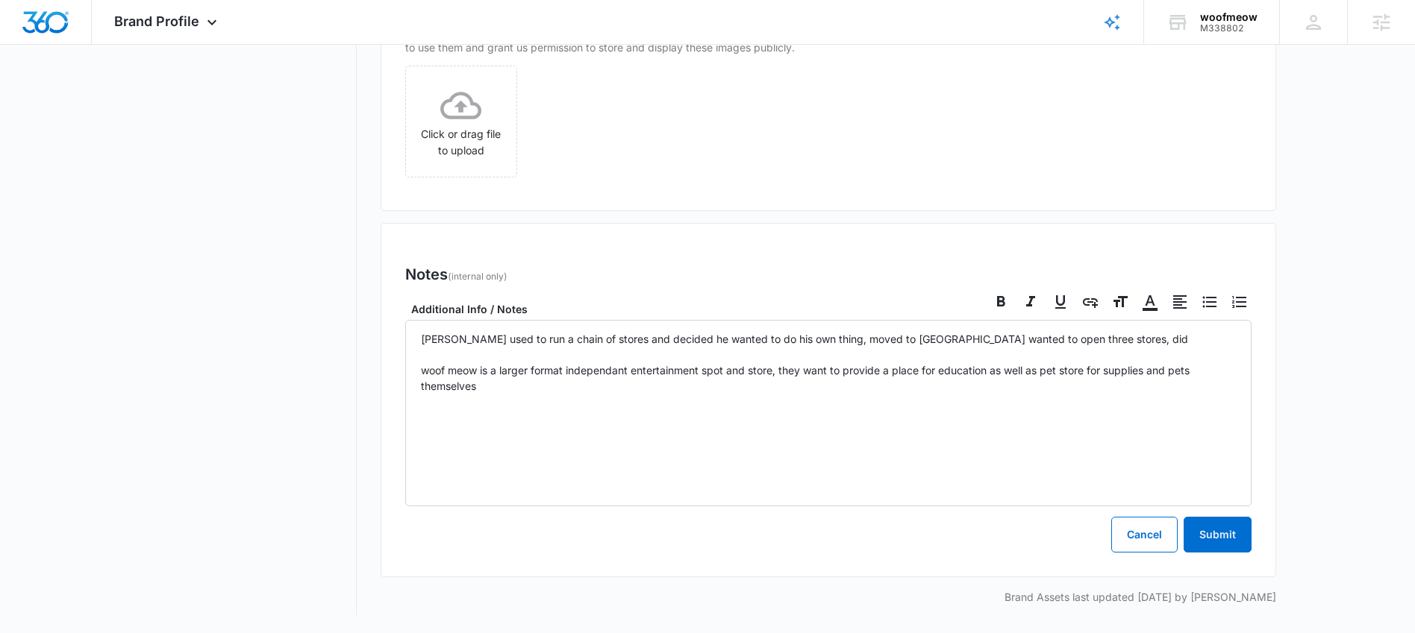
click at [601, 368] on p "[PERSON_NAME] used to run a chain of stores and decided he wanted to do his own…" at bounding box center [828, 370] width 815 height 78
click at [425, 454] on p "[PERSON_NAME] used to run a chain of stores and decided he wanted to do his own…" at bounding box center [828, 393] width 815 height 125
